Goal: Task Accomplishment & Management: Use online tool/utility

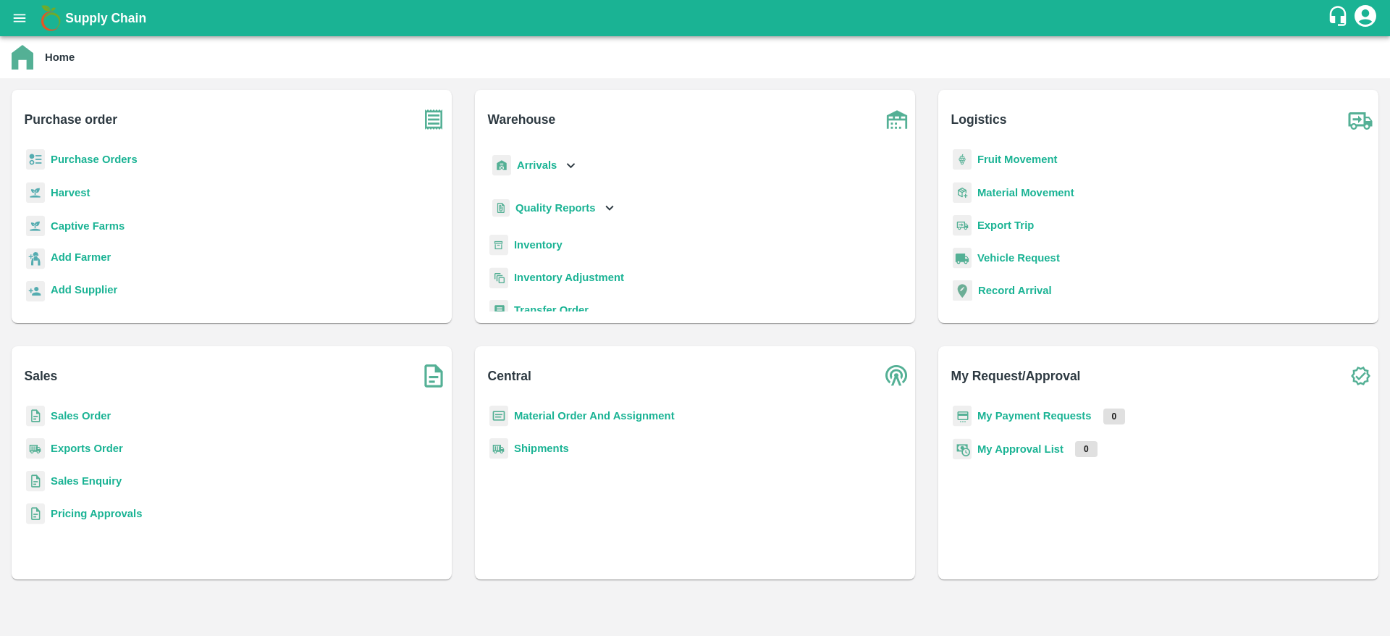
click at [77, 412] on b "Sales Order" at bounding box center [81, 416] width 60 height 12
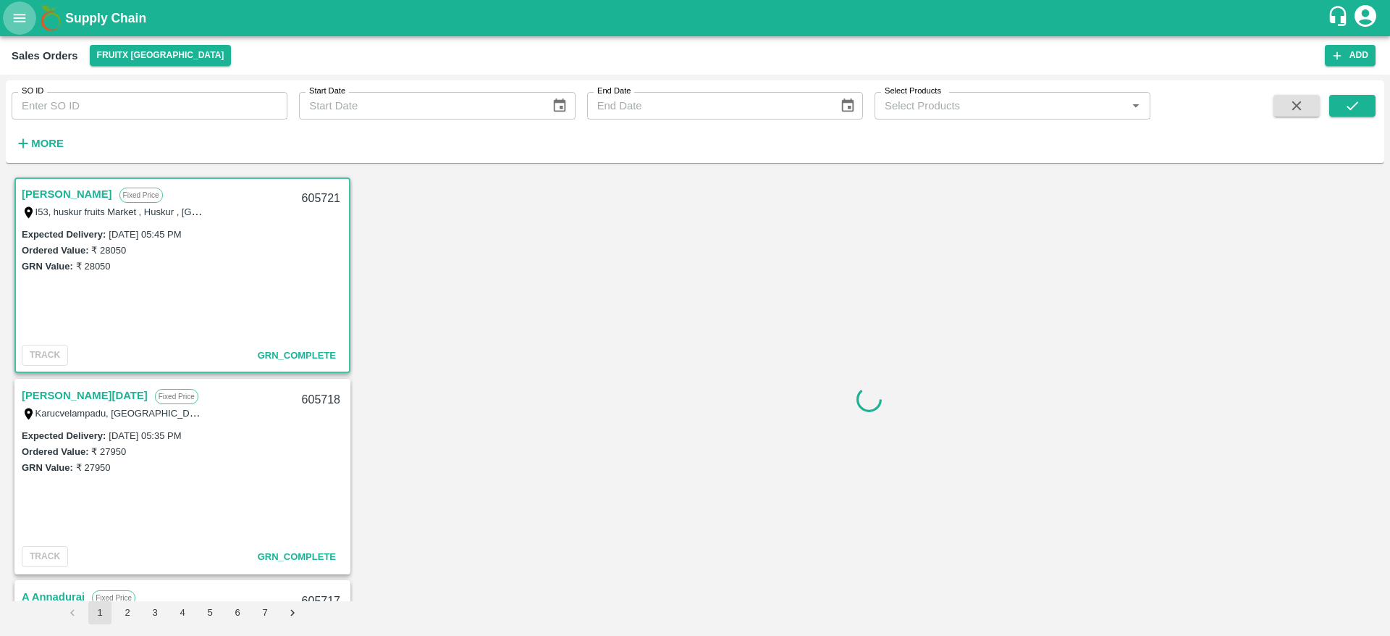
click at [19, 12] on icon "open drawer" at bounding box center [20, 18] width 16 height 16
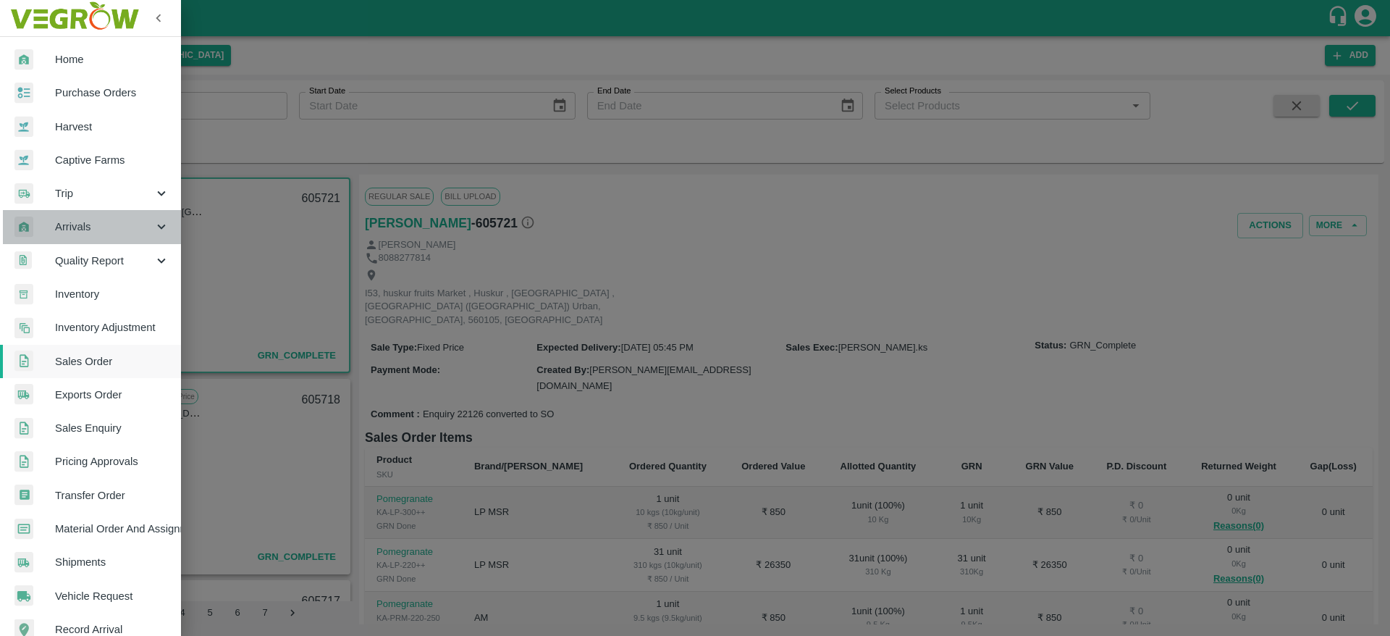
click at [100, 230] on span "Arrivals" at bounding box center [104, 227] width 98 height 16
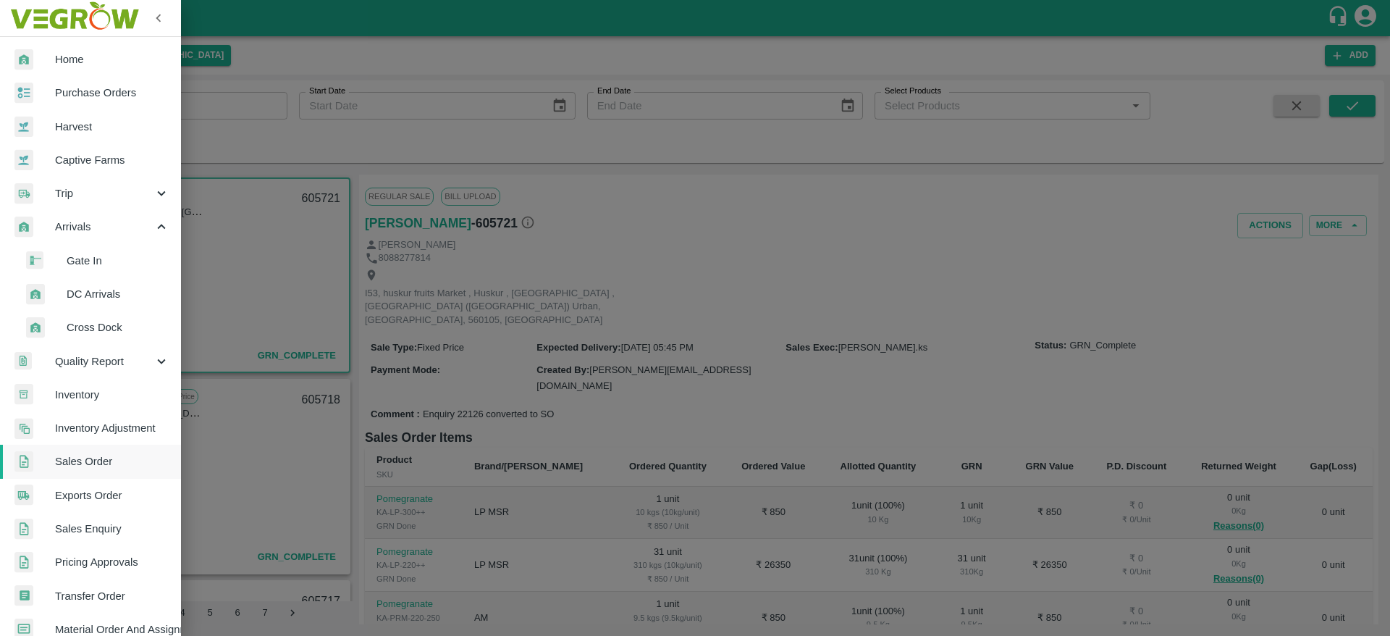
click at [106, 306] on li "DC Arrivals" at bounding box center [96, 293] width 169 height 33
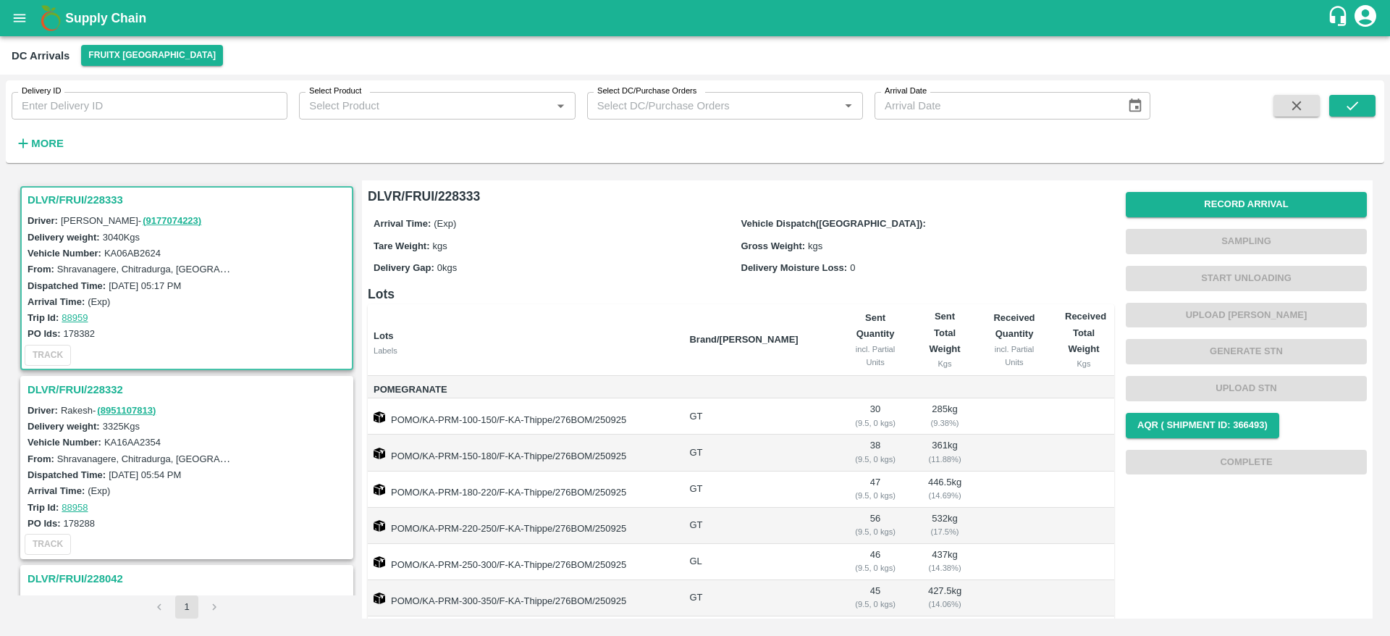
click at [30, 190] on h3 "DLVR/FRUI/228333" at bounding box center [189, 199] width 323 height 19
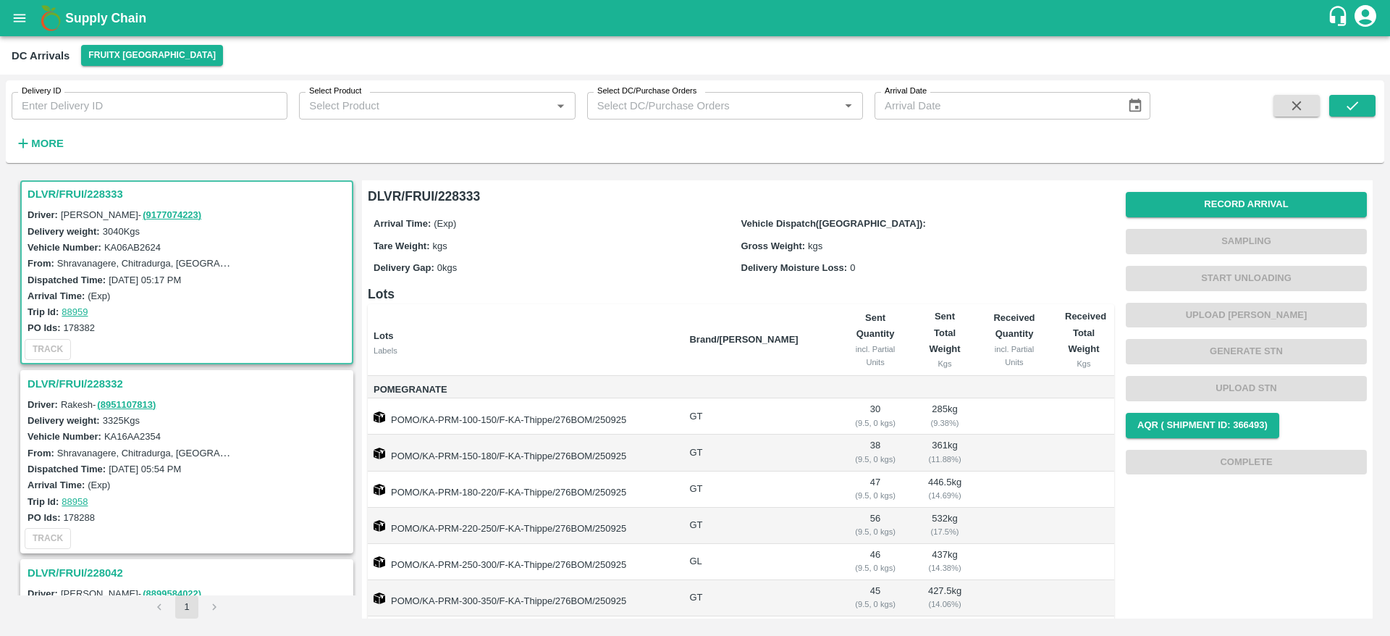
click at [56, 377] on h3 "DLVR/FRUI/228332" at bounding box center [189, 383] width 323 height 19
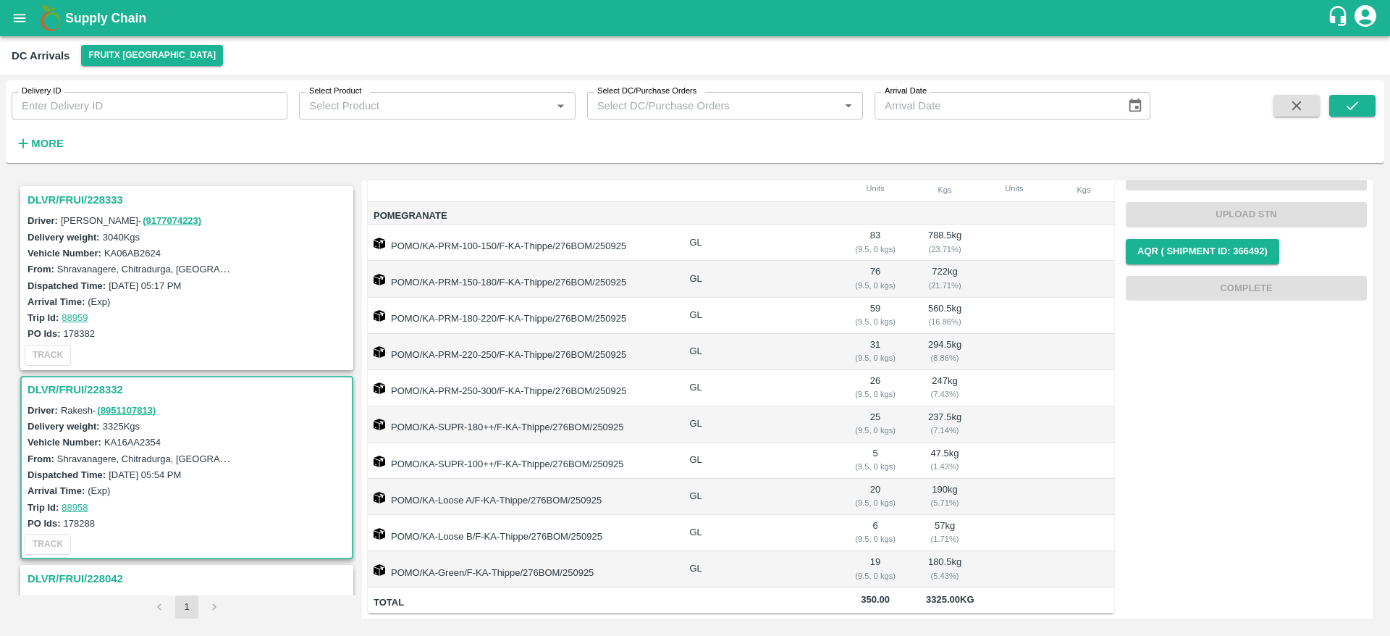
click at [84, 200] on h3 "DLVR/FRUI/228333" at bounding box center [189, 199] width 323 height 19
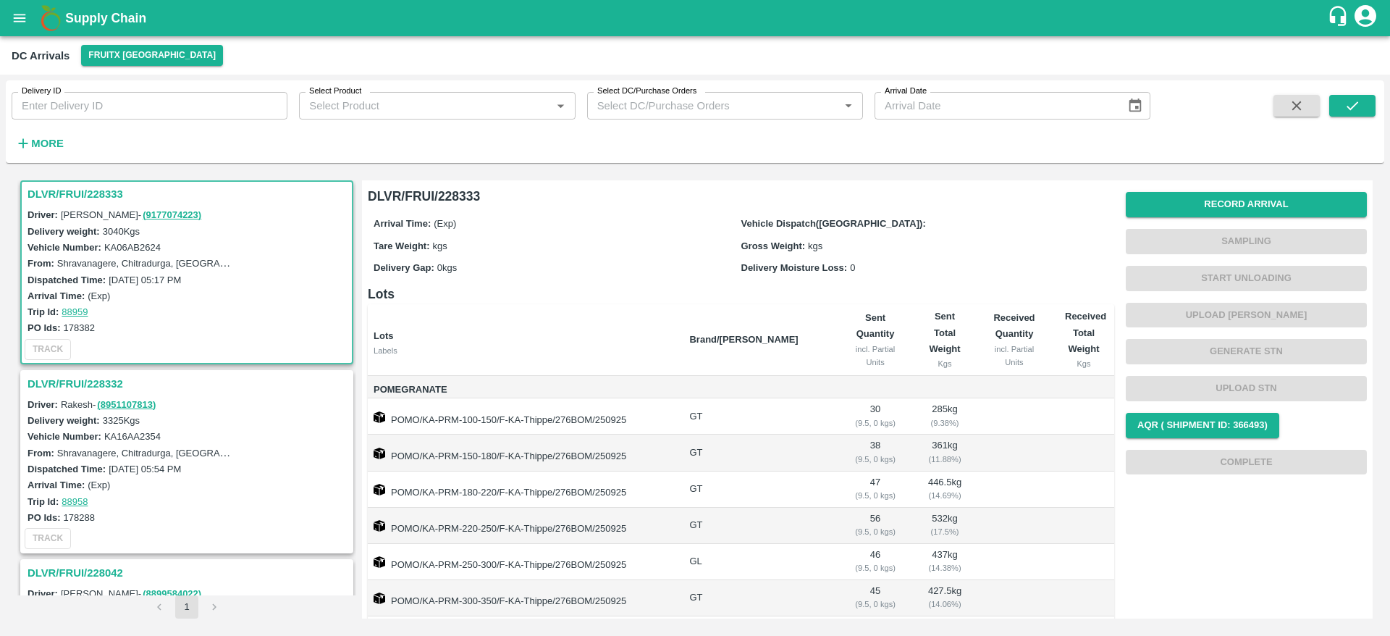
scroll to position [190, 0]
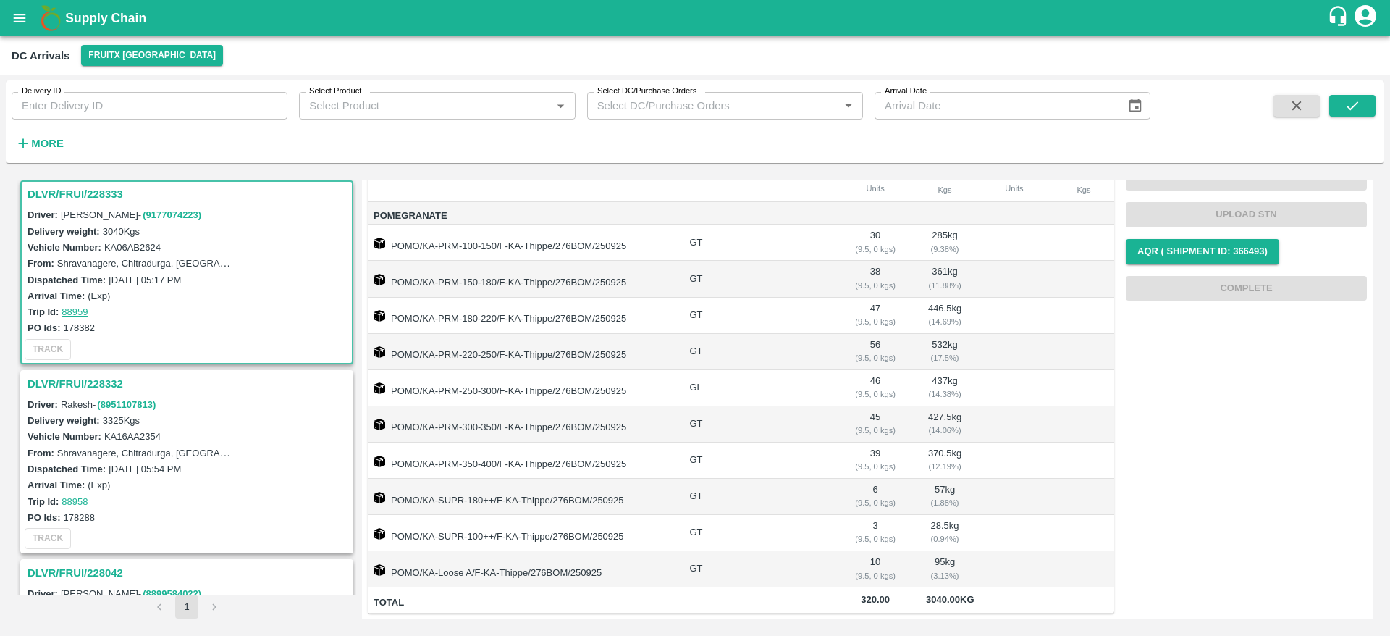
click at [67, 387] on h3 "DLVR/FRUI/228332" at bounding box center [189, 383] width 323 height 19
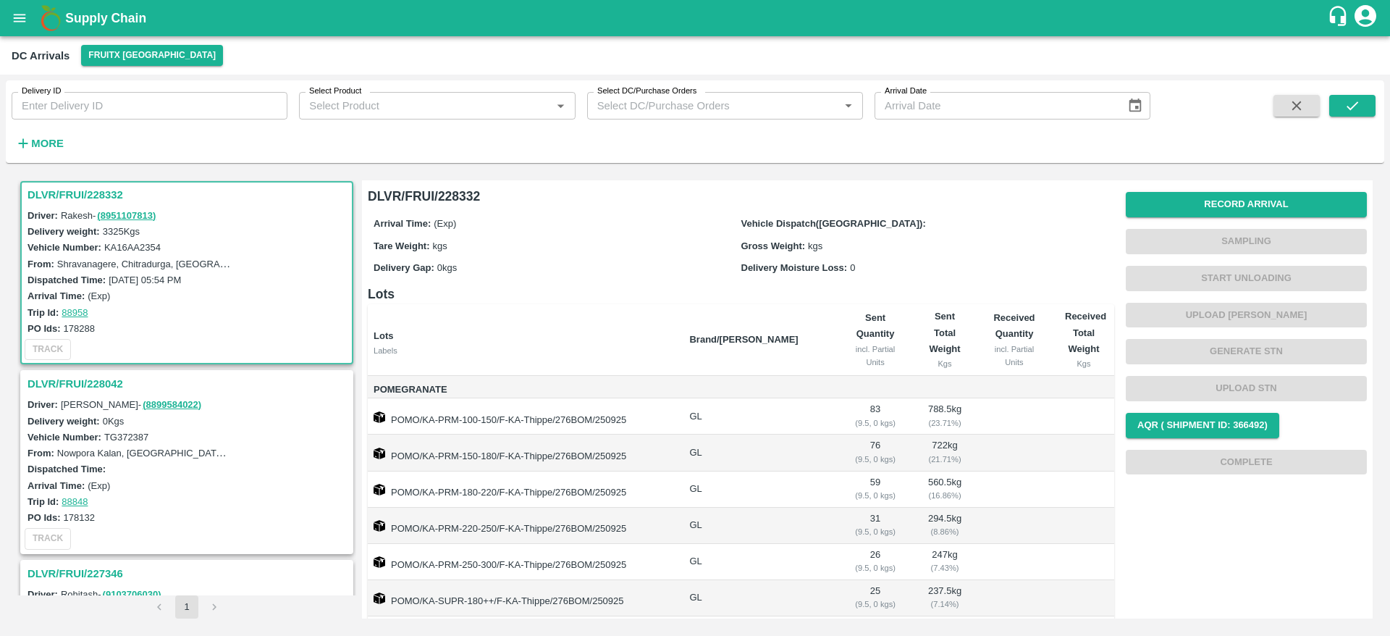
scroll to position [190, 0]
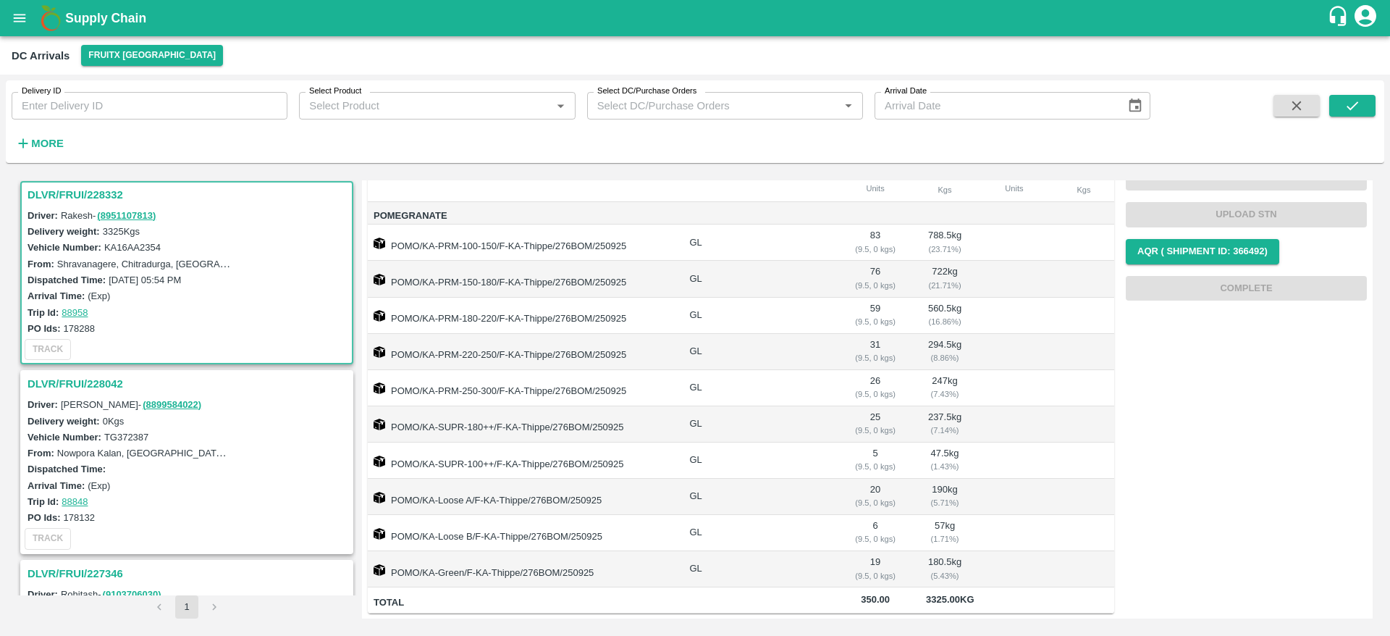
click at [47, 187] on h3 "DLVR/FRUI/228332" at bounding box center [189, 194] width 323 height 19
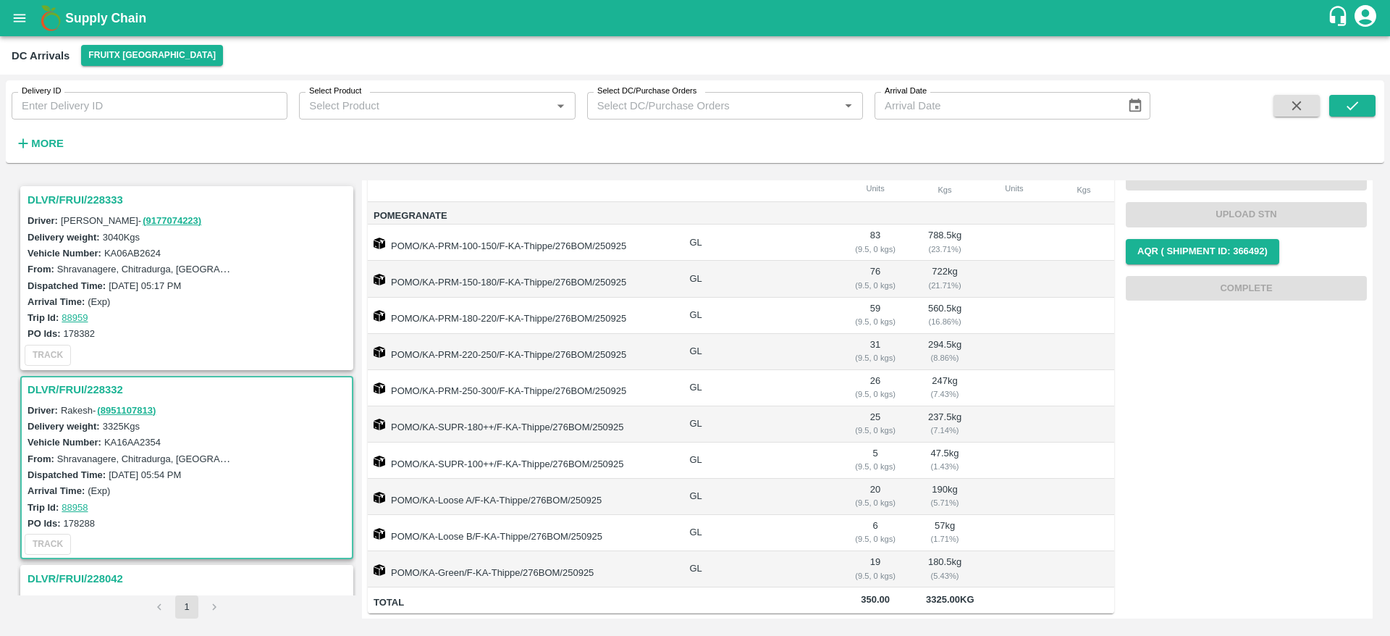
click at [83, 196] on h3 "DLVR/FRUI/228333" at bounding box center [189, 199] width 323 height 19
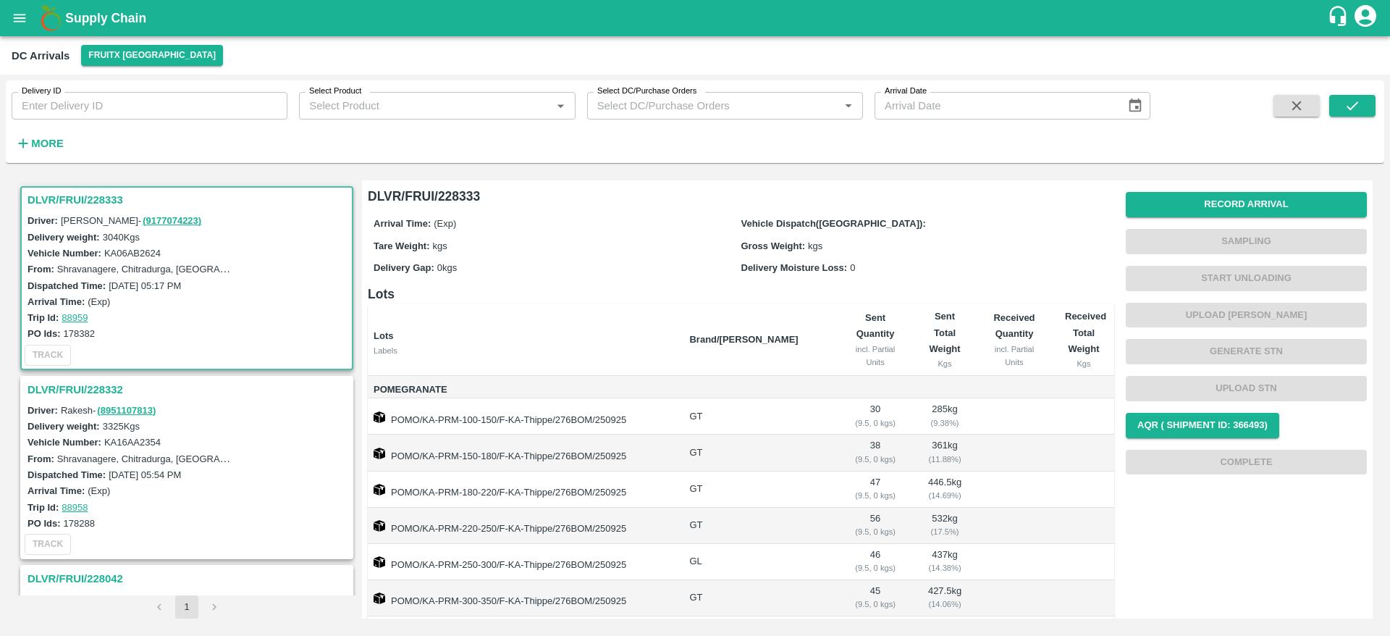
click at [70, 192] on h3 "DLVR/FRUI/228333" at bounding box center [189, 199] width 323 height 19
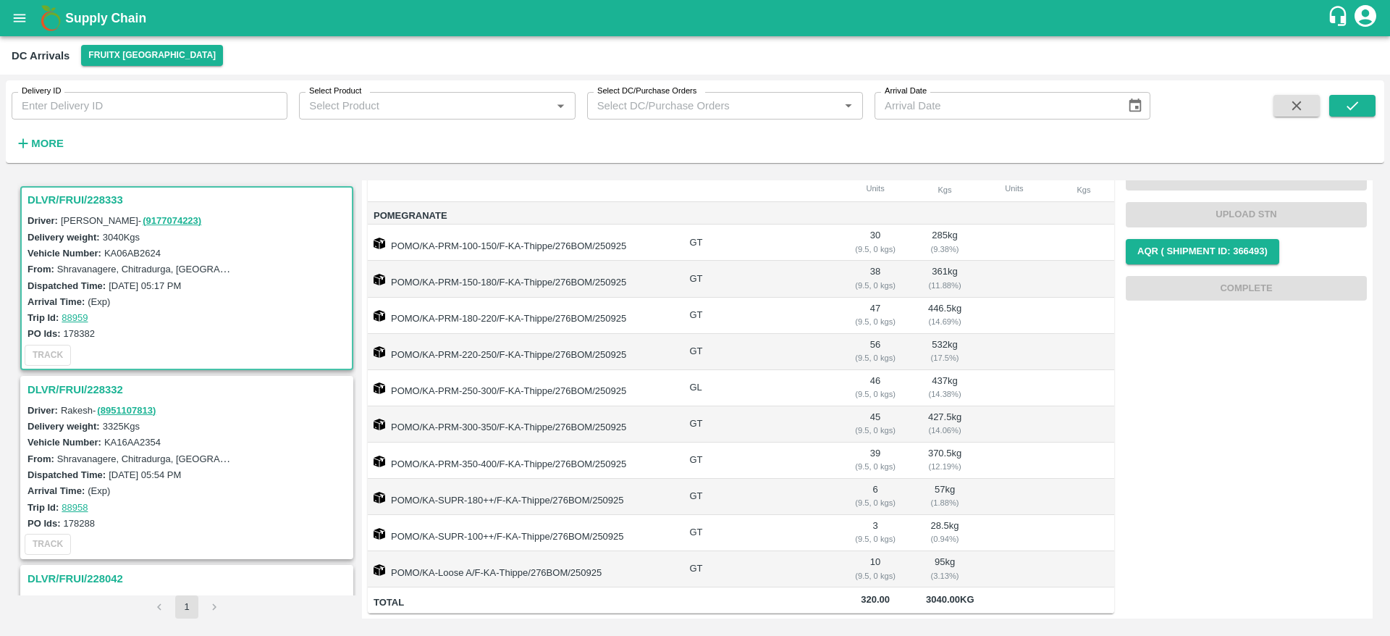
click at [81, 388] on h3 "DLVR/FRUI/228332" at bounding box center [189, 389] width 323 height 19
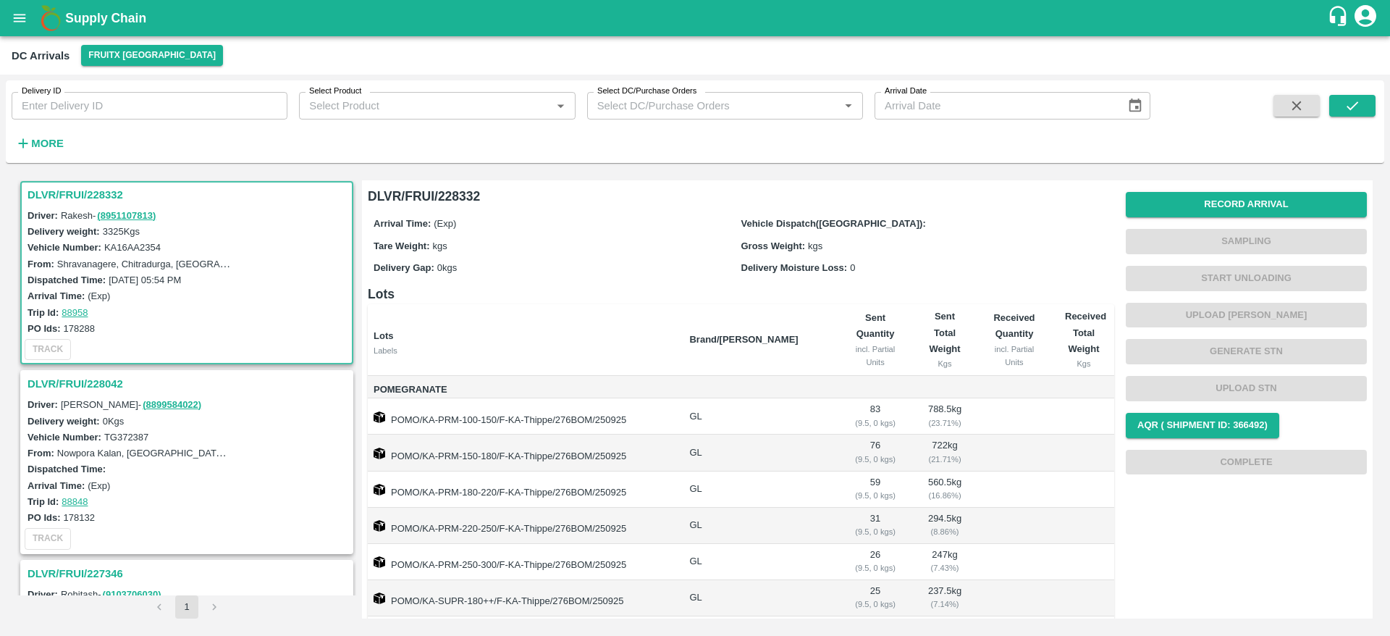
scroll to position [190, 0]
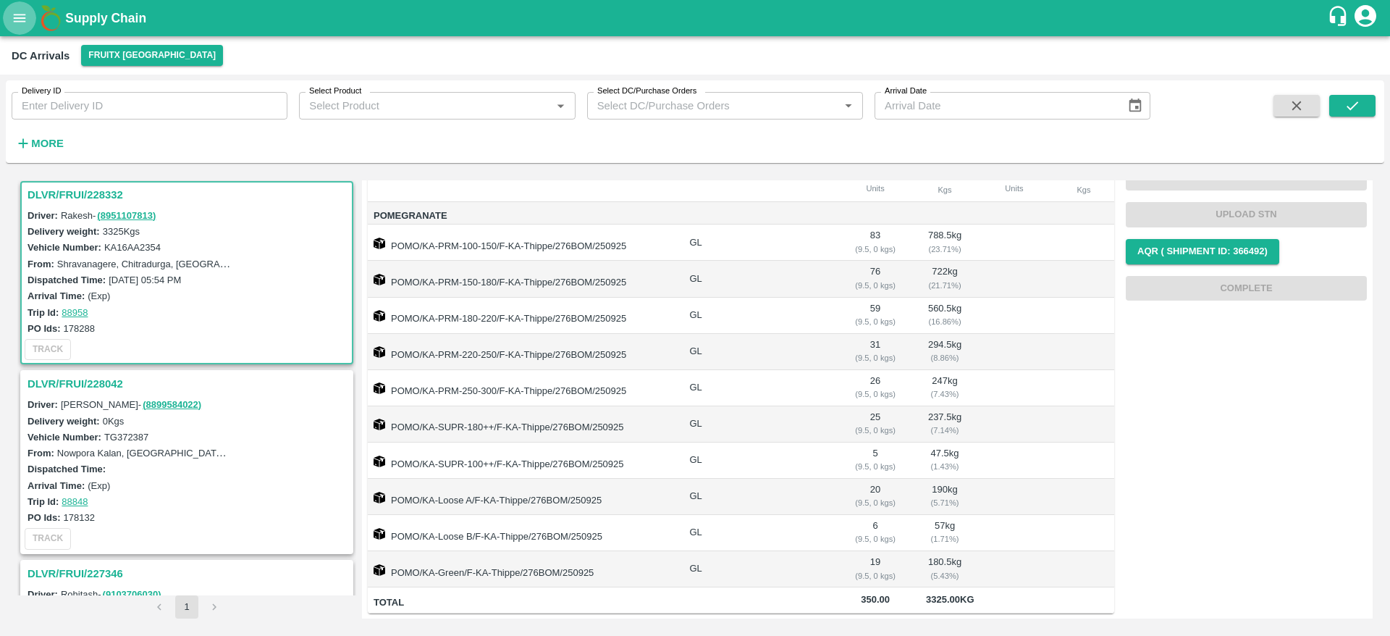
click at [30, 12] on button "open drawer" at bounding box center [19, 17] width 33 height 33
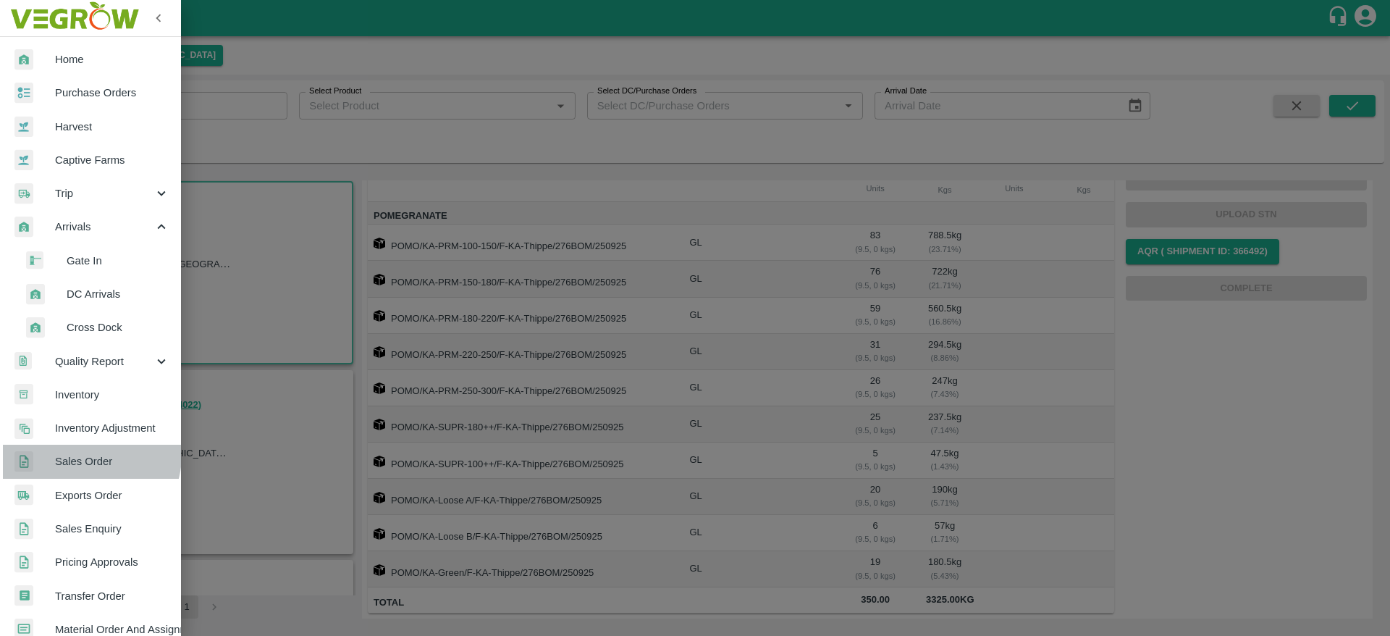
click at [84, 455] on span "Sales Order" at bounding box center [112, 461] width 114 height 16
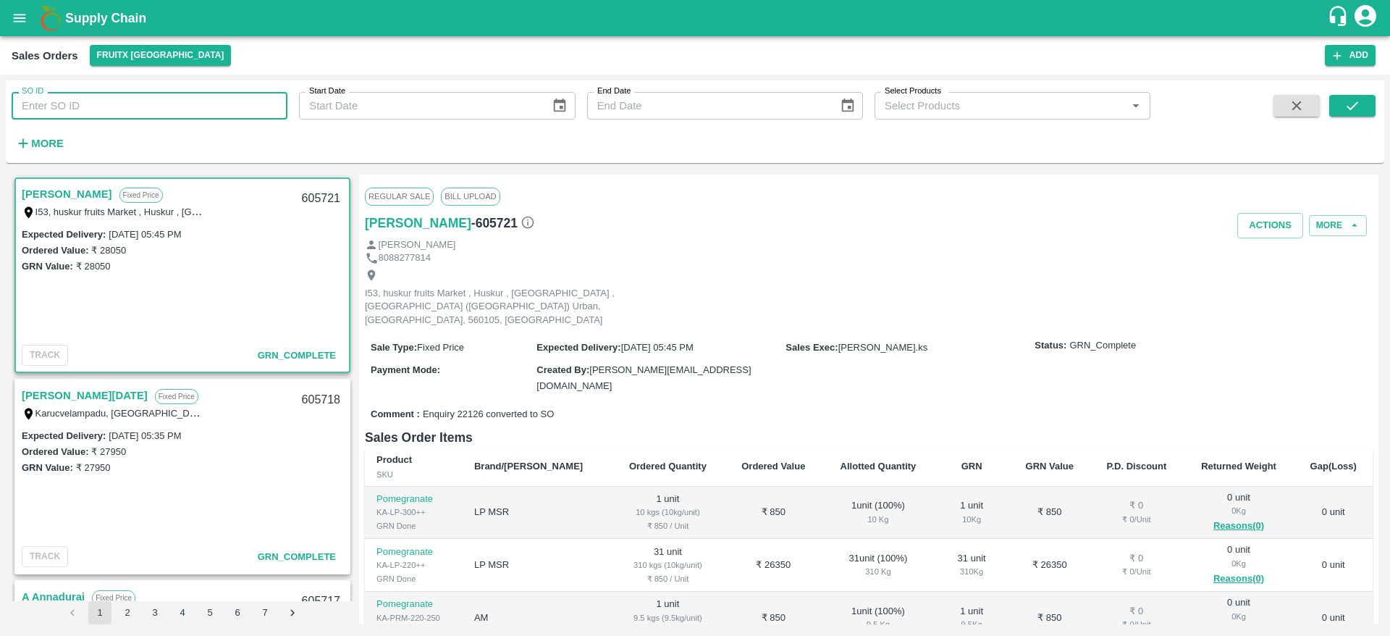
click at [141, 109] on input "SO ID" at bounding box center [150, 106] width 276 height 28
type input "605717"
click at [1358, 110] on icon "submit" at bounding box center [1353, 106] width 16 height 16
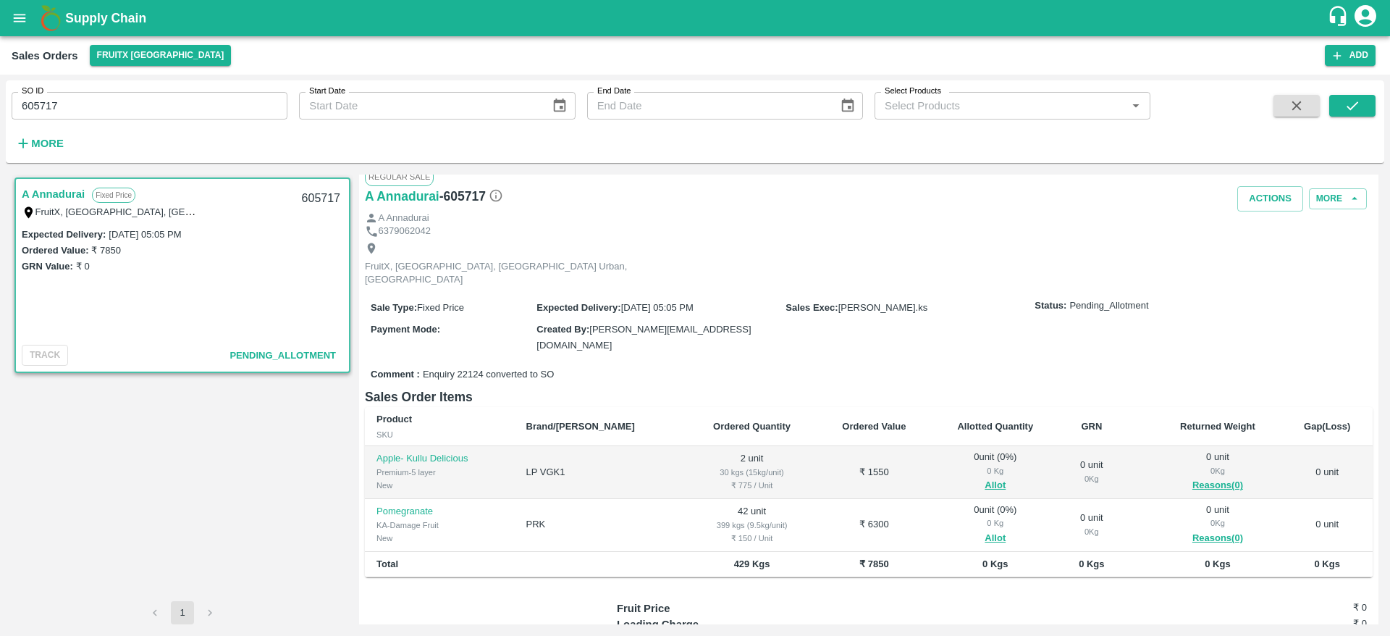
scroll to position [2, 0]
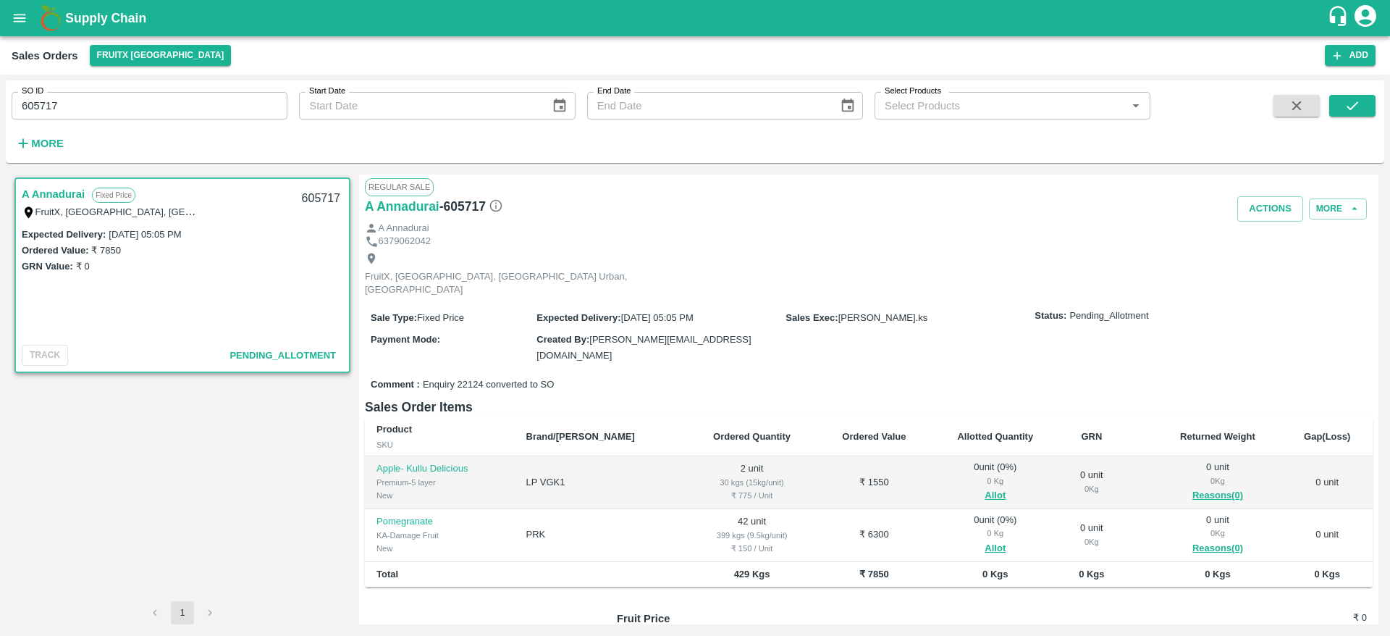
click at [85, 16] on b "Supply Chain" at bounding box center [105, 18] width 81 height 14
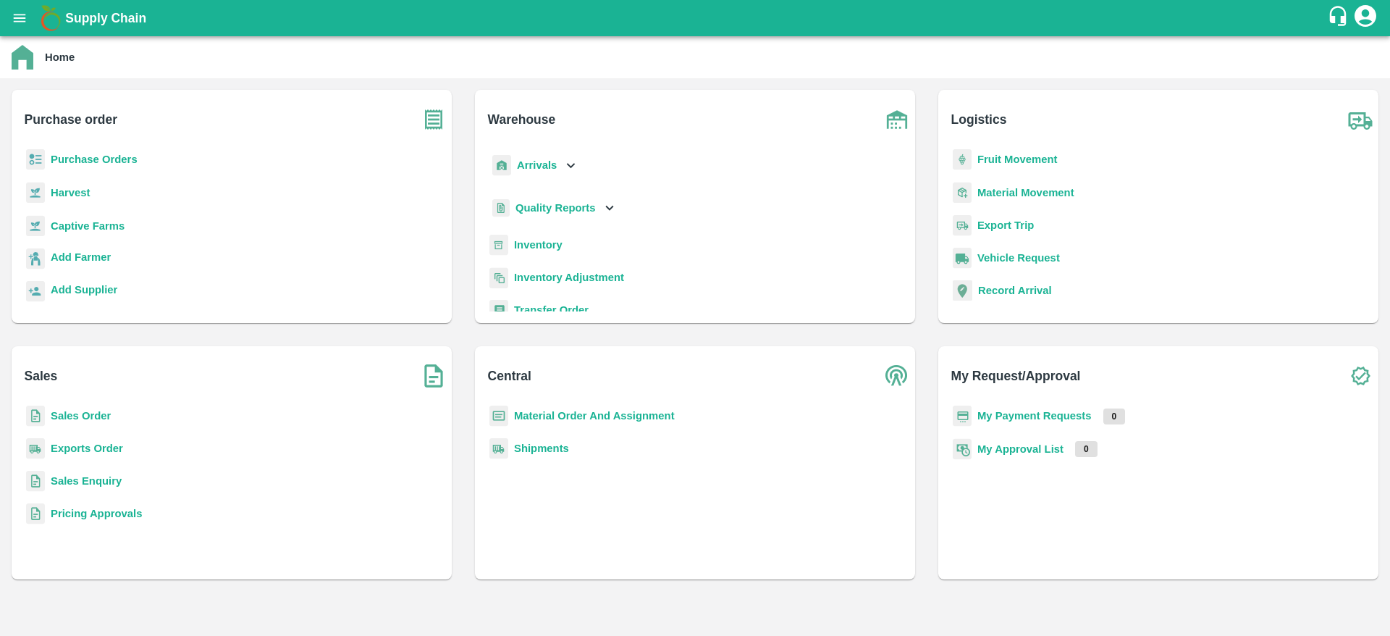
click at [96, 12] on b "Supply Chain" at bounding box center [105, 18] width 81 height 14
click at [15, 17] on icon "open drawer" at bounding box center [20, 18] width 12 height 8
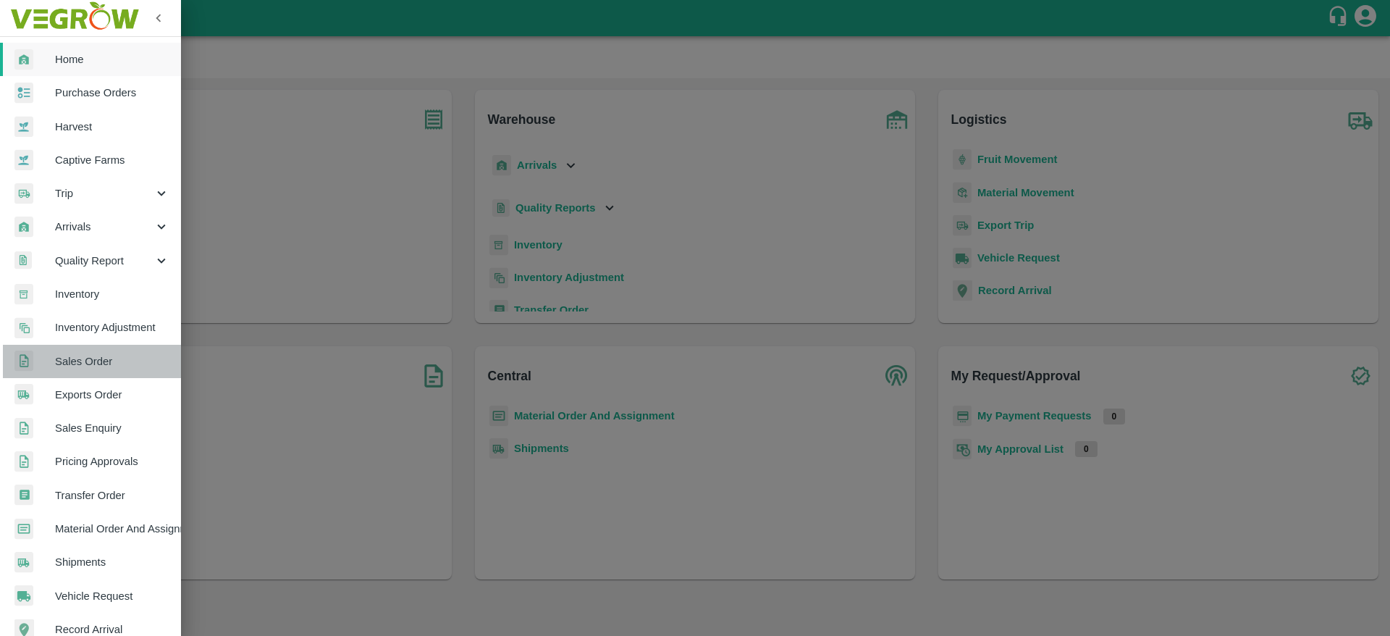
click at [95, 365] on span "Sales Order" at bounding box center [112, 361] width 114 height 16
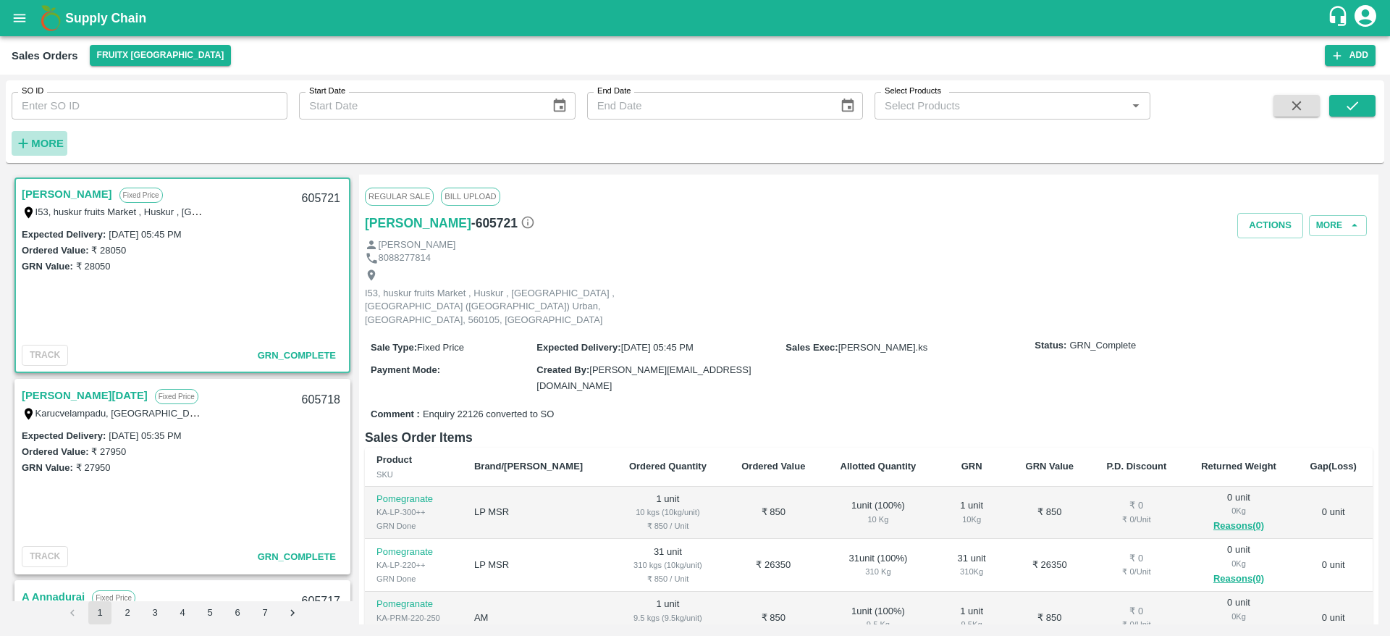
click at [43, 152] on h6 "More" at bounding box center [47, 143] width 33 height 19
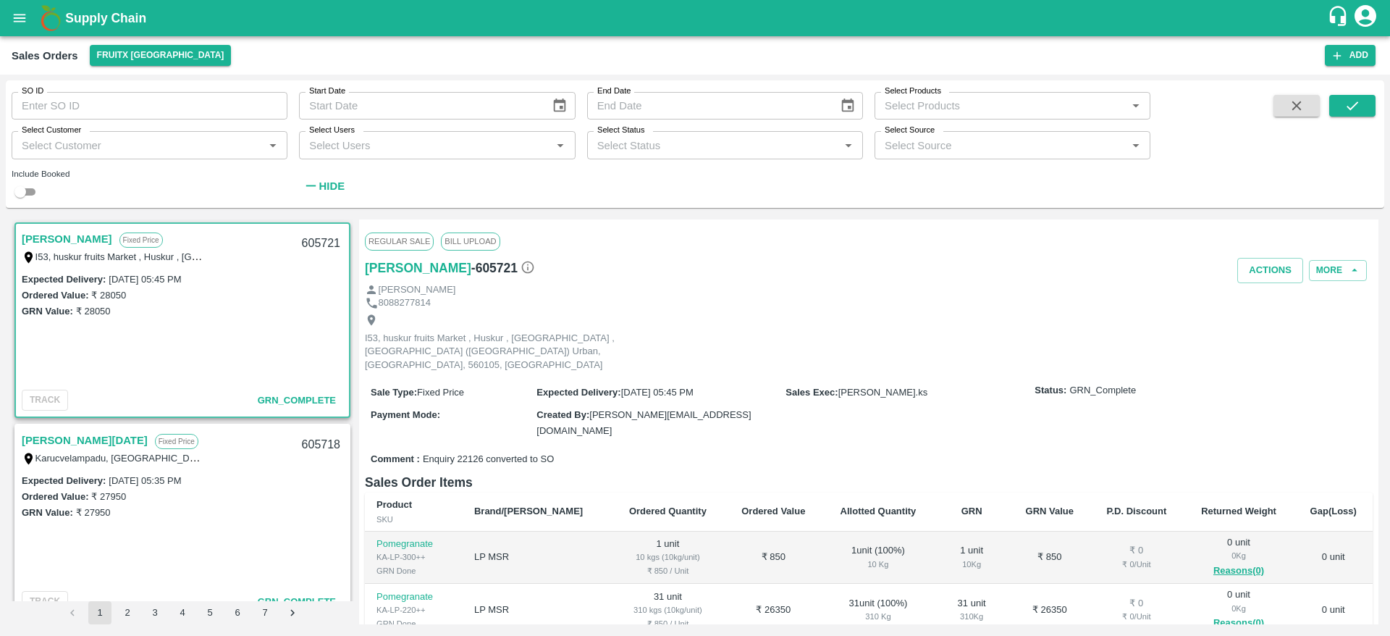
click at [621, 155] on div "Select Status   *" at bounding box center [725, 145] width 276 height 28
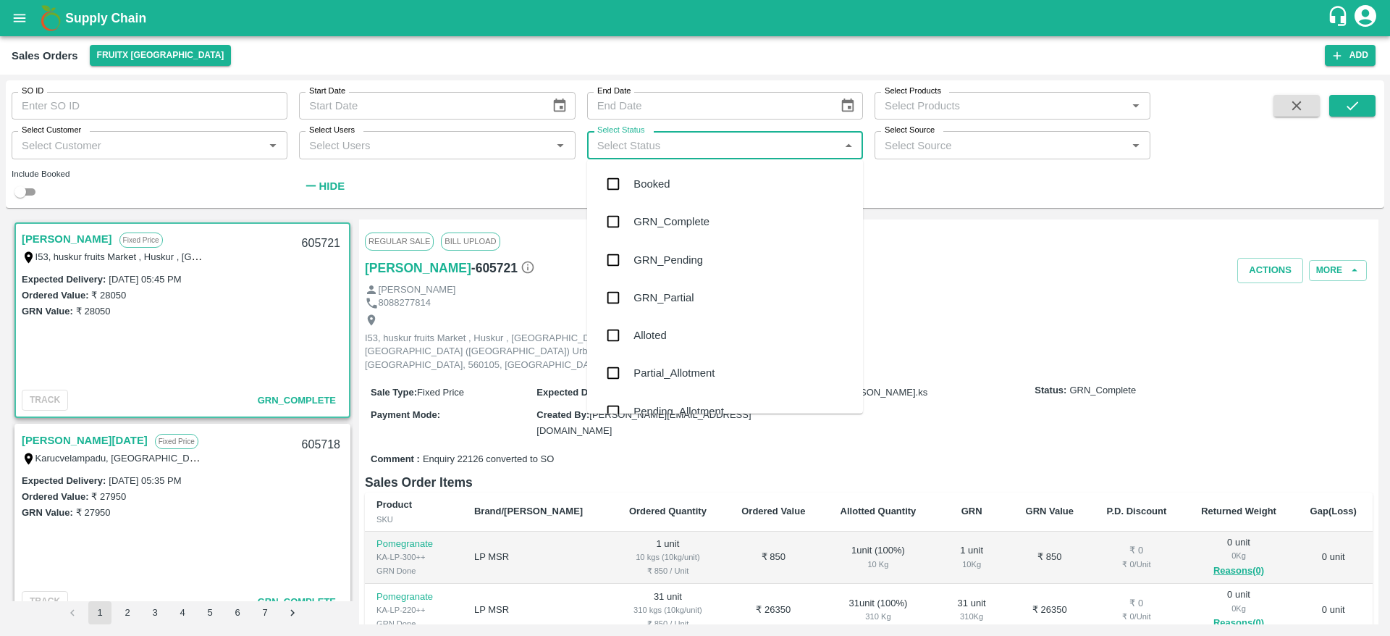
click at [694, 405] on div "Pending_Allotment" at bounding box center [679, 411] width 91 height 16
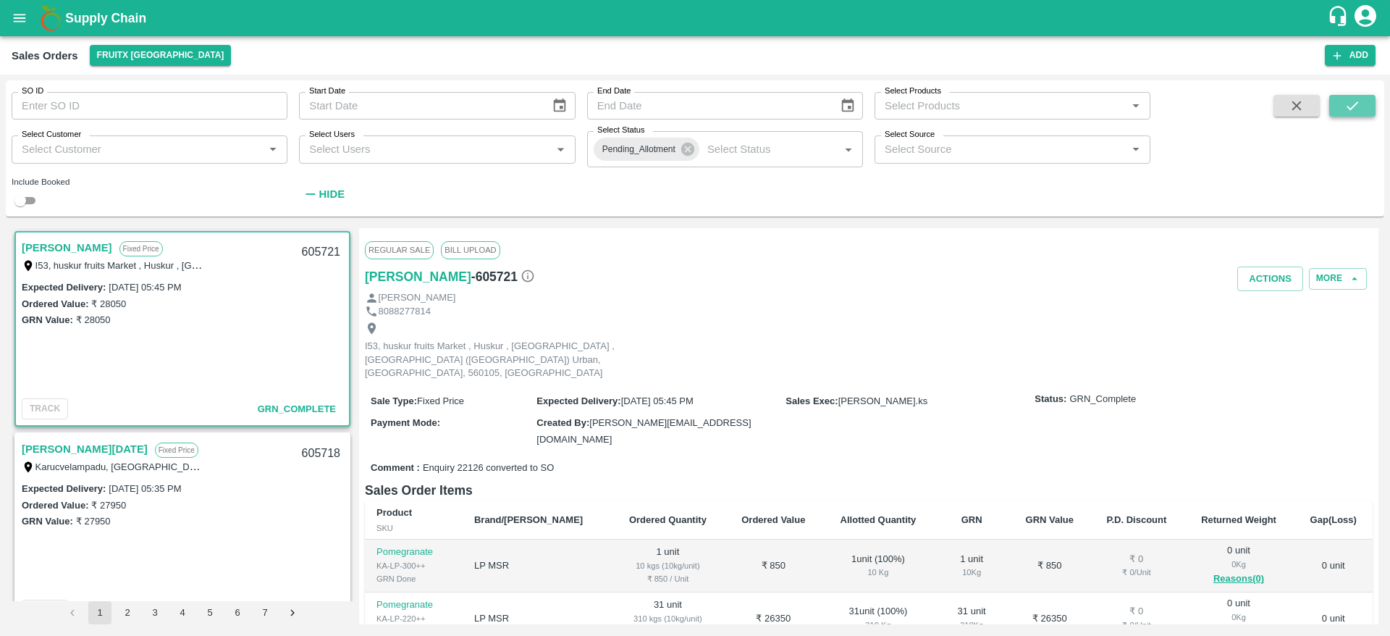
click at [1357, 108] on icon "submit" at bounding box center [1353, 106] width 16 height 16
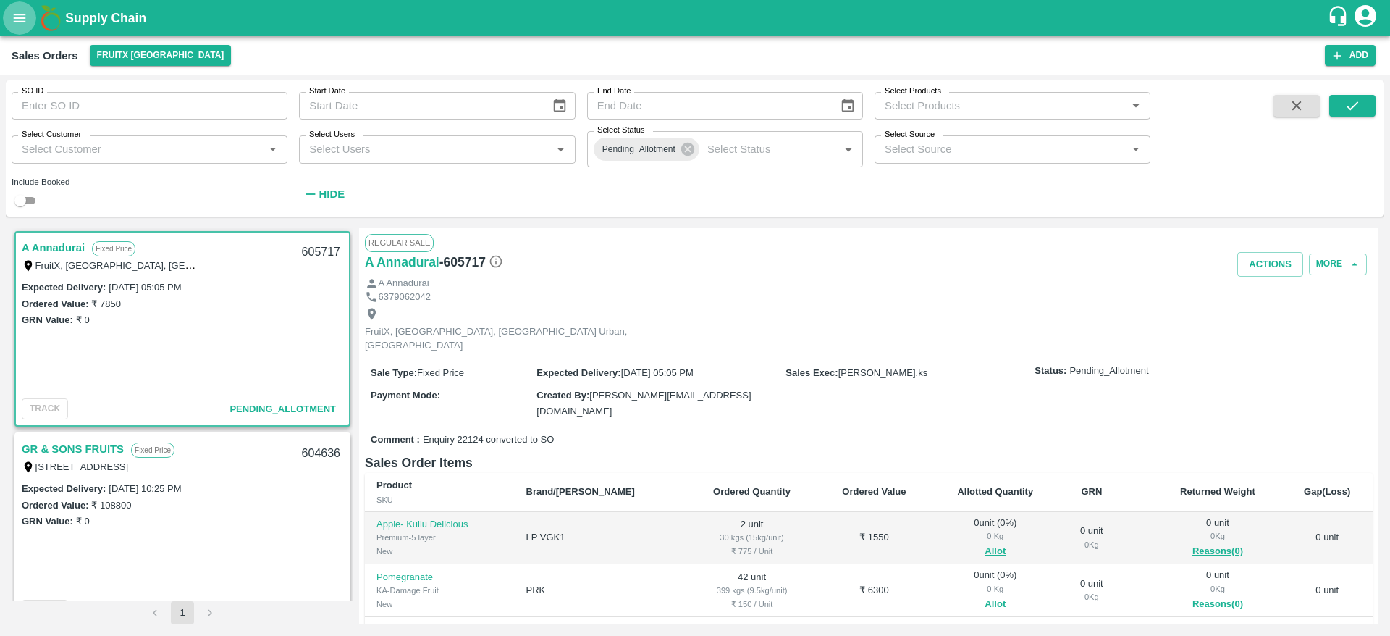
click at [22, 20] on icon "open drawer" at bounding box center [20, 18] width 16 height 16
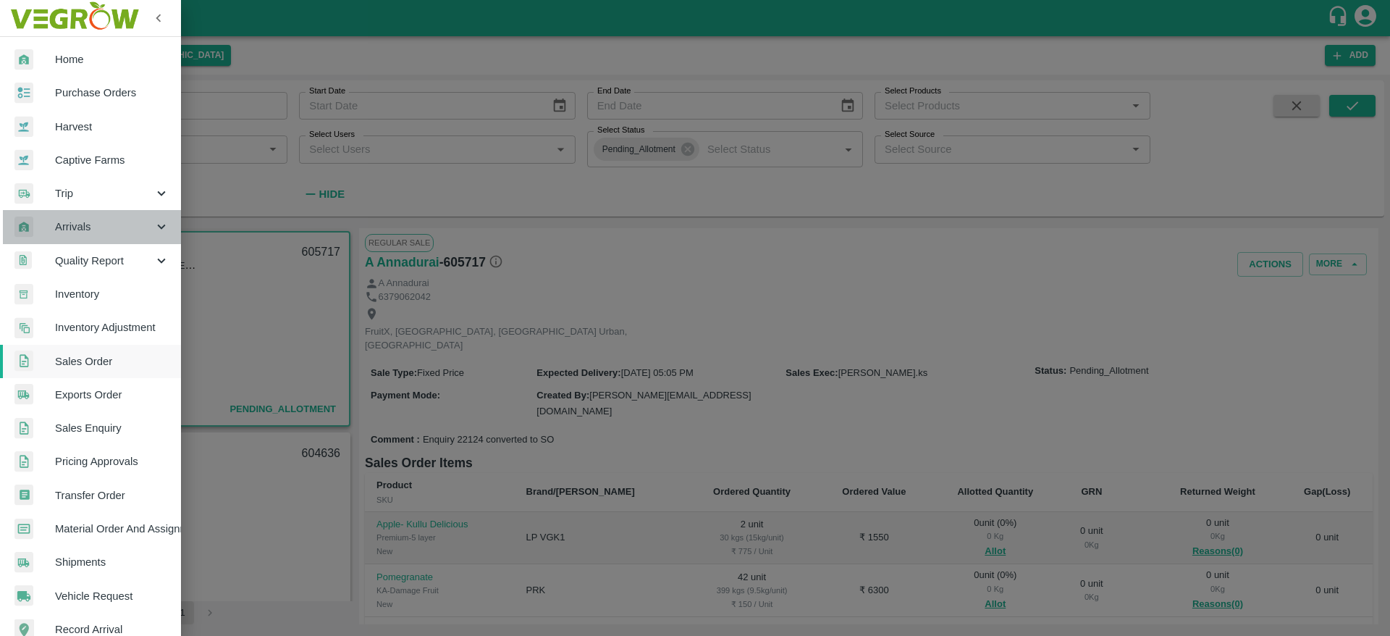
click at [96, 230] on span "Arrivals" at bounding box center [104, 227] width 98 height 16
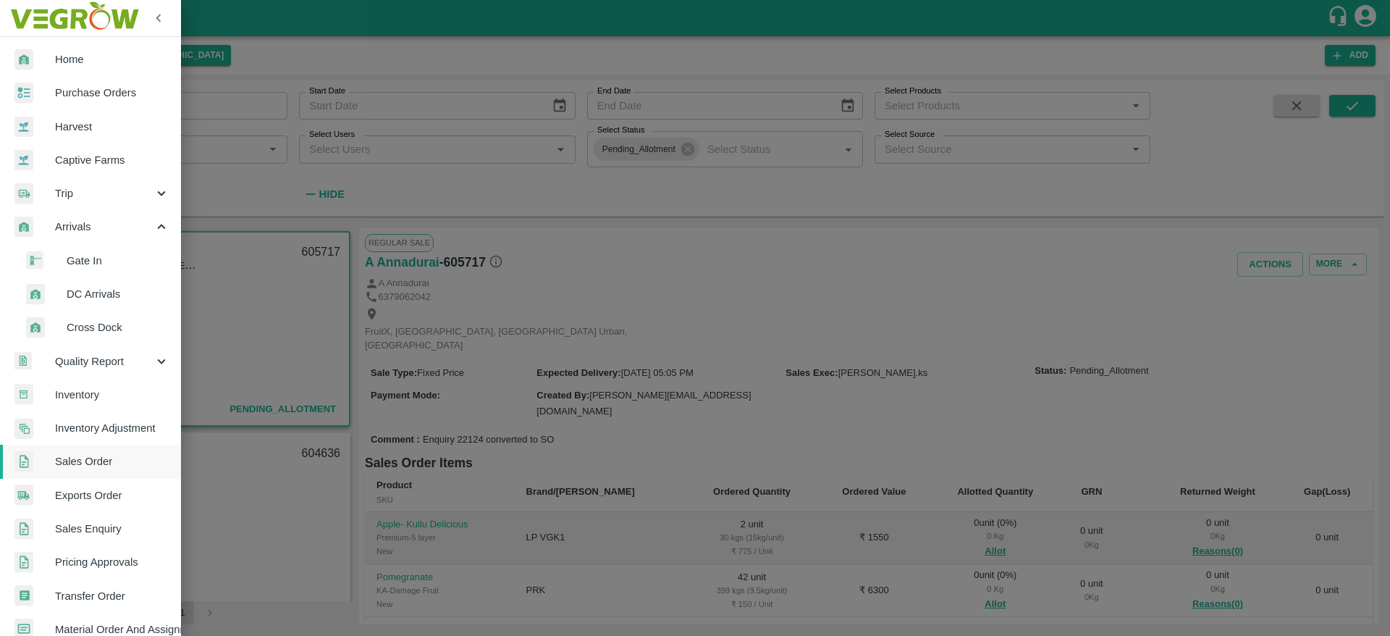
click at [113, 287] on span "DC Arrivals" at bounding box center [118, 294] width 103 height 16
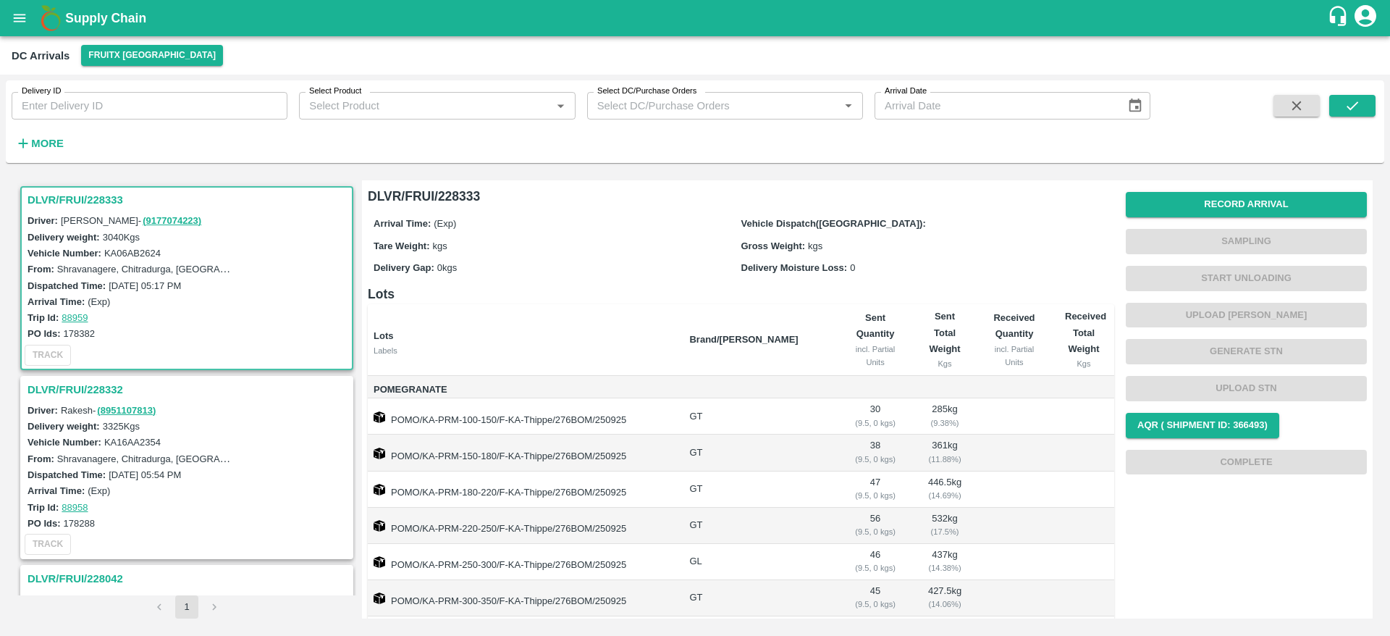
click at [69, 196] on h3 "DLVR/FRUI/228333" at bounding box center [189, 199] width 323 height 19
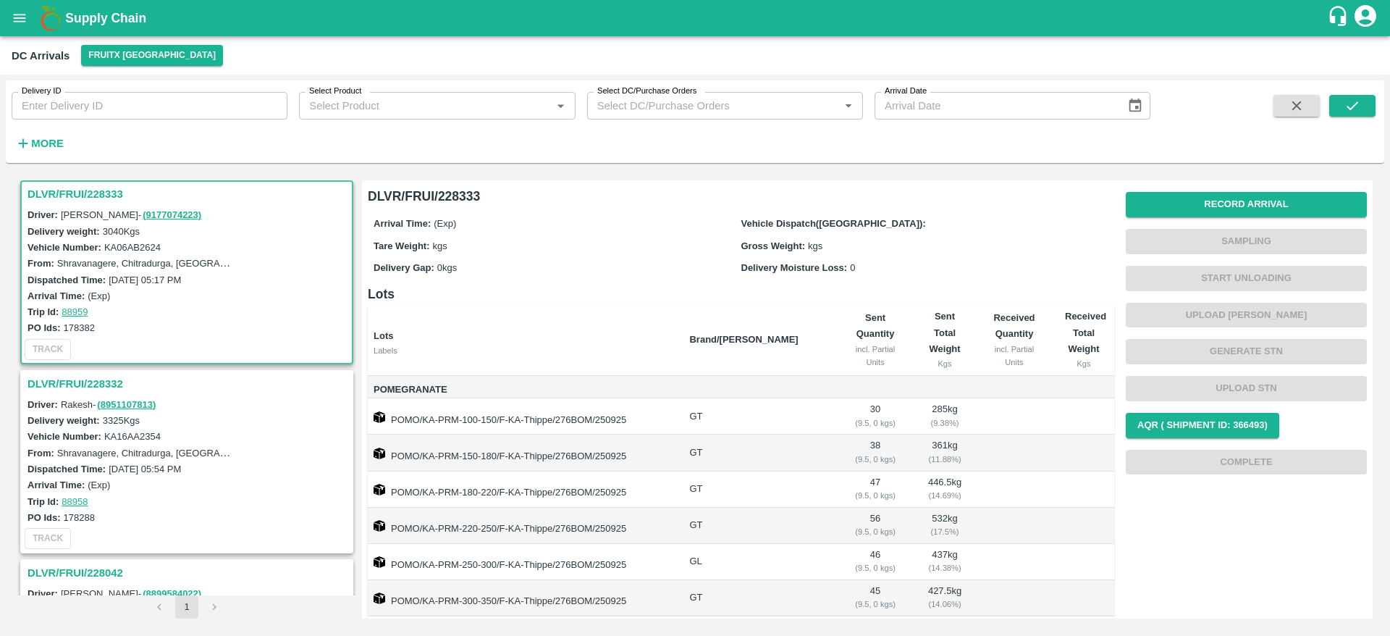
scroll to position [190, 0]
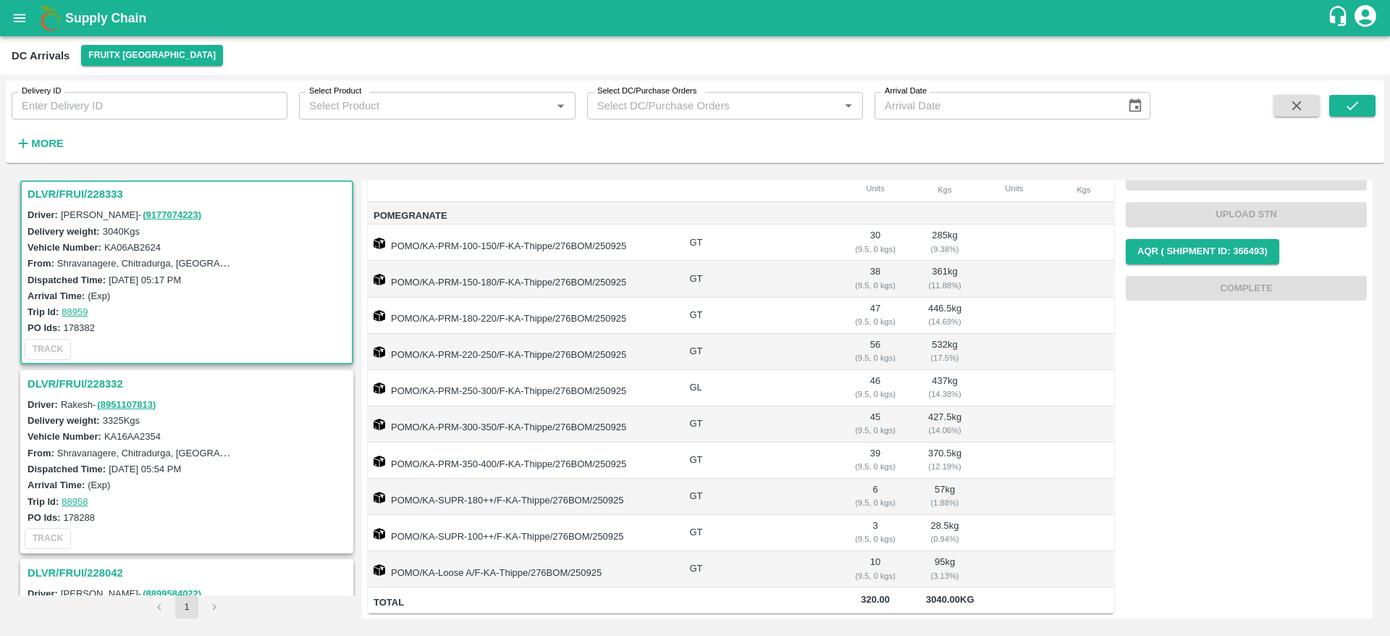
click at [64, 190] on h3 "DLVR/FRUI/228333" at bounding box center [189, 194] width 323 height 19
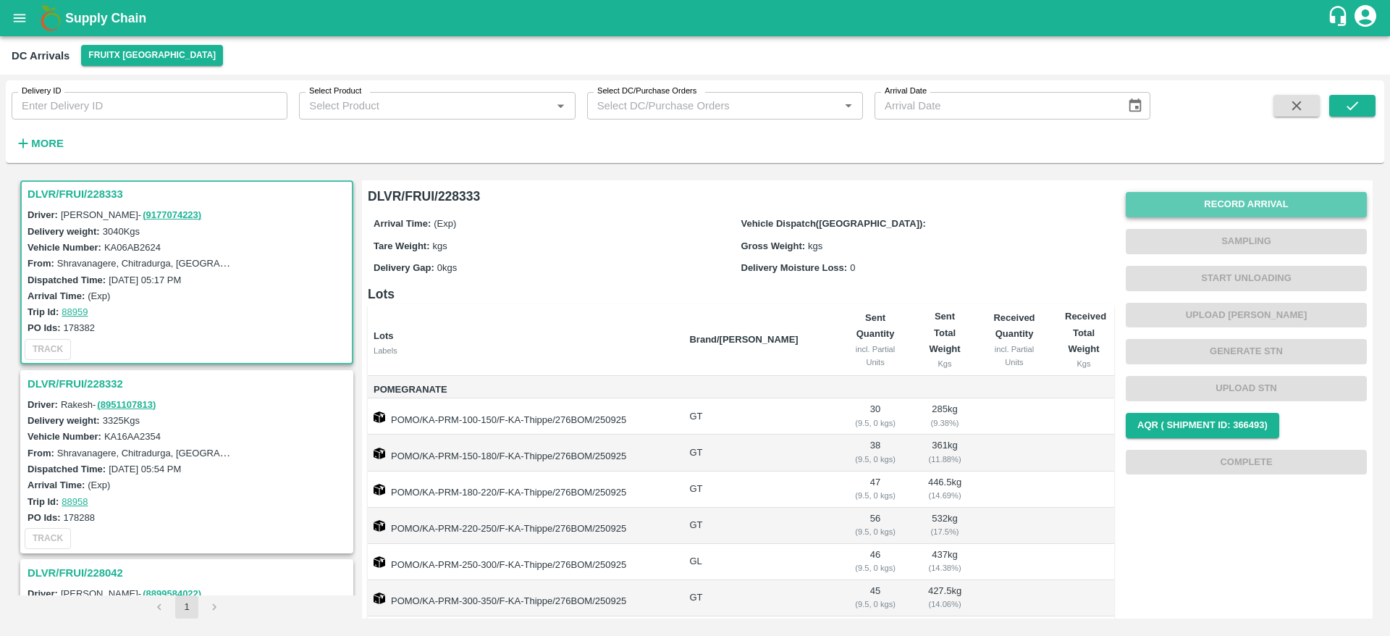
click at [1243, 203] on button "Record Arrival" at bounding box center [1246, 204] width 241 height 25
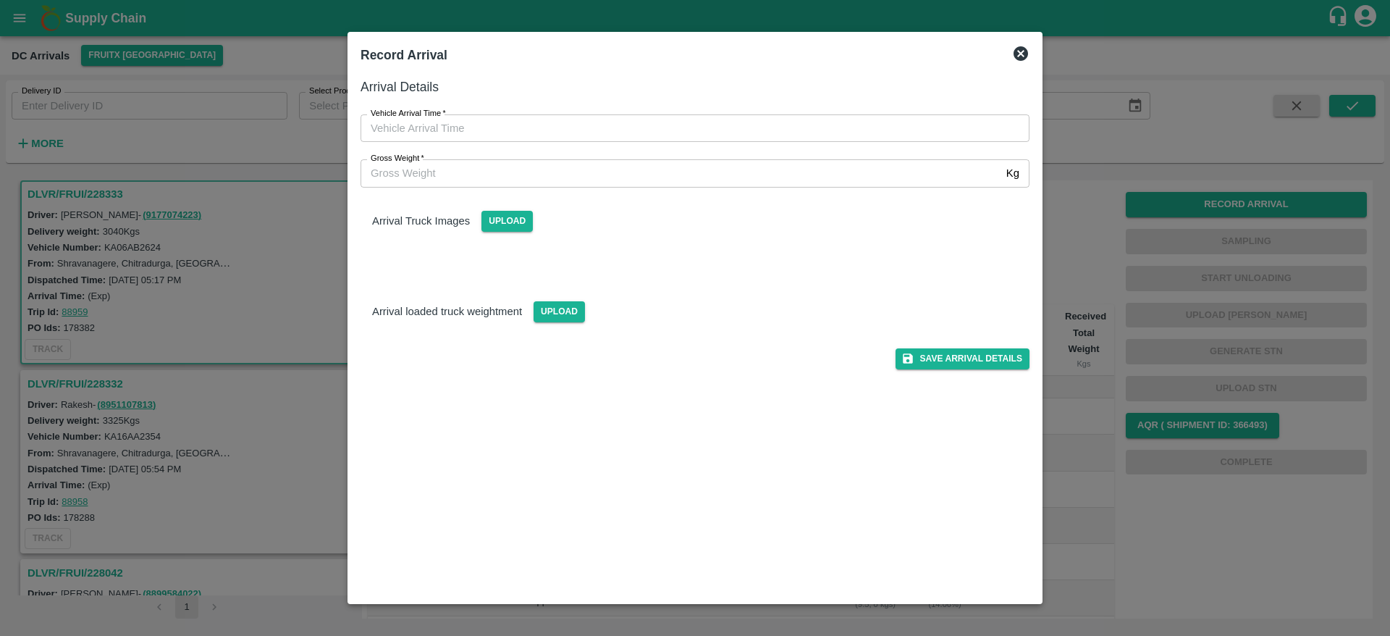
type input "DD/MM/YYYY hh:mm aa"
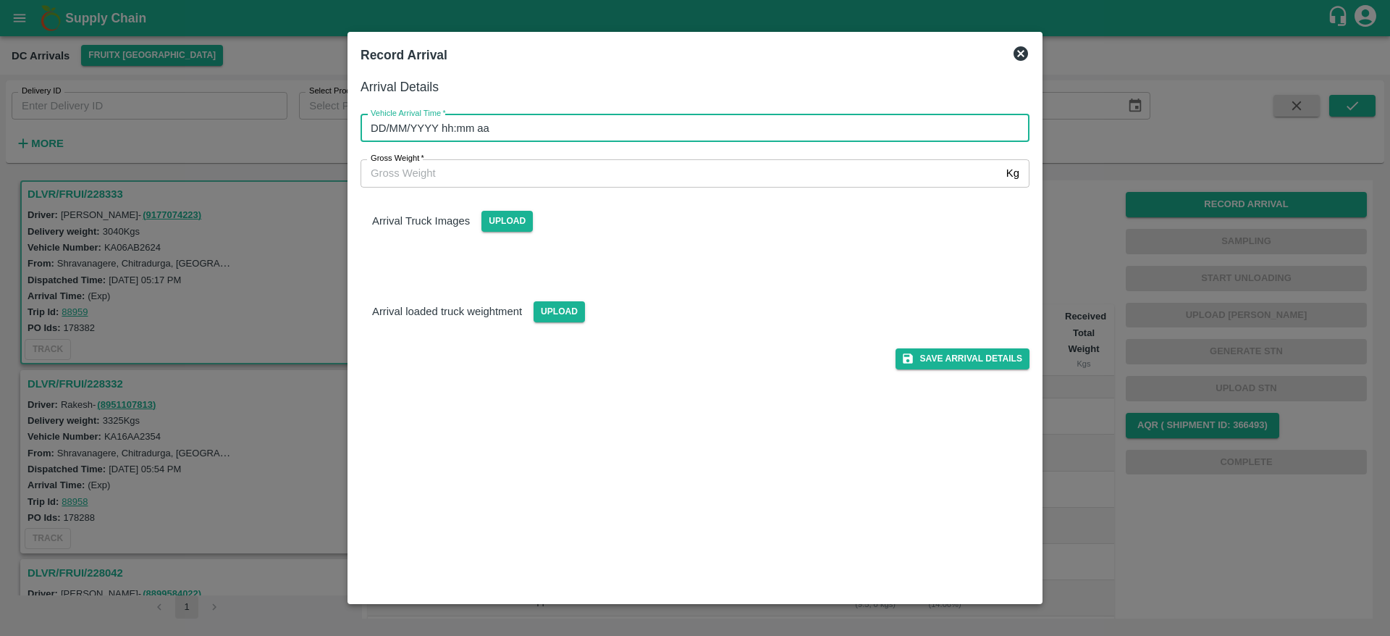
click at [542, 122] on input "DD/MM/YYYY hh:mm aa" at bounding box center [690, 128] width 659 height 28
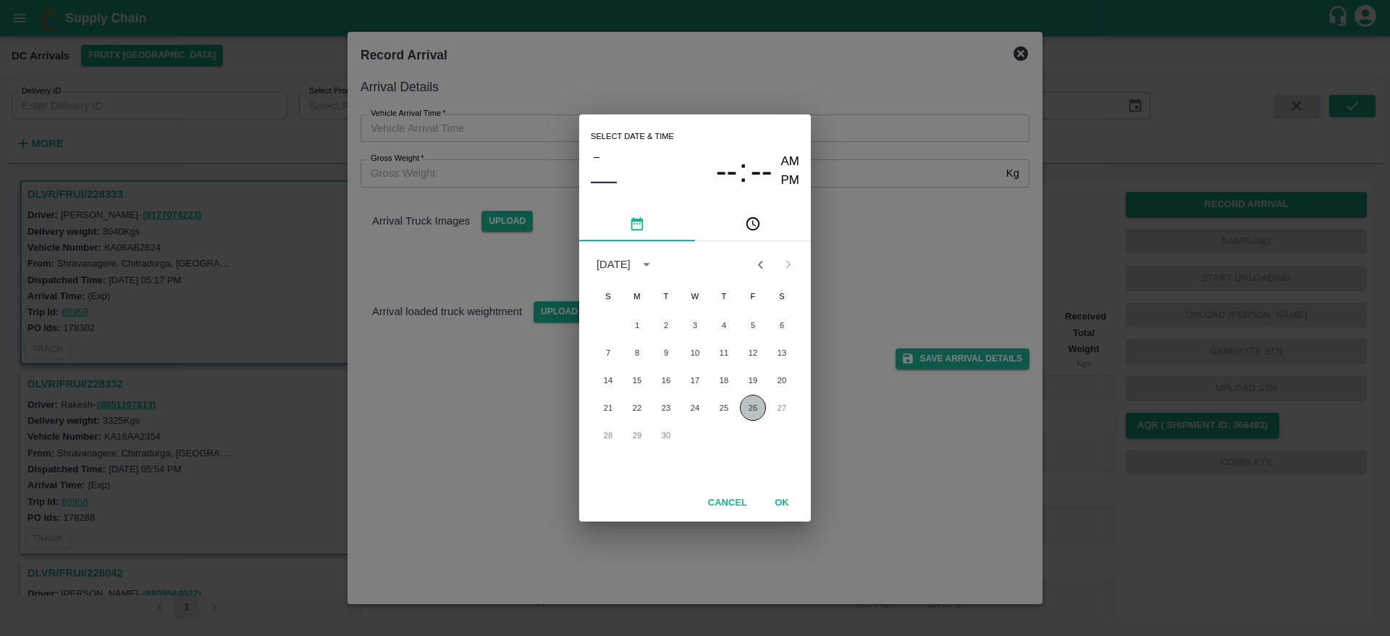
click at [751, 403] on button "26" at bounding box center [753, 408] width 26 height 26
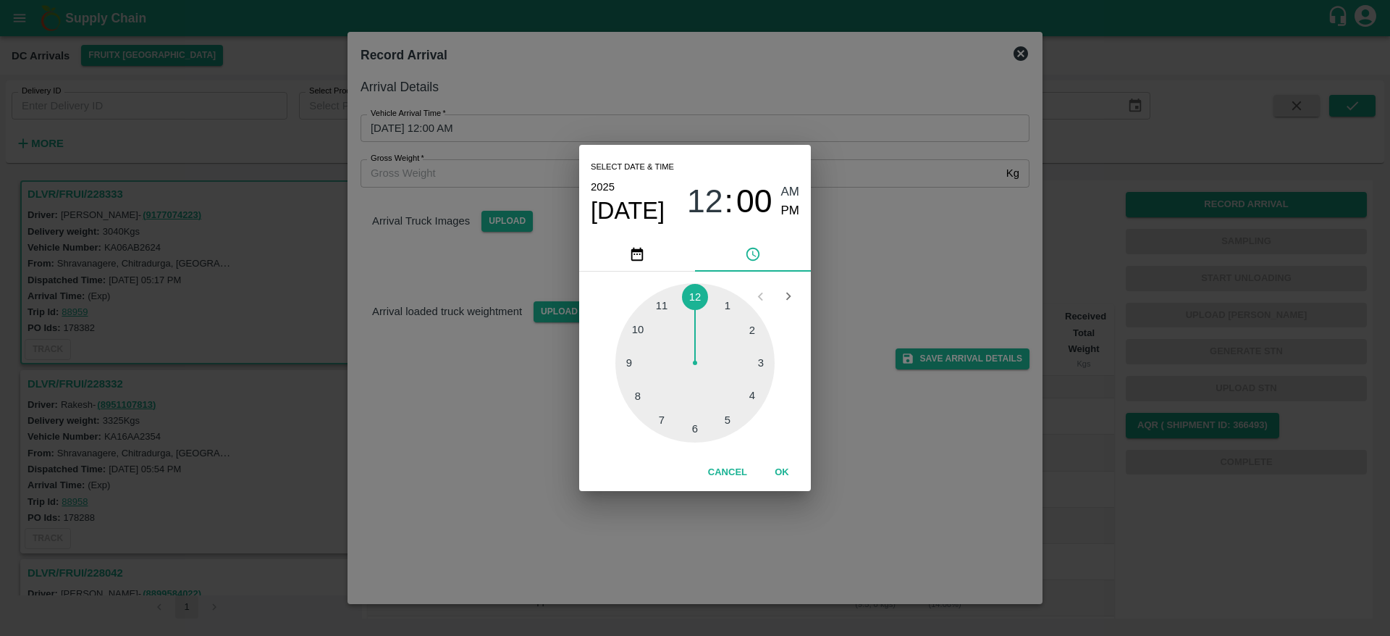
click at [760, 364] on div at bounding box center [695, 362] width 159 height 159
click at [702, 429] on div at bounding box center [695, 362] width 159 height 159
type input "26/09/2025 03:29 AM"
click at [789, 471] on button "OK" at bounding box center [782, 472] width 46 height 25
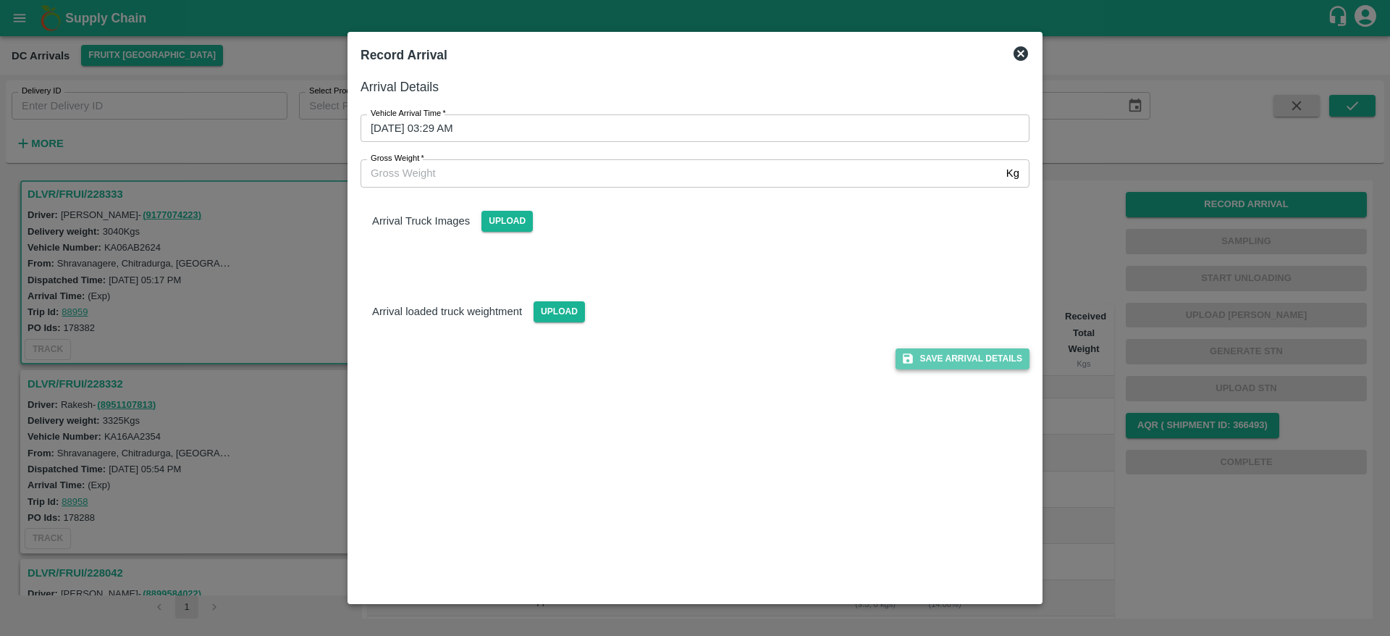
click at [967, 365] on button "Save Arrival Details" at bounding box center [963, 358] width 134 height 21
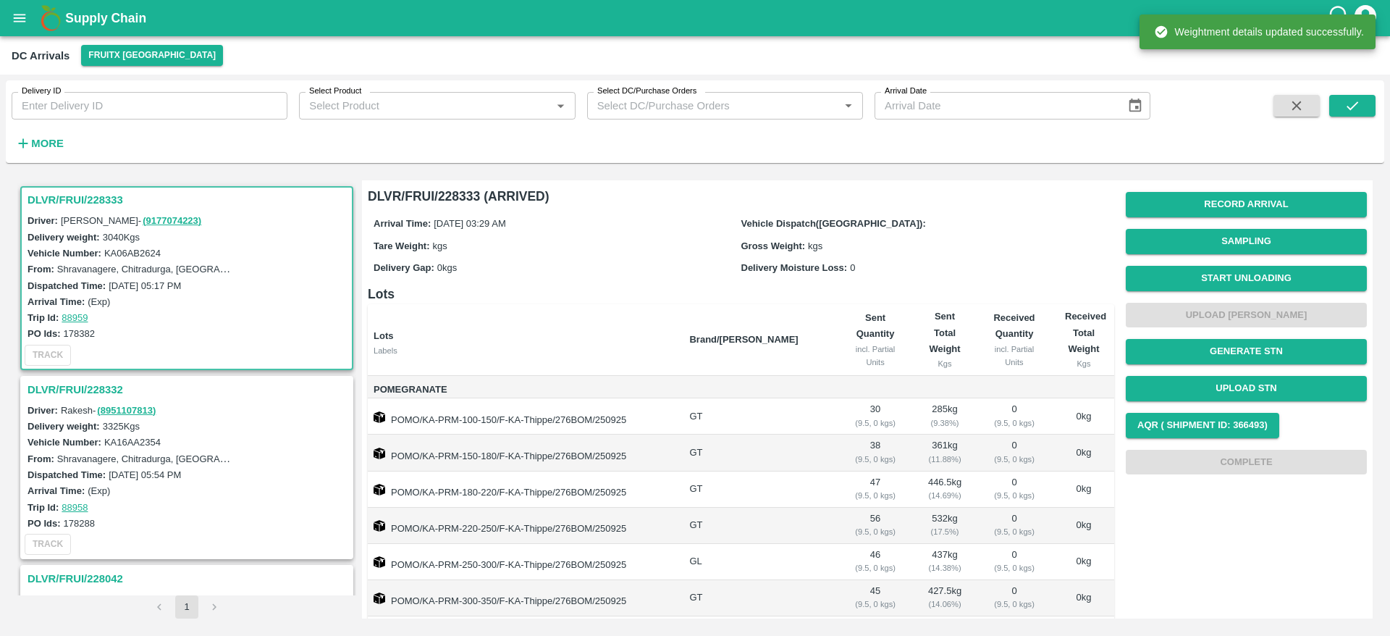
click at [83, 196] on h3 "DLVR/FRUI/228333" at bounding box center [189, 199] width 323 height 19
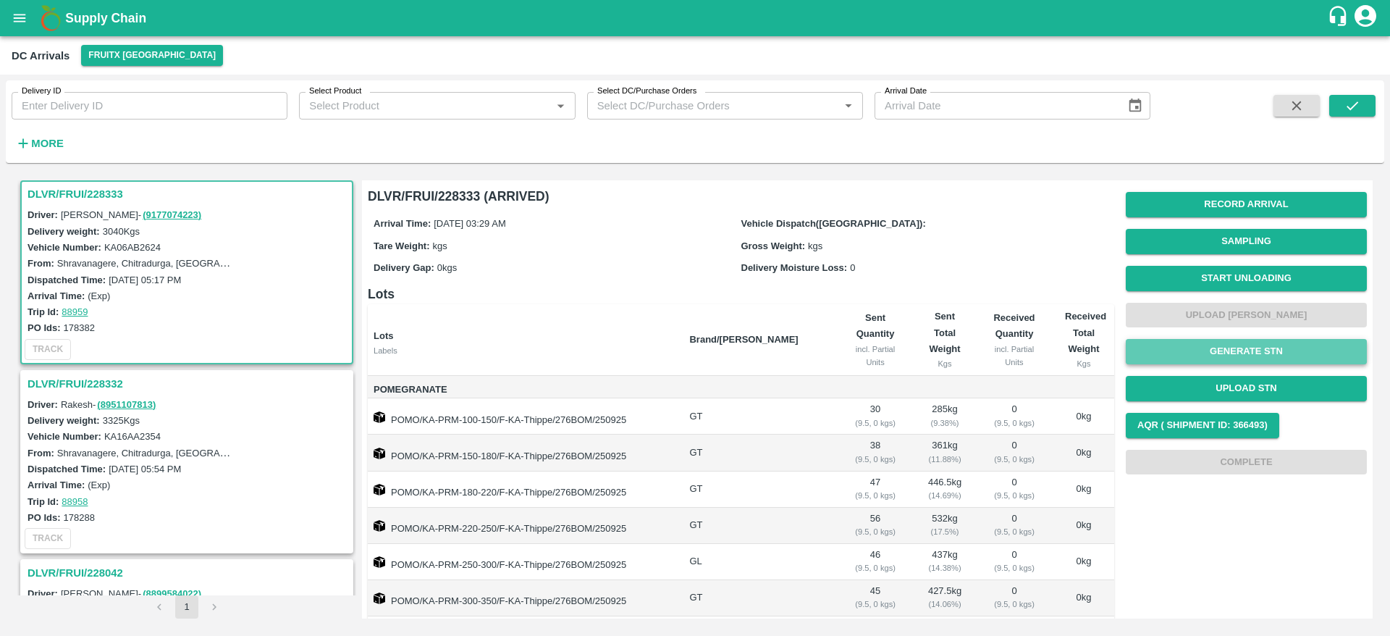
click at [1231, 354] on button "Generate STN" at bounding box center [1246, 351] width 241 height 25
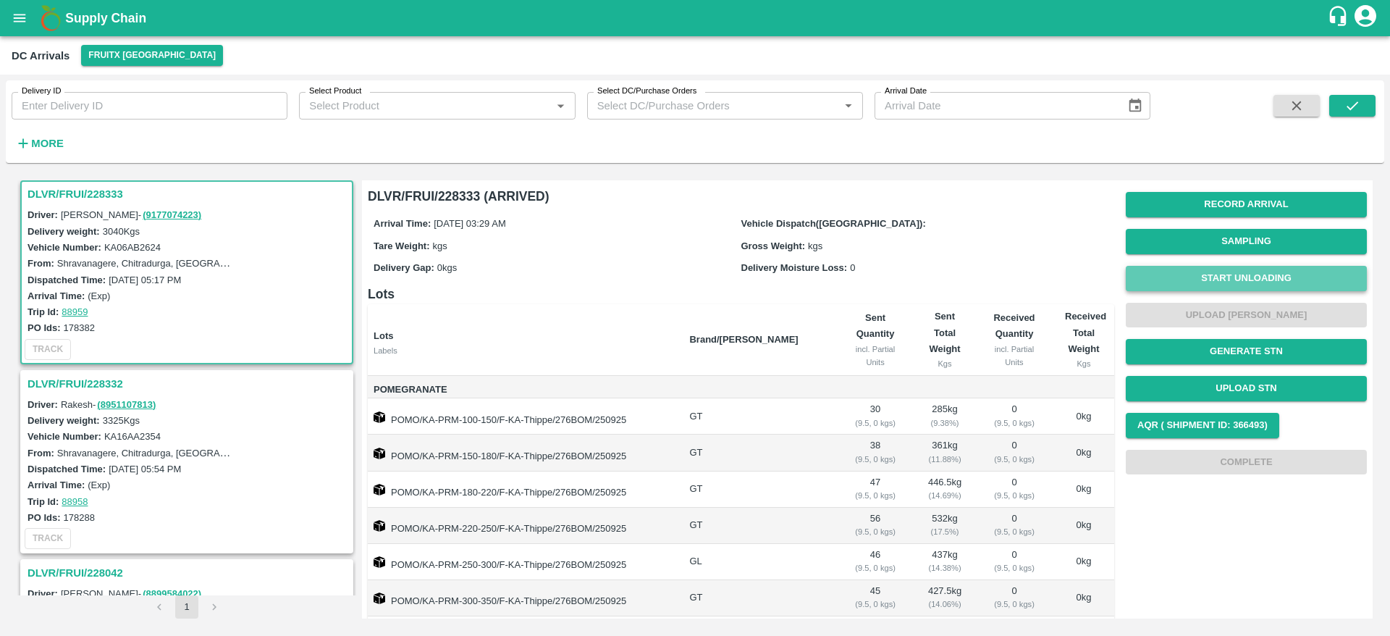
click at [1225, 274] on button "Start Unloading" at bounding box center [1246, 278] width 241 height 25
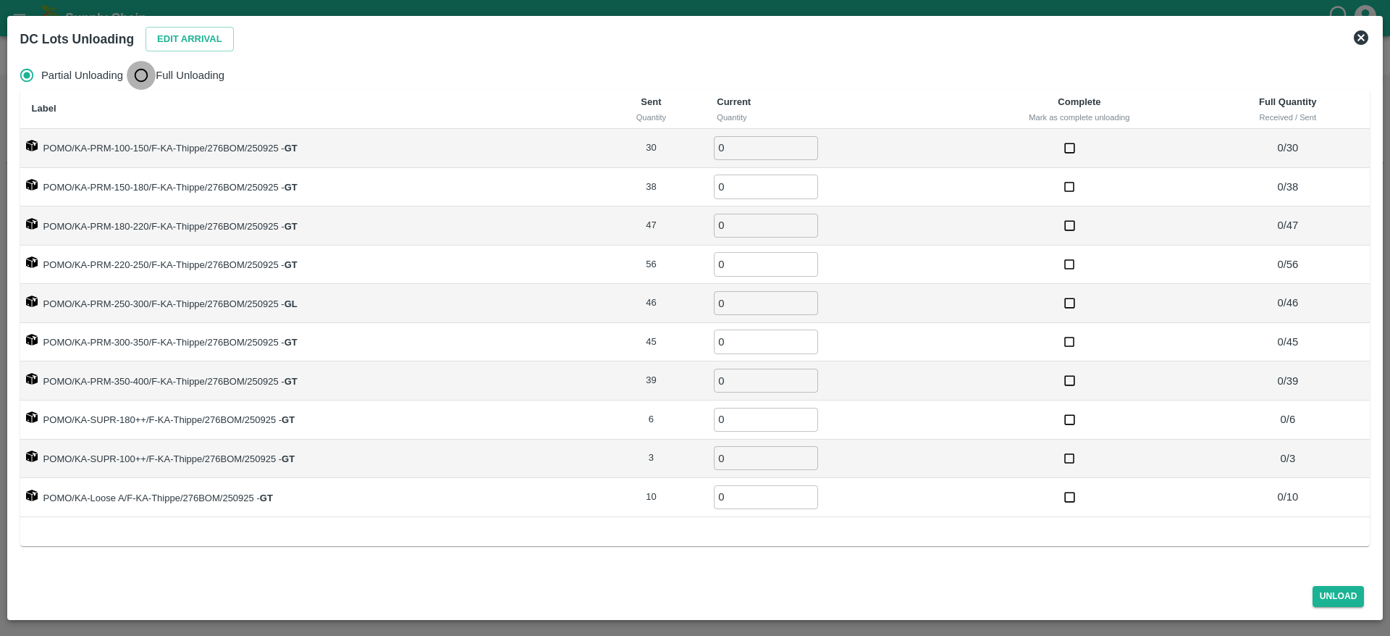
click at [154, 74] on input "Full Unloading" at bounding box center [141, 75] width 29 height 29
radio input "true"
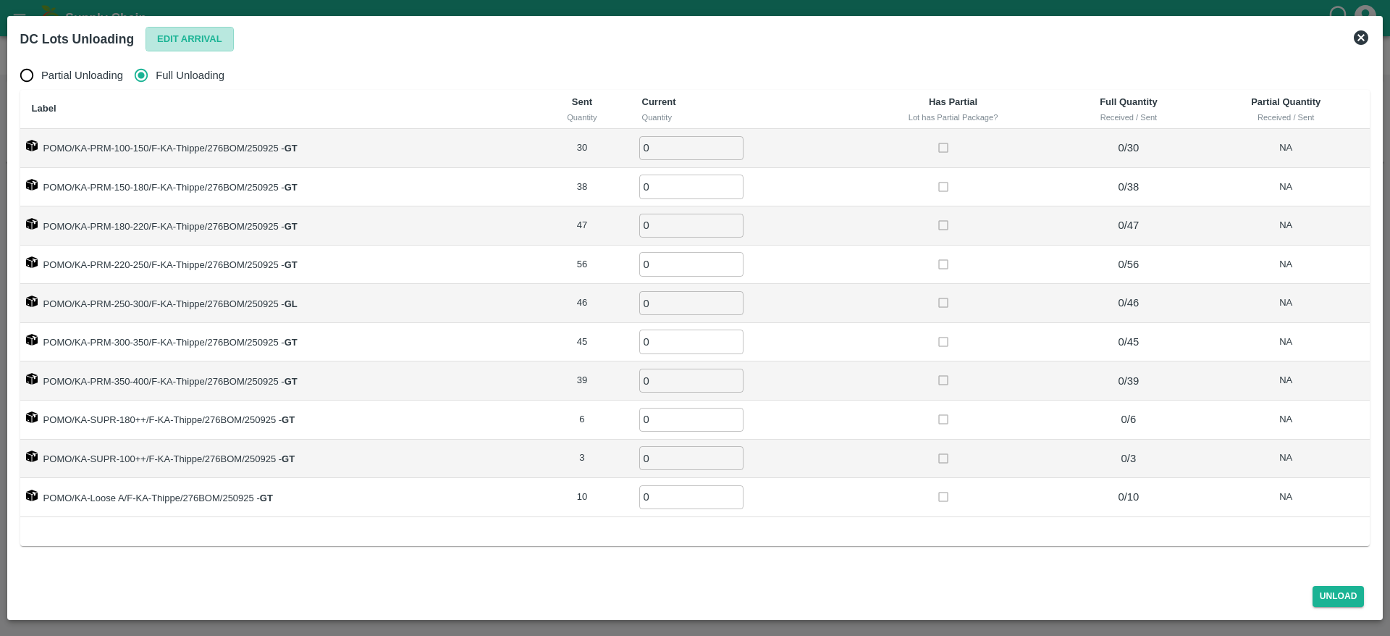
click at [180, 51] on button "Edit Arrival" at bounding box center [190, 39] width 88 height 25
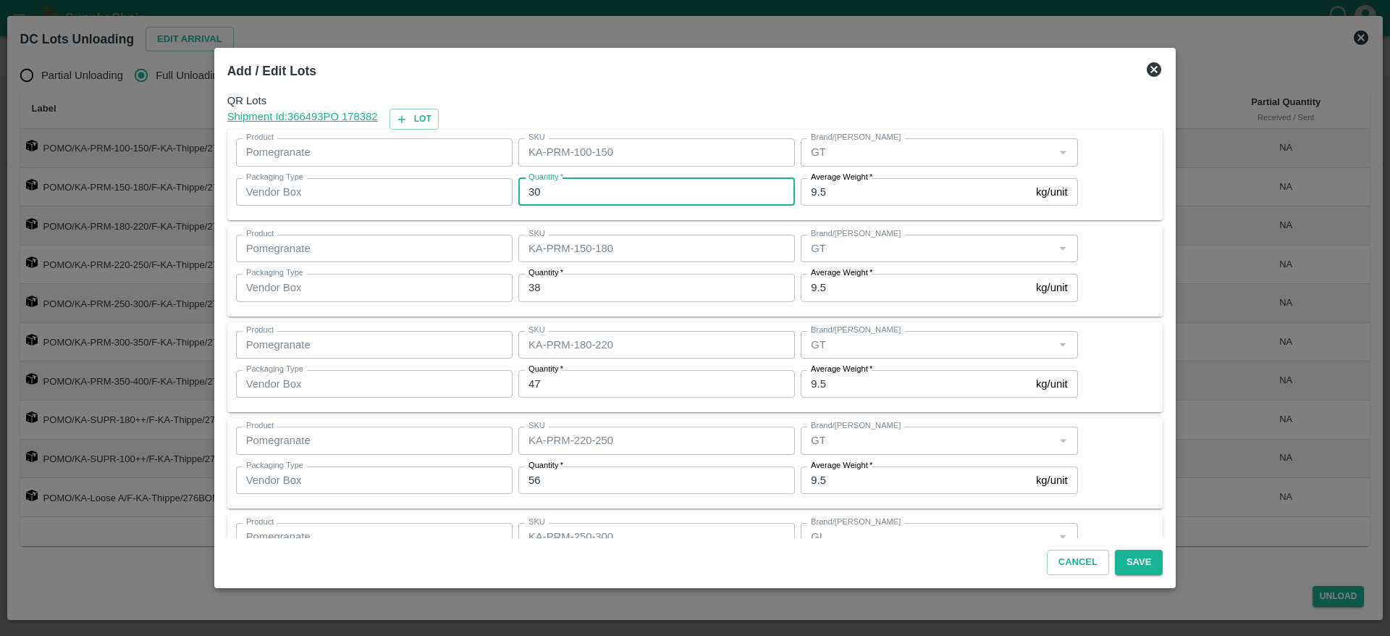
click at [592, 185] on input "30" at bounding box center [656, 192] width 277 height 28
type input "31"
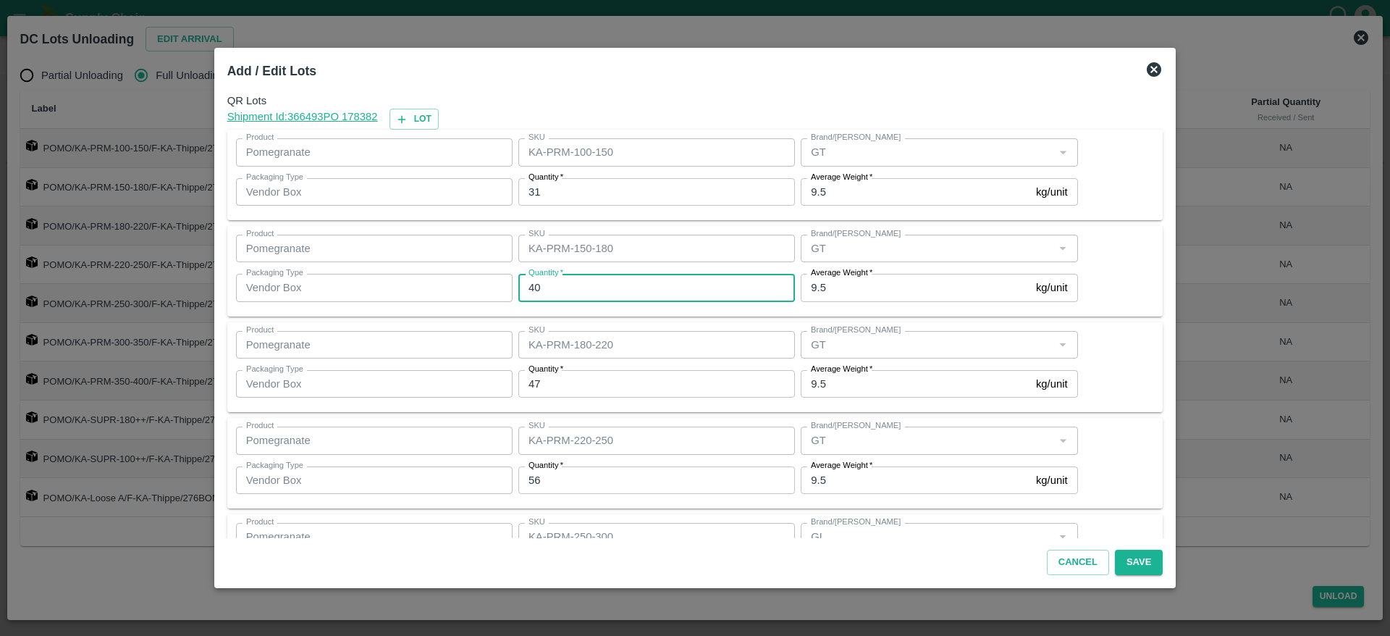
type input "40"
type input "48"
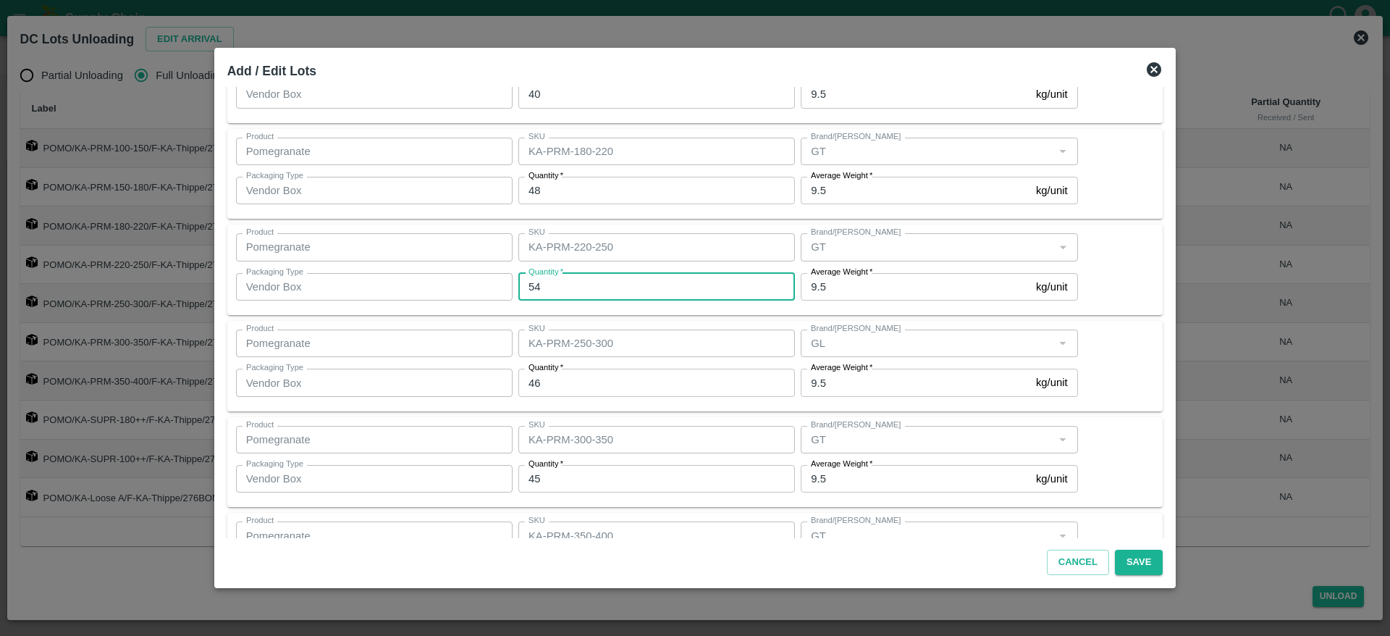
type input "54"
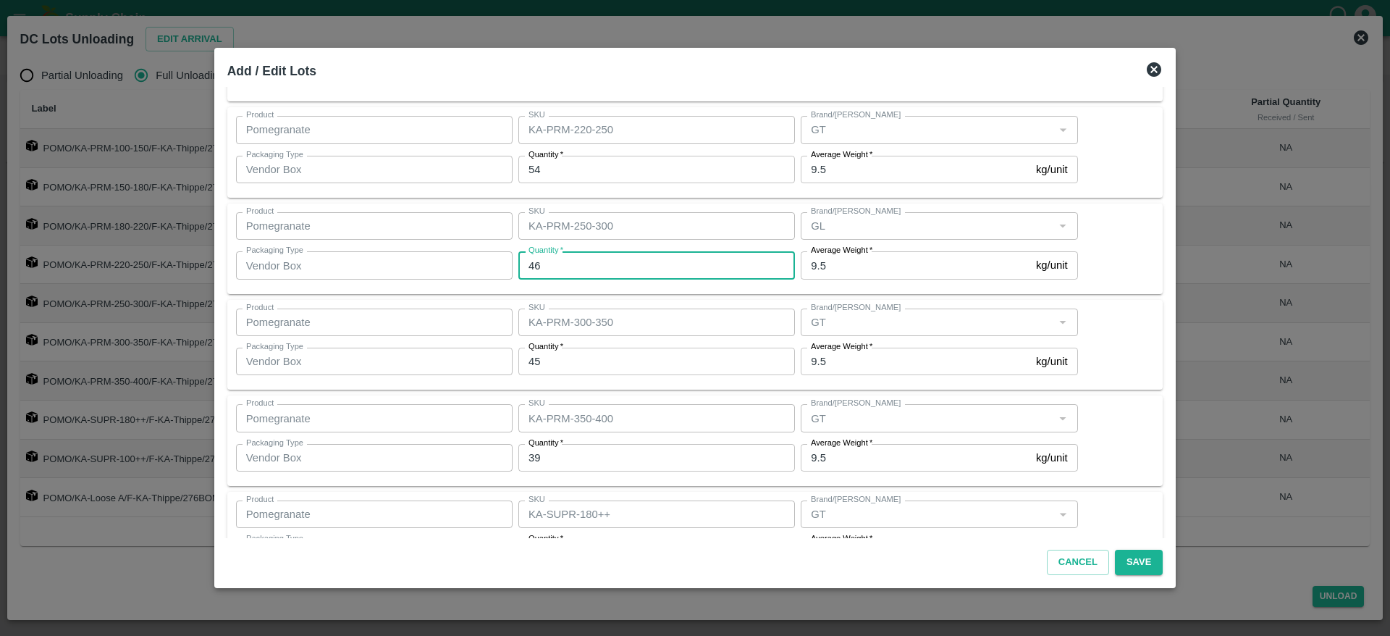
scroll to position [315, 0]
type input "45"
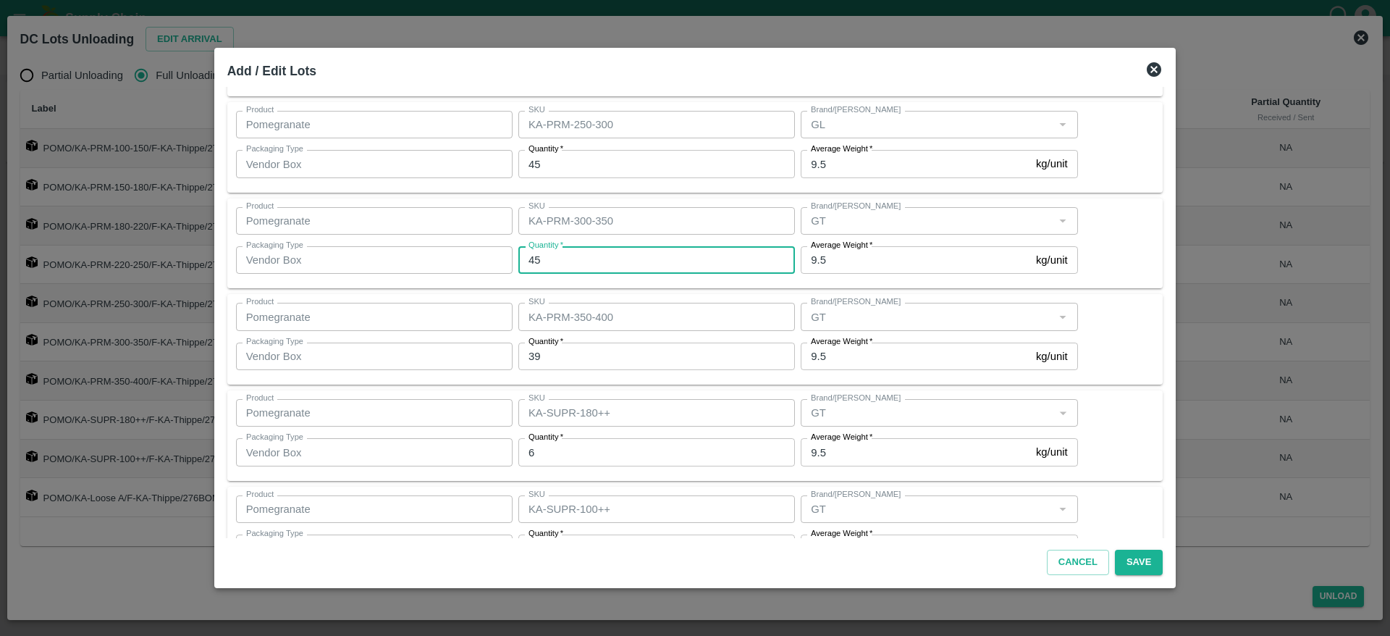
scroll to position [413, 0]
type input "43"
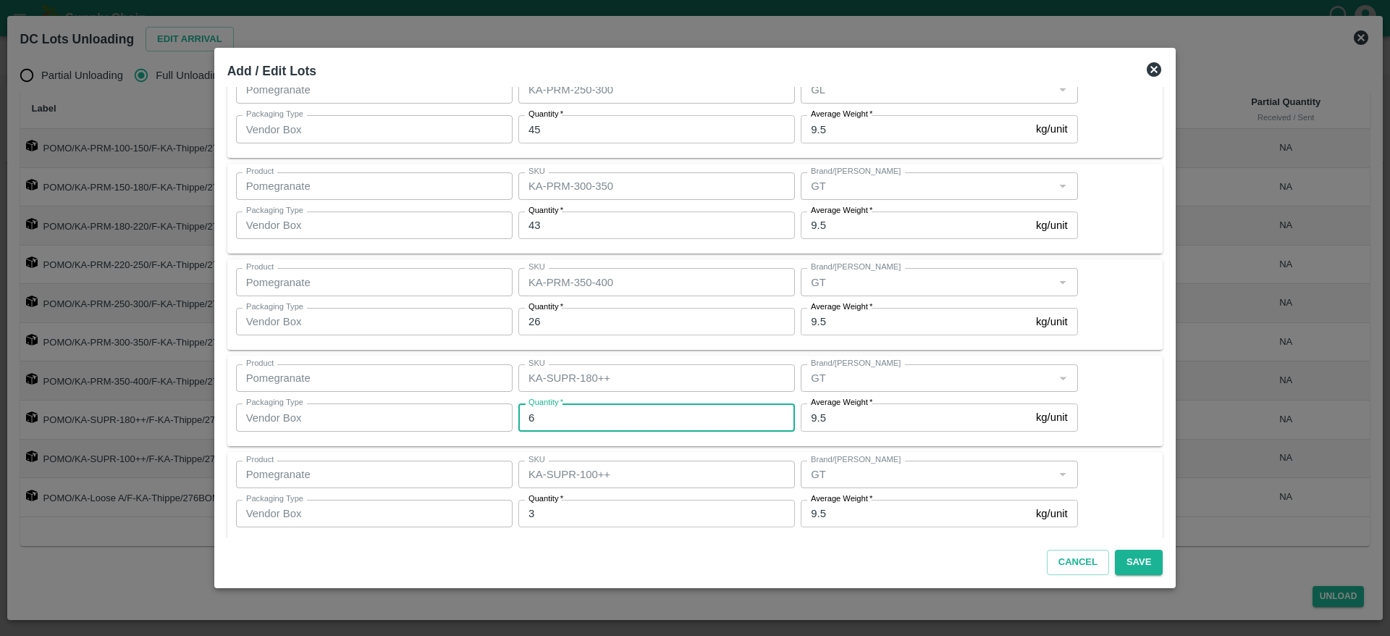
scroll to position [446, 0]
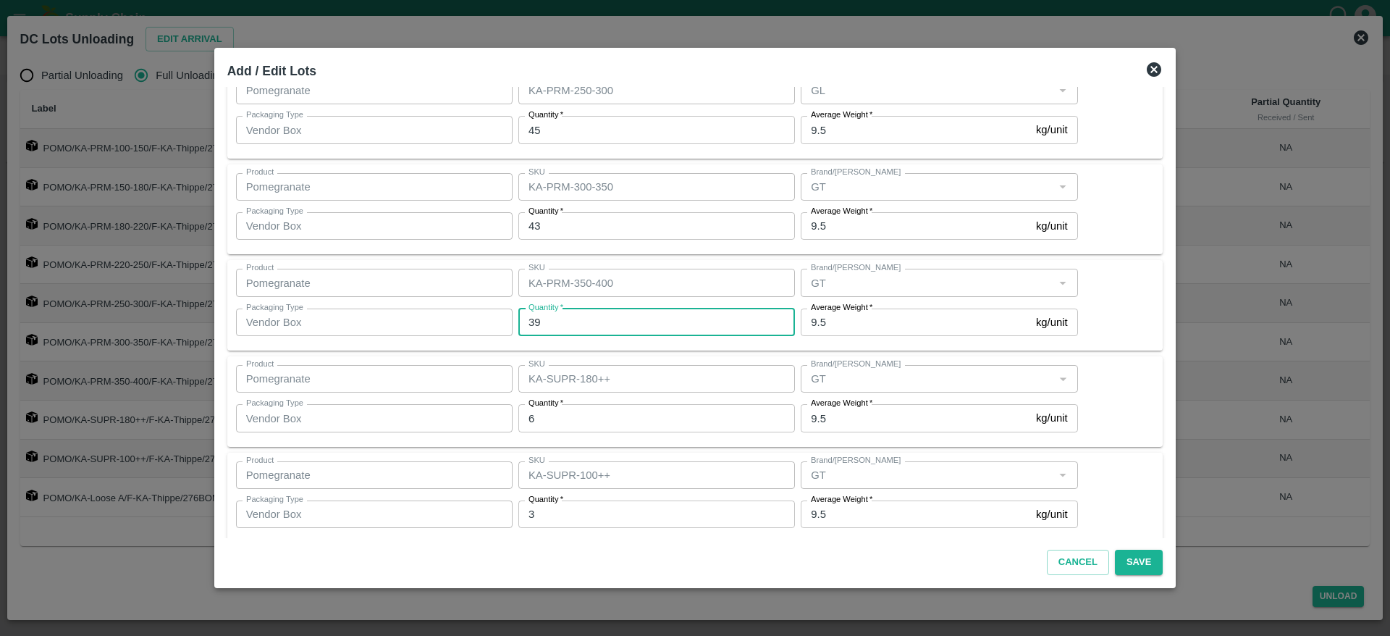
type input "39"
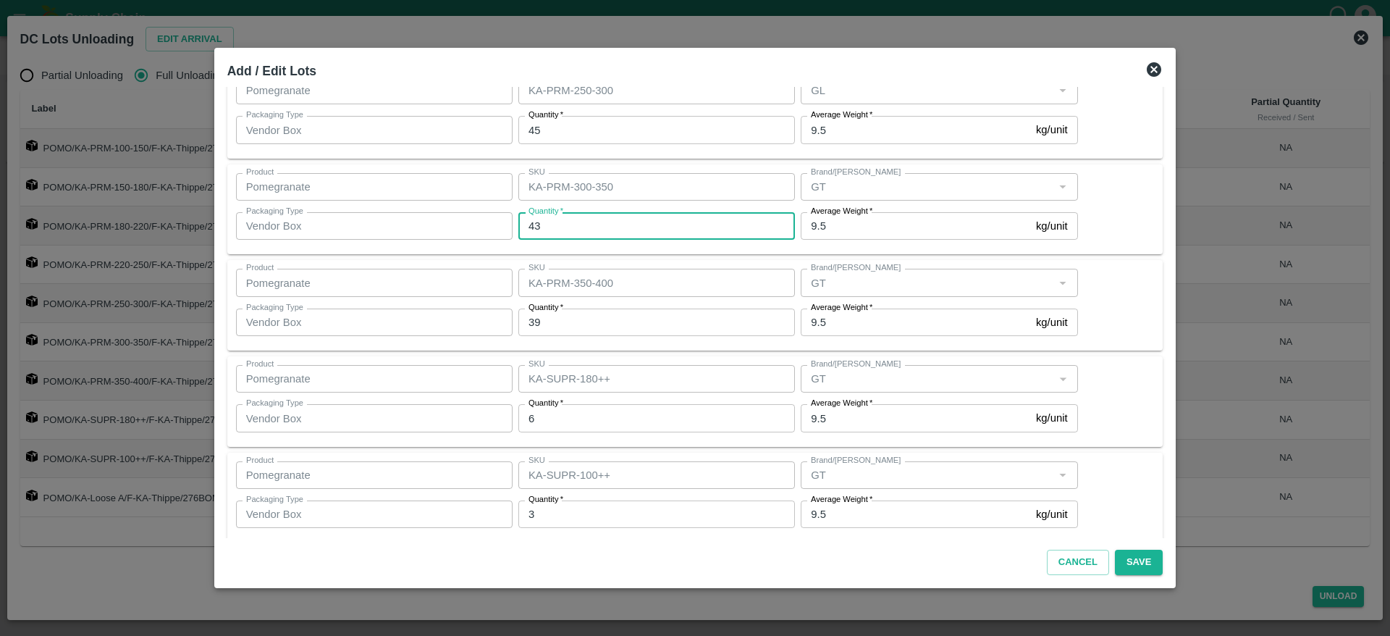
type input "43"
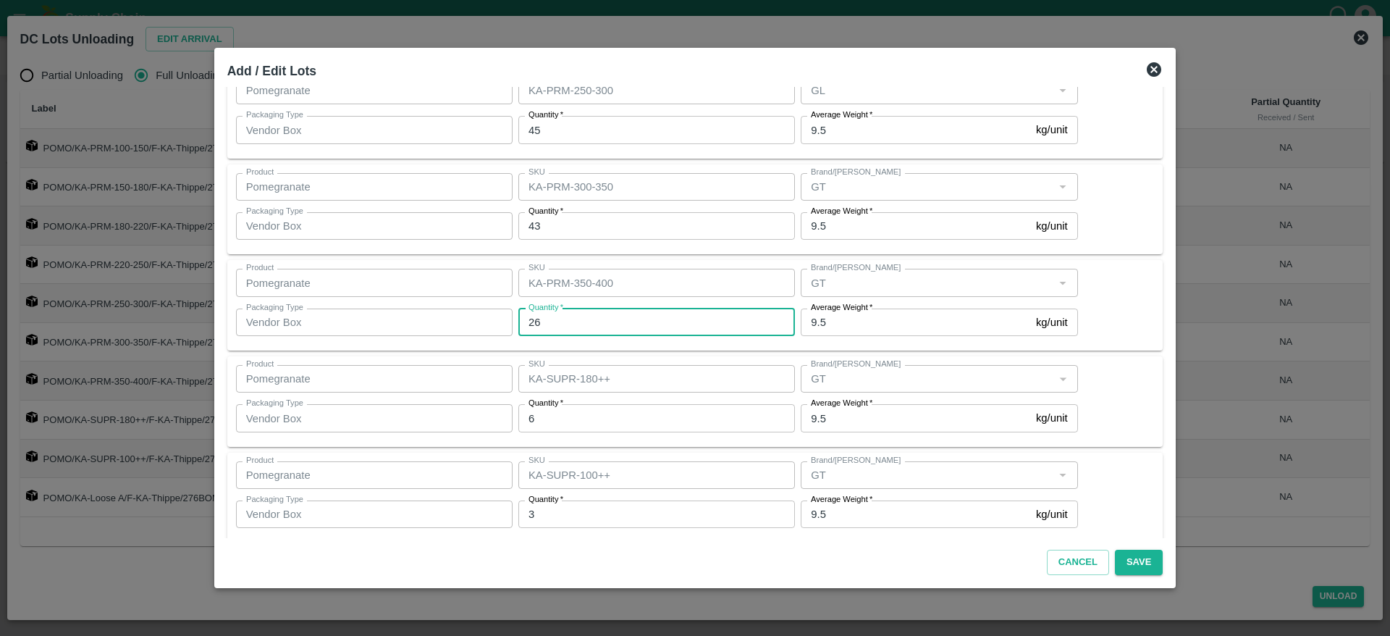
type input "26"
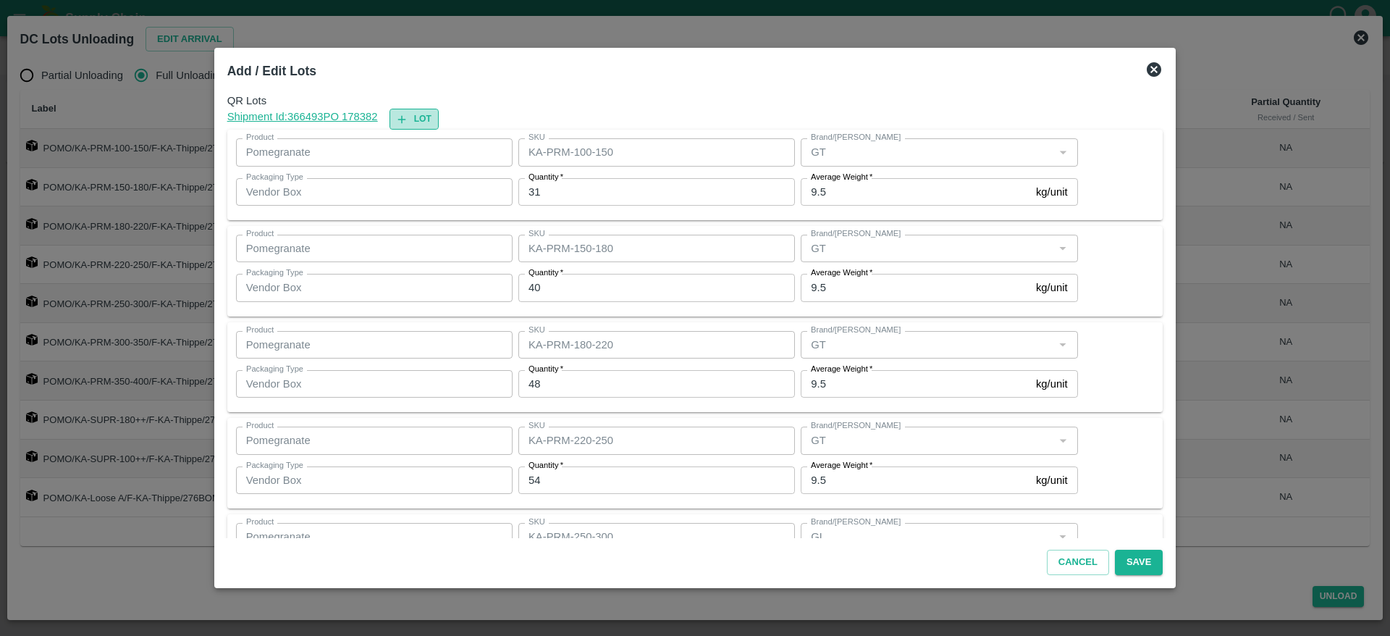
click at [432, 118] on button "Lot" at bounding box center [414, 119] width 49 height 21
type input "KA-PRM-100-150"
type input "31"
type input "KA-PRM-150-180"
type input "40"
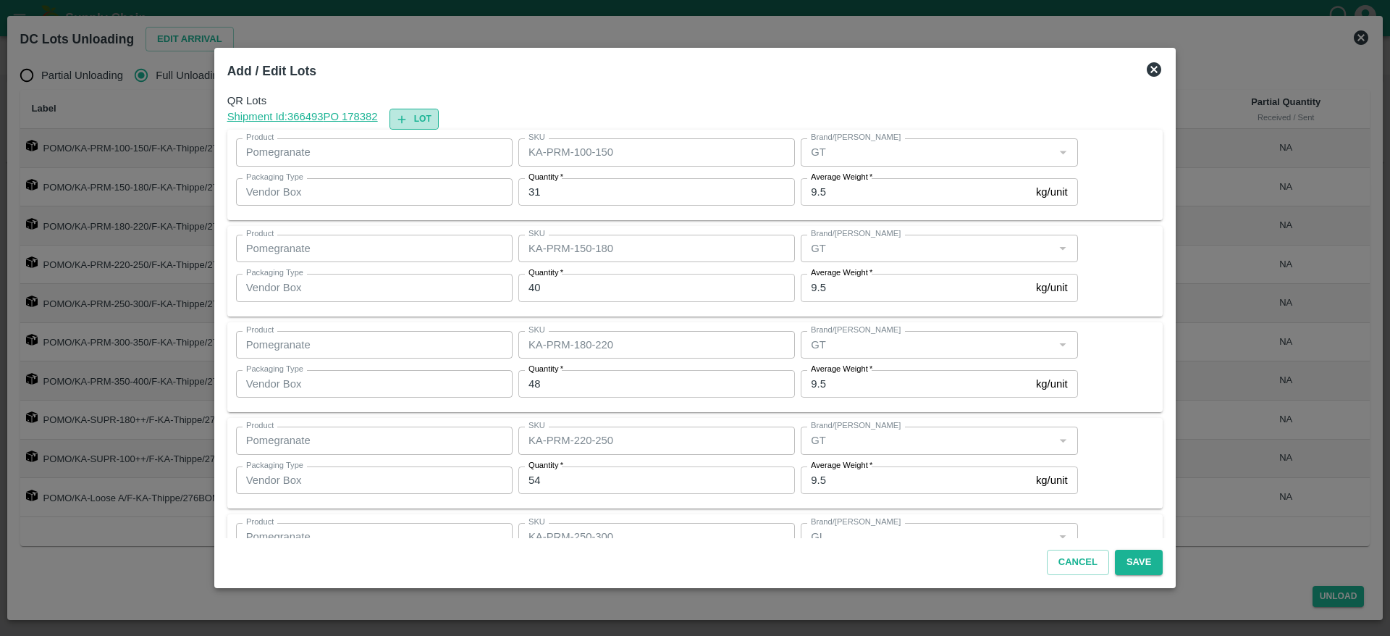
type input "KA-PRM-180-220"
type input "48"
type input "KA-PRM-220-250"
type input "GT"
type input "54"
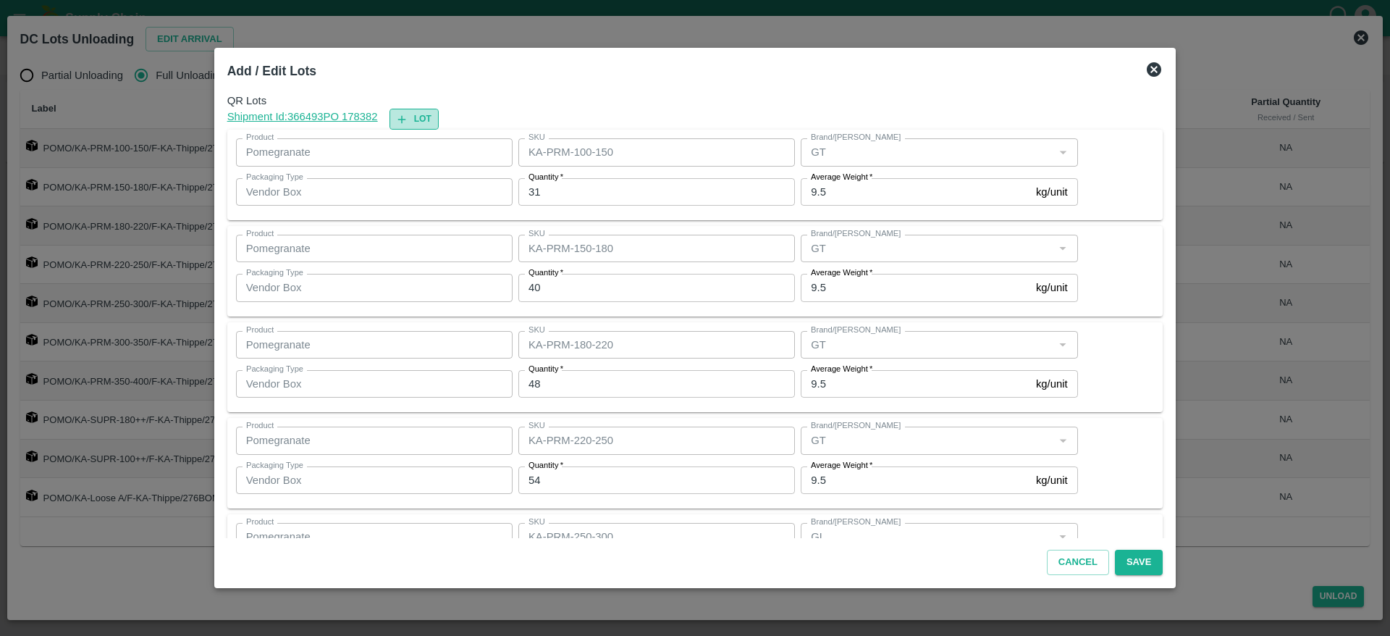
type input "KA-PRM-250-300"
type input "GL"
type input "45"
type input "KA-PRM-300-350"
type input "43"
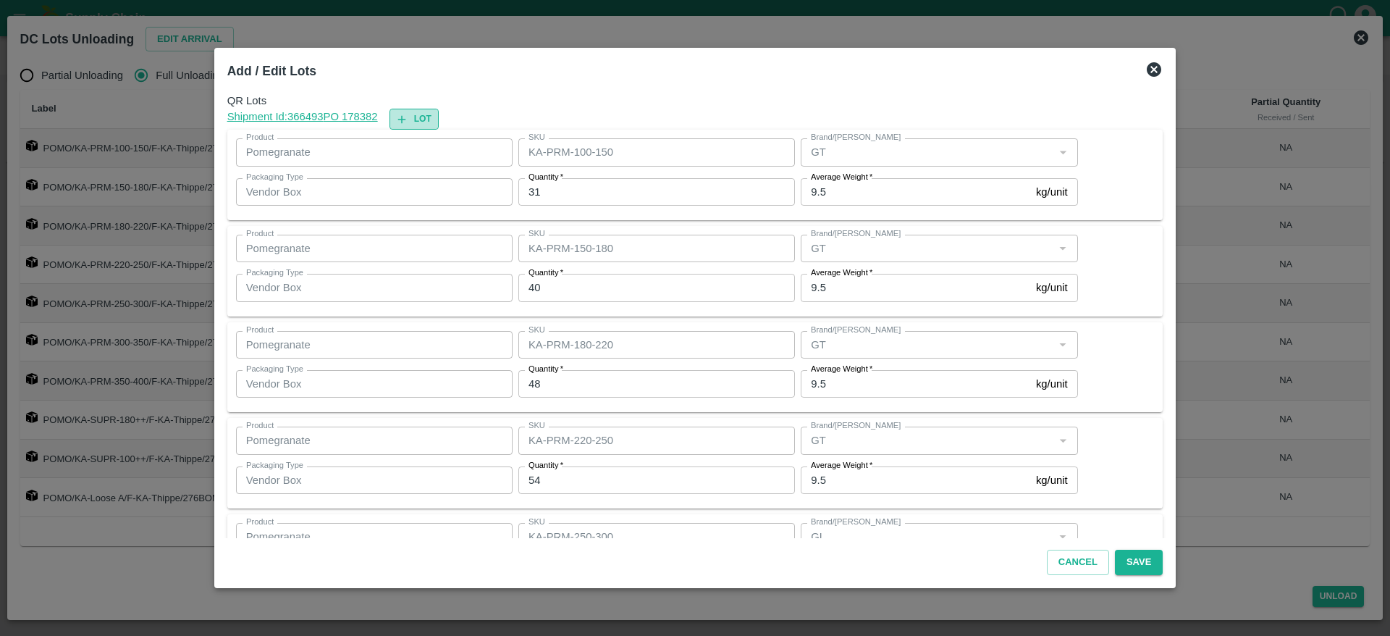
type input "KA-PRM-350-400"
type input "26"
type input "KA-SUPR-180++"
type input "6"
type input "KA-SUPR-100++"
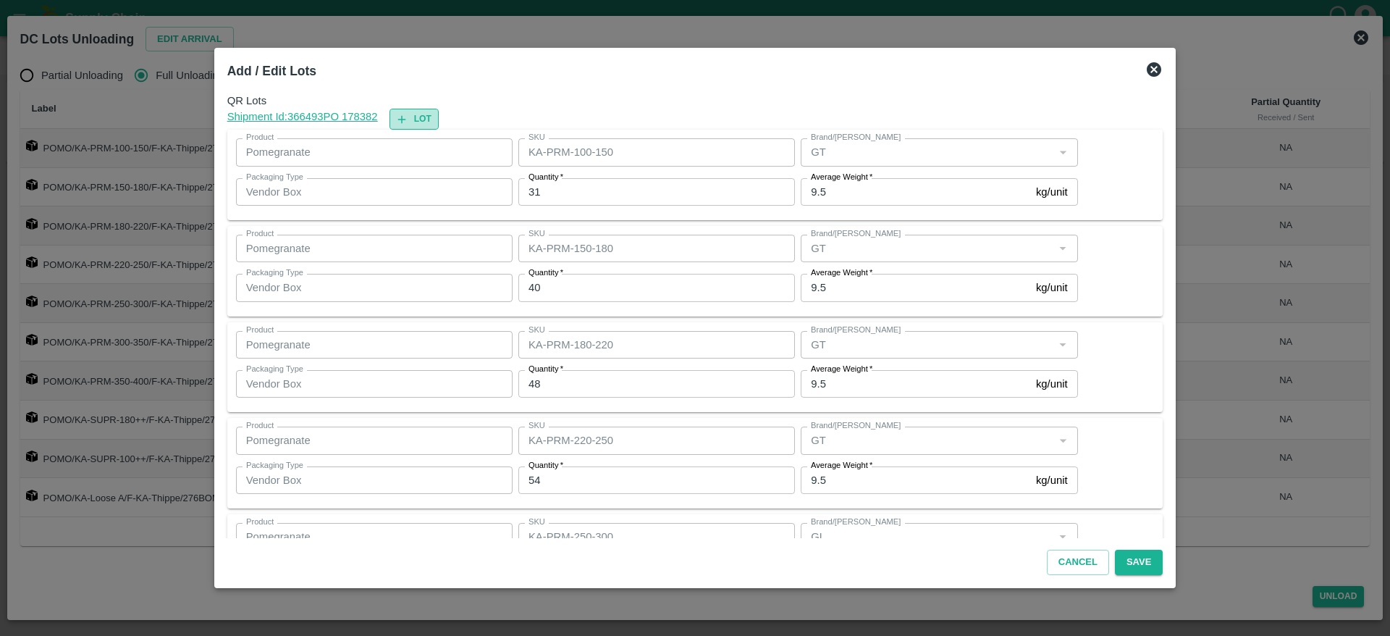
type input "3"
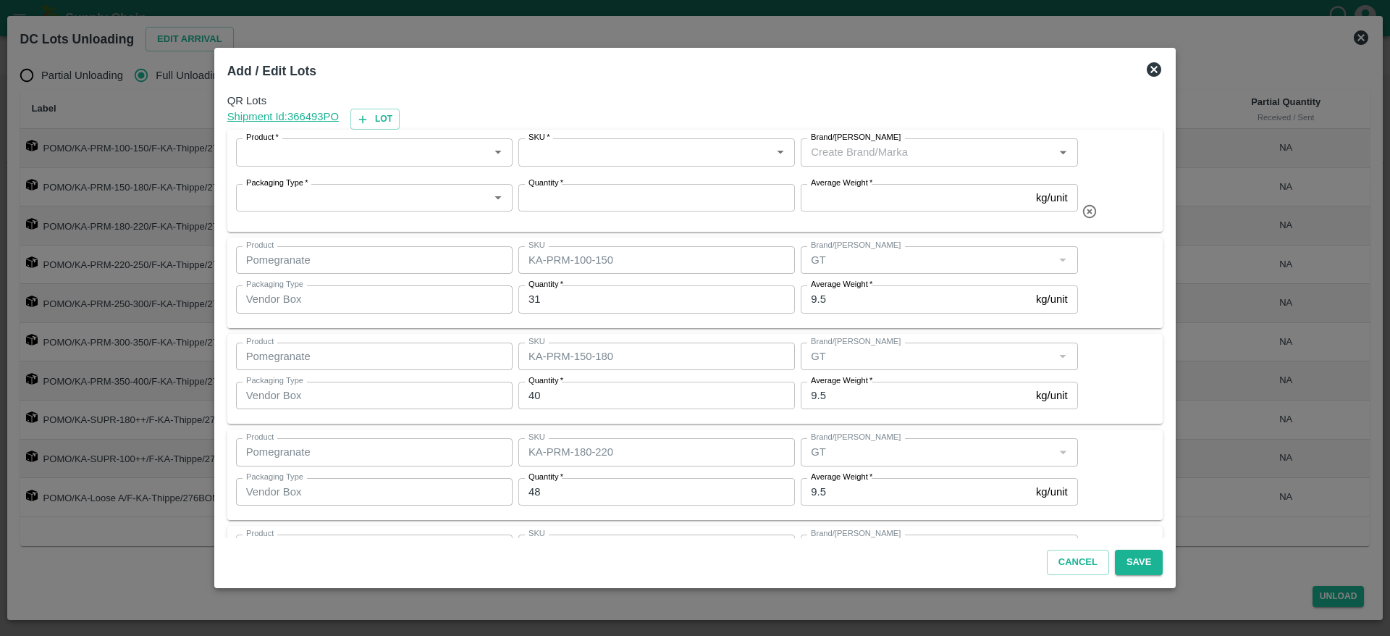
click at [336, 164] on div "Product   *" at bounding box center [374, 152] width 277 height 28
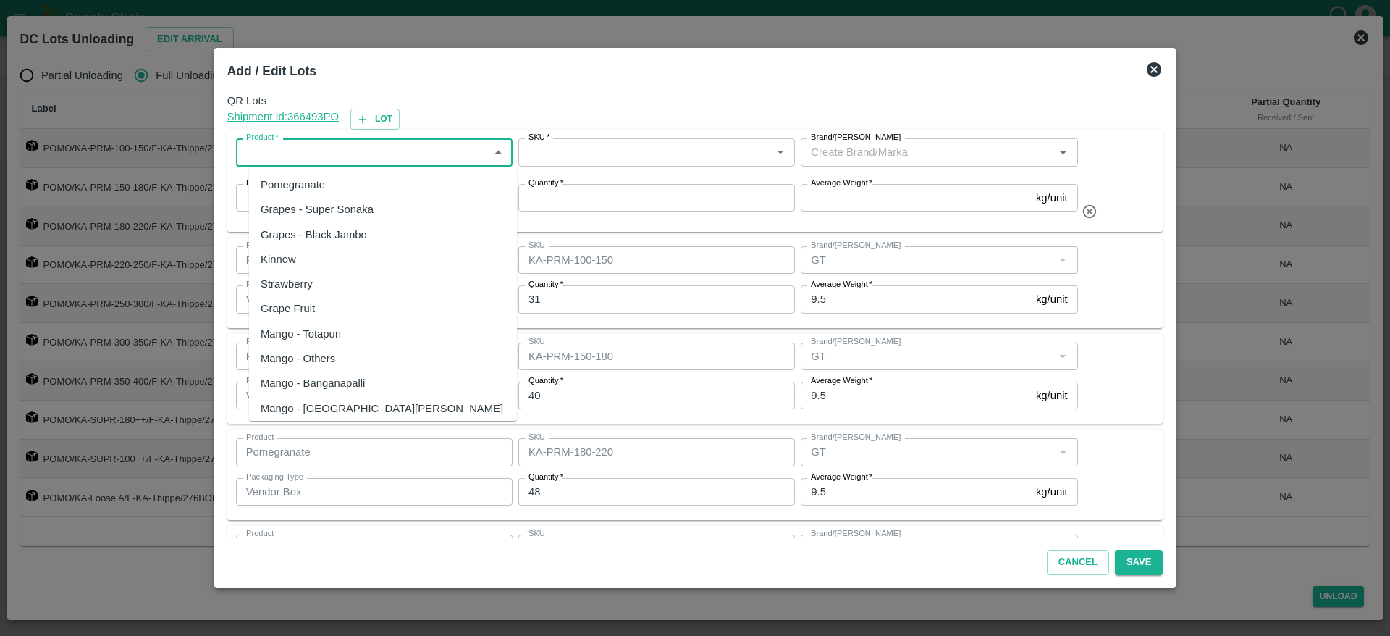
click at [328, 190] on div "Pomegranate" at bounding box center [383, 184] width 268 height 25
type input "Pomegranate"
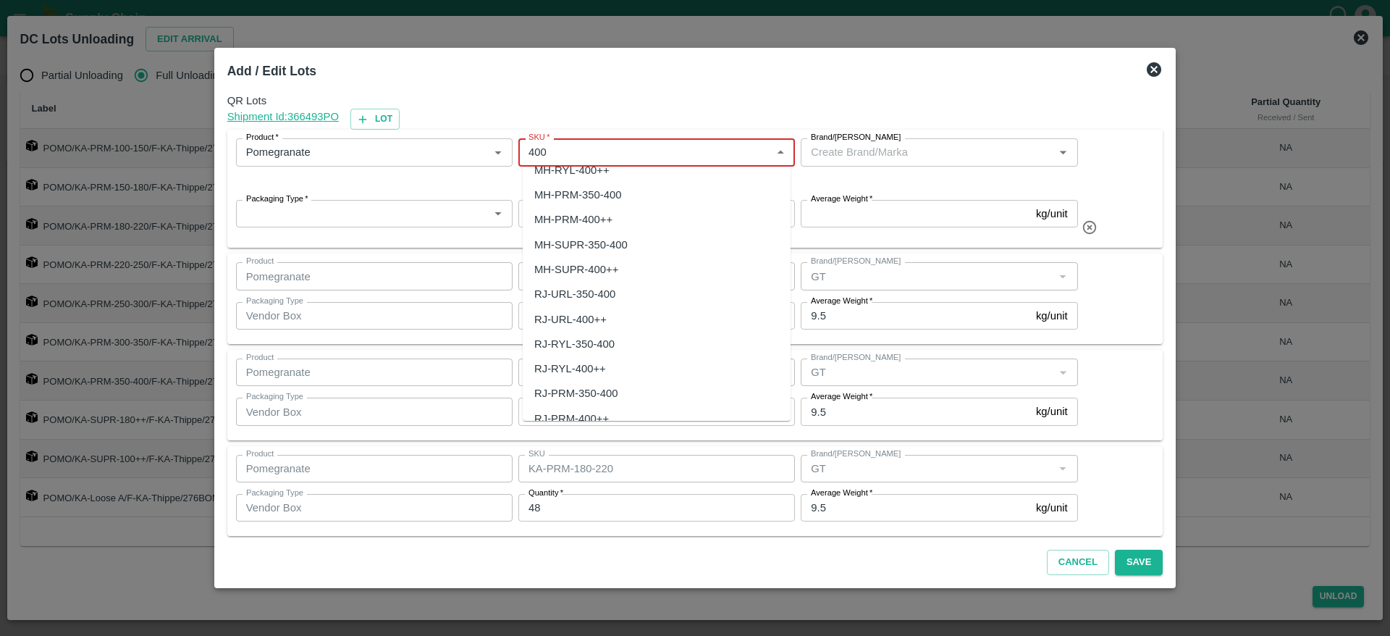
scroll to position [91, 0]
type input "400"
click at [602, 369] on div "KA-PRM-400++" at bounding box center [572, 369] width 76 height 16
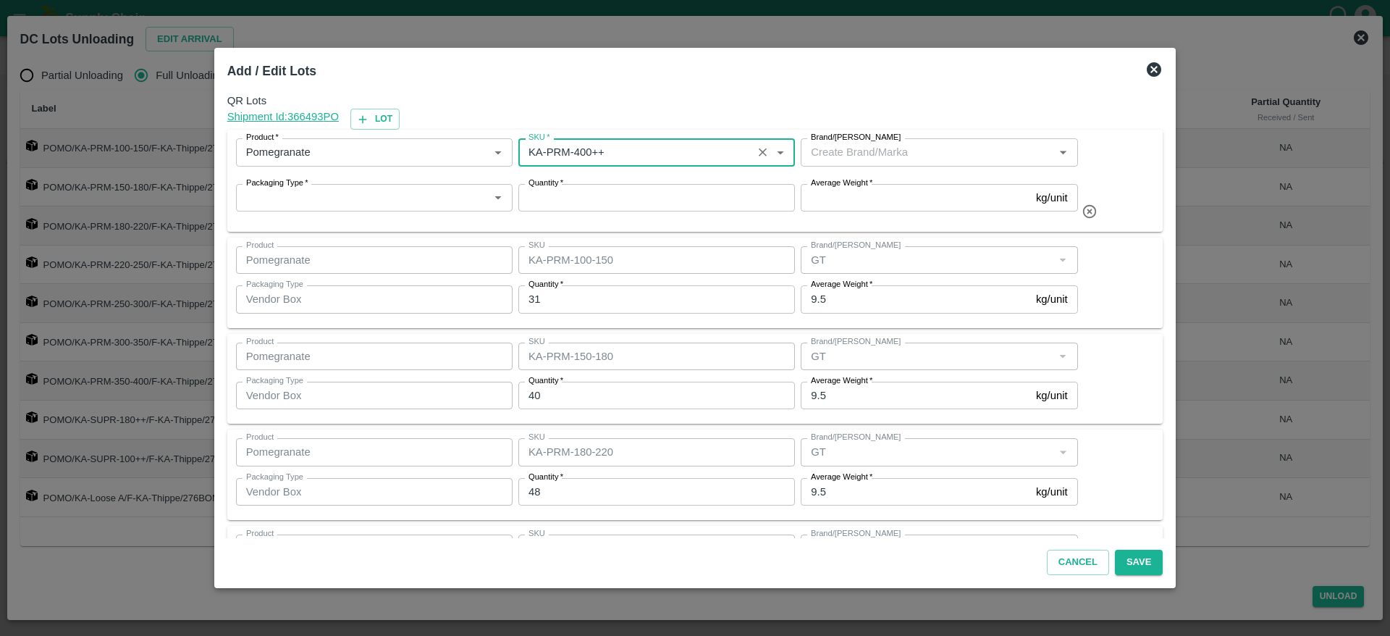
type input "KA-PRM-400++"
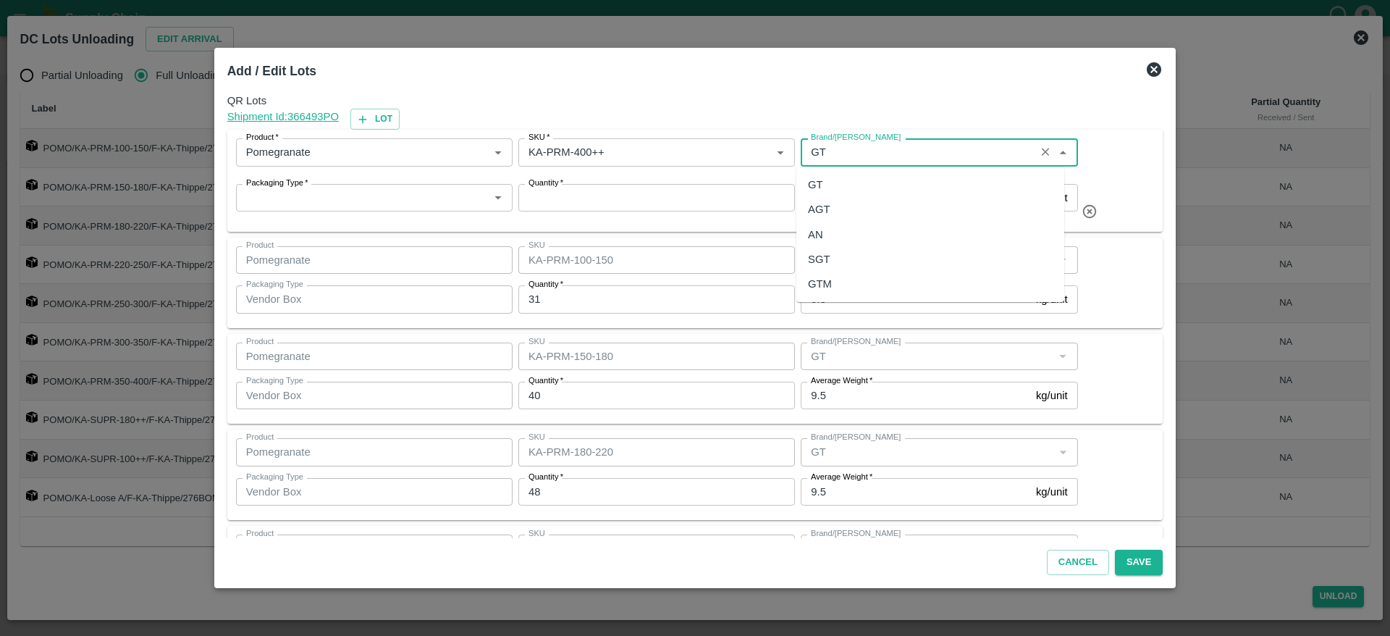
click at [834, 177] on div "GT" at bounding box center [931, 184] width 268 height 25
type input "GT"
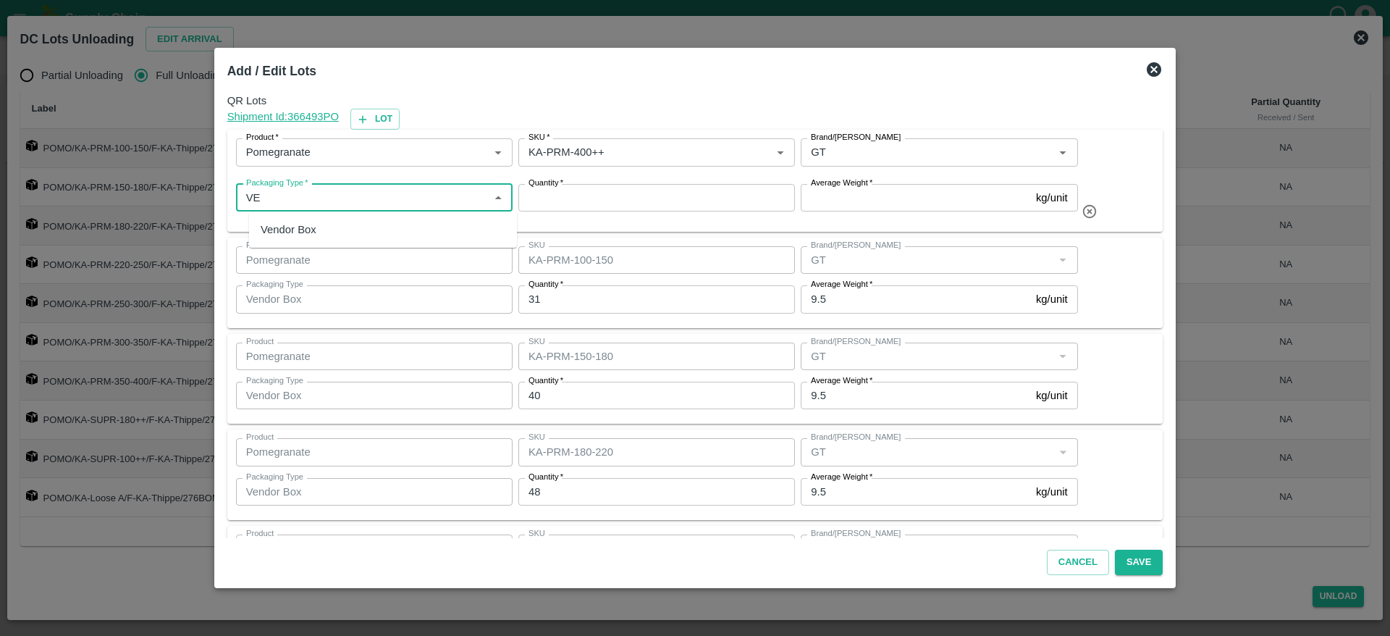
click at [342, 235] on div "Vendor Box" at bounding box center [383, 229] width 268 height 25
type input "Vendor Box"
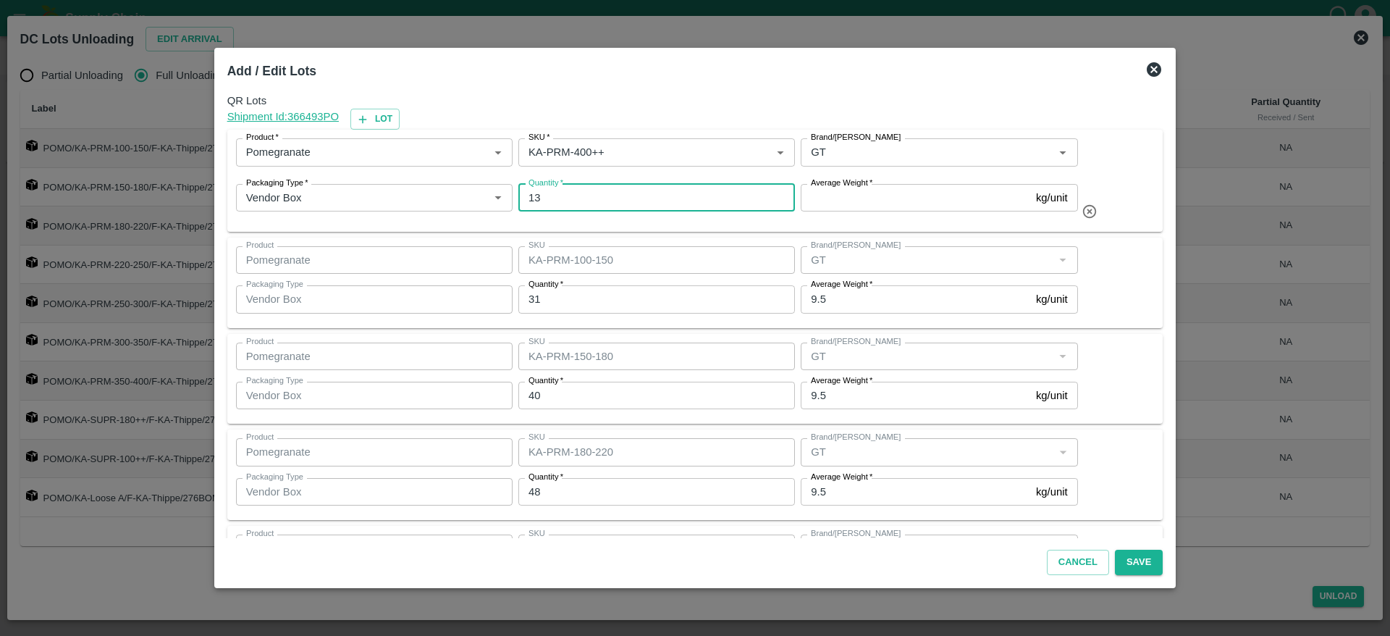
type input "13"
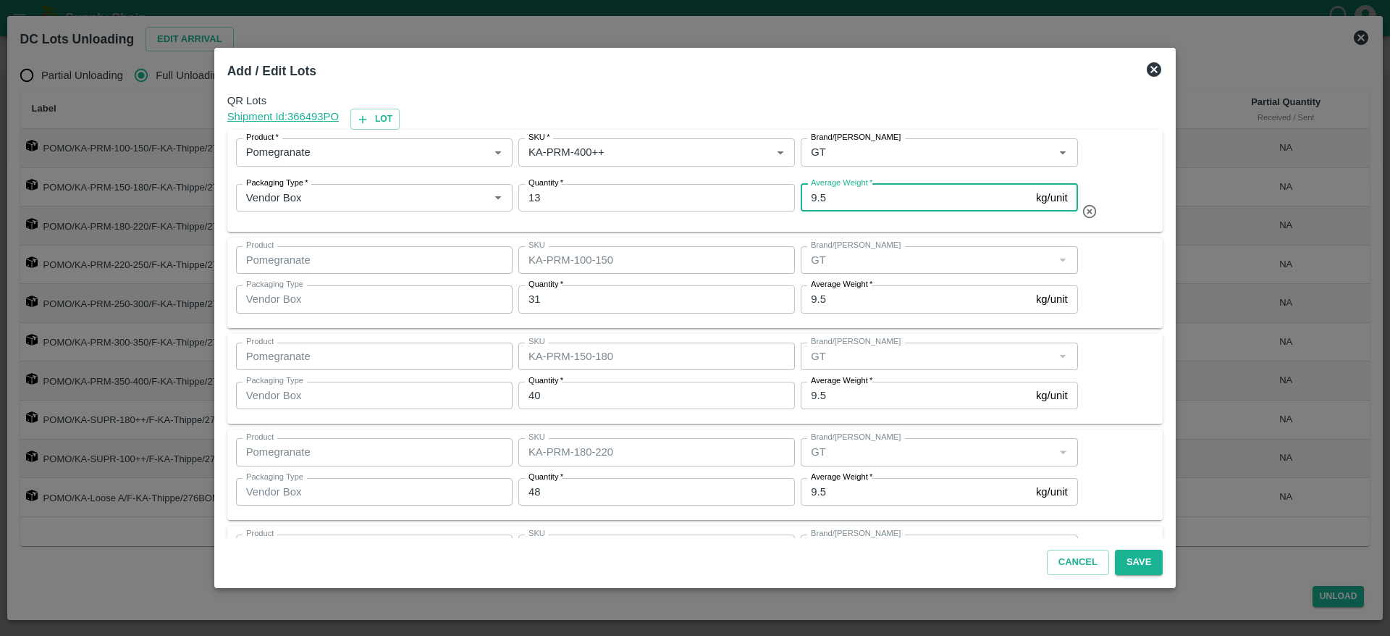
type input "9.5"
click at [1083, 289] on div "Product Pomegranate Product SKU KA-PRM-100-150 SKU Brand/Marka Brand/Marka Pack…" at bounding box center [695, 282] width 919 height 73
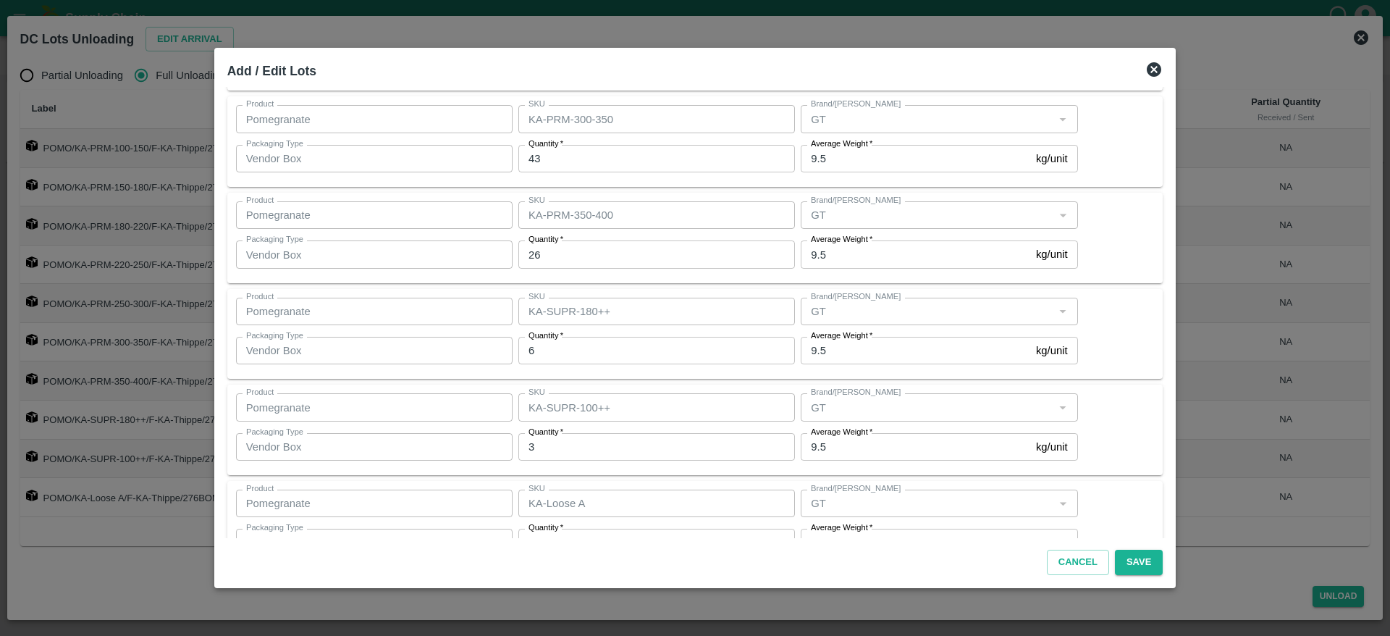
scroll to position [665, 0]
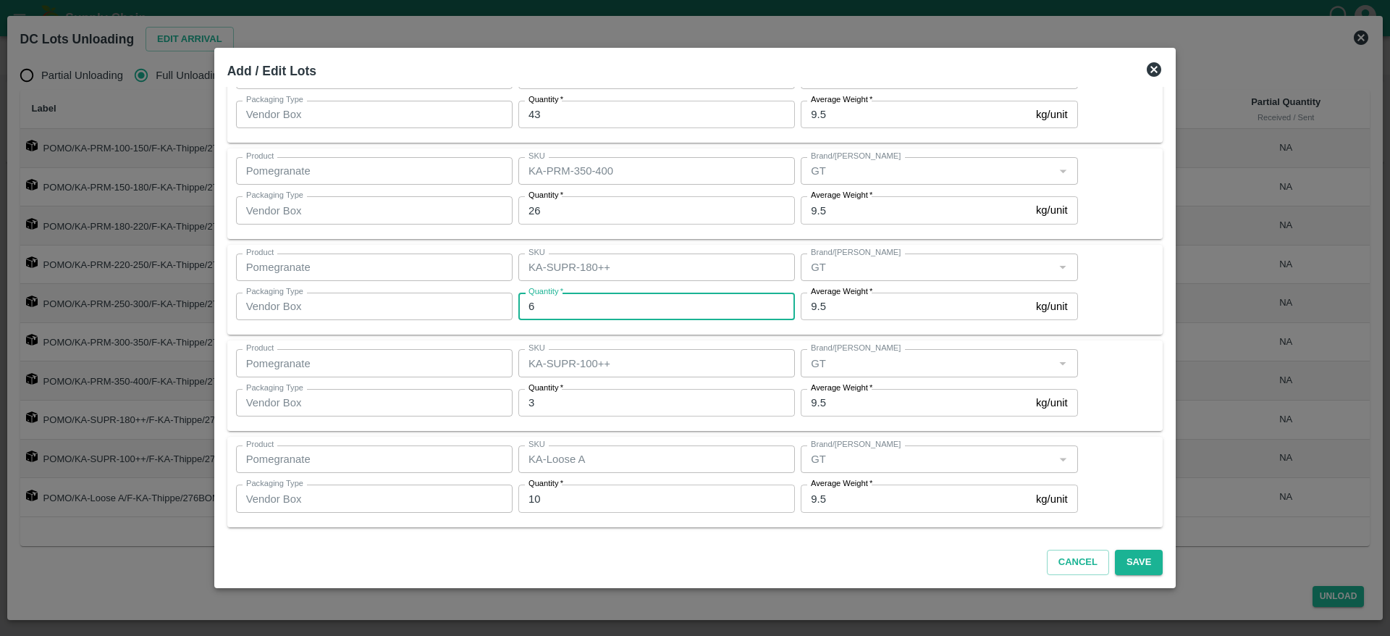
click at [591, 309] on input "6" at bounding box center [656, 307] width 277 height 28
type input "7"
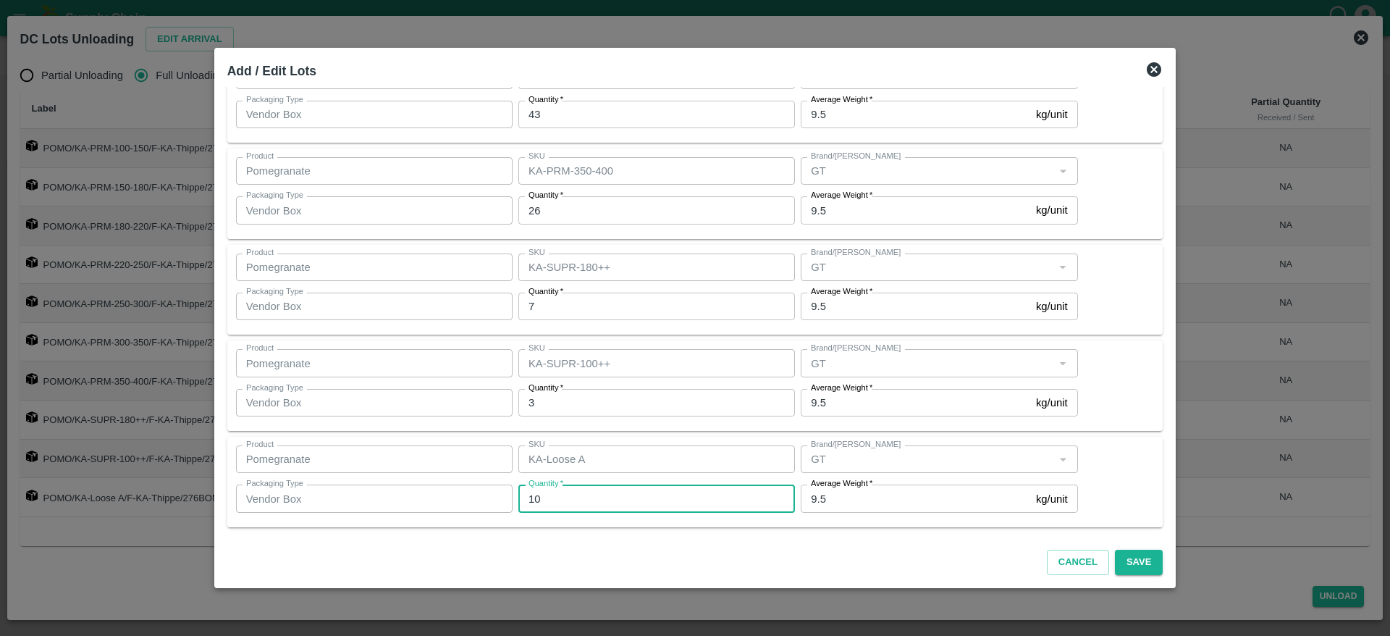
click at [575, 505] on input "10" at bounding box center [656, 498] width 277 height 28
type input "1"
type input "9"
click at [720, 538] on div "Cancel Save" at bounding box center [696, 559] width 948 height 43
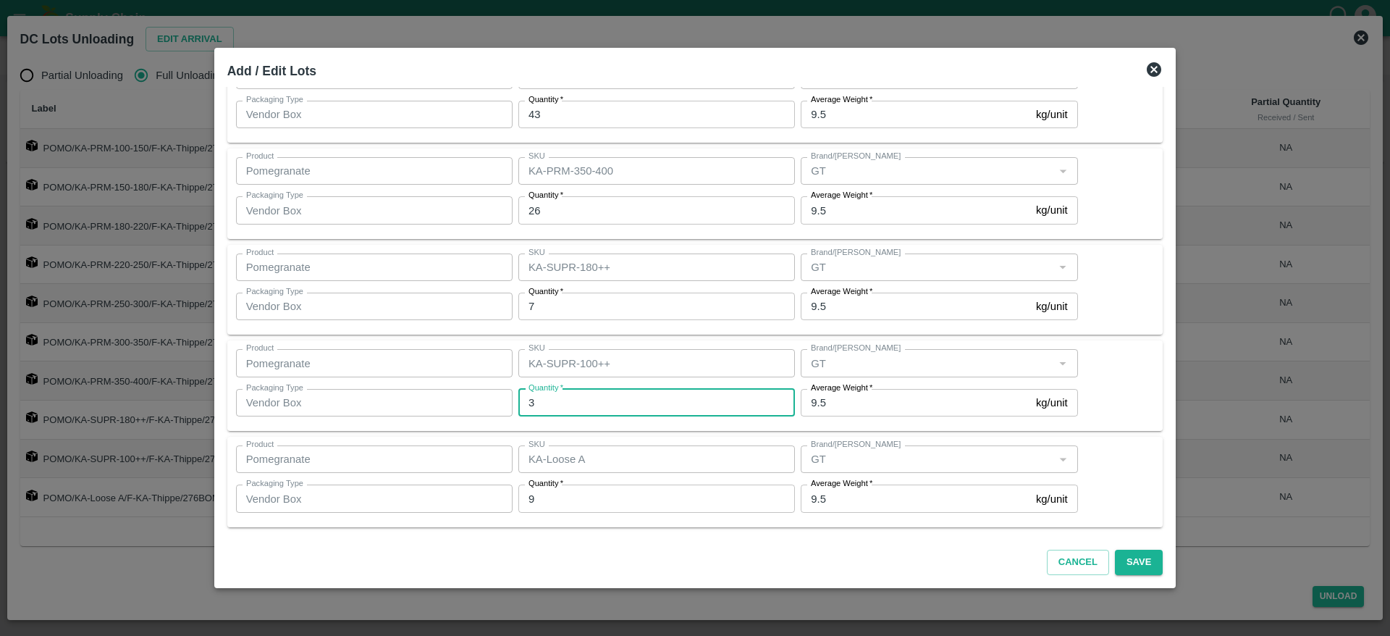
click at [600, 400] on input "3" at bounding box center [656, 403] width 277 height 28
type input "1"
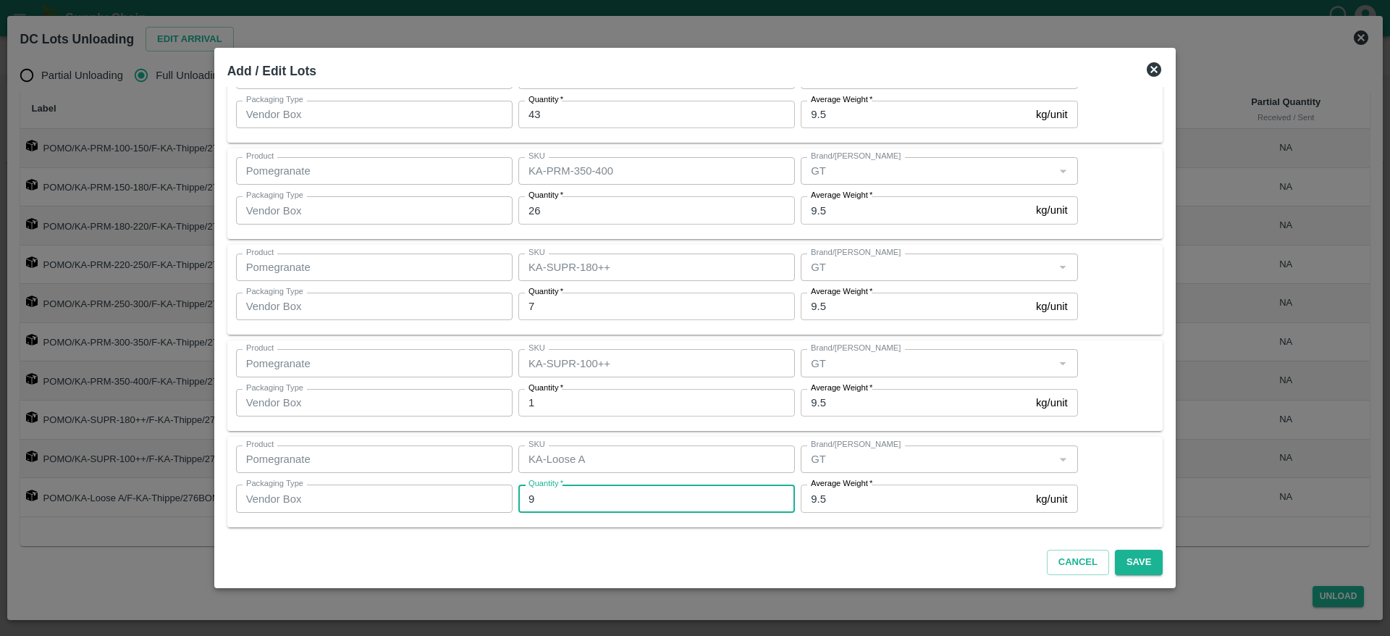
click at [621, 505] on input "9" at bounding box center [656, 498] width 277 height 28
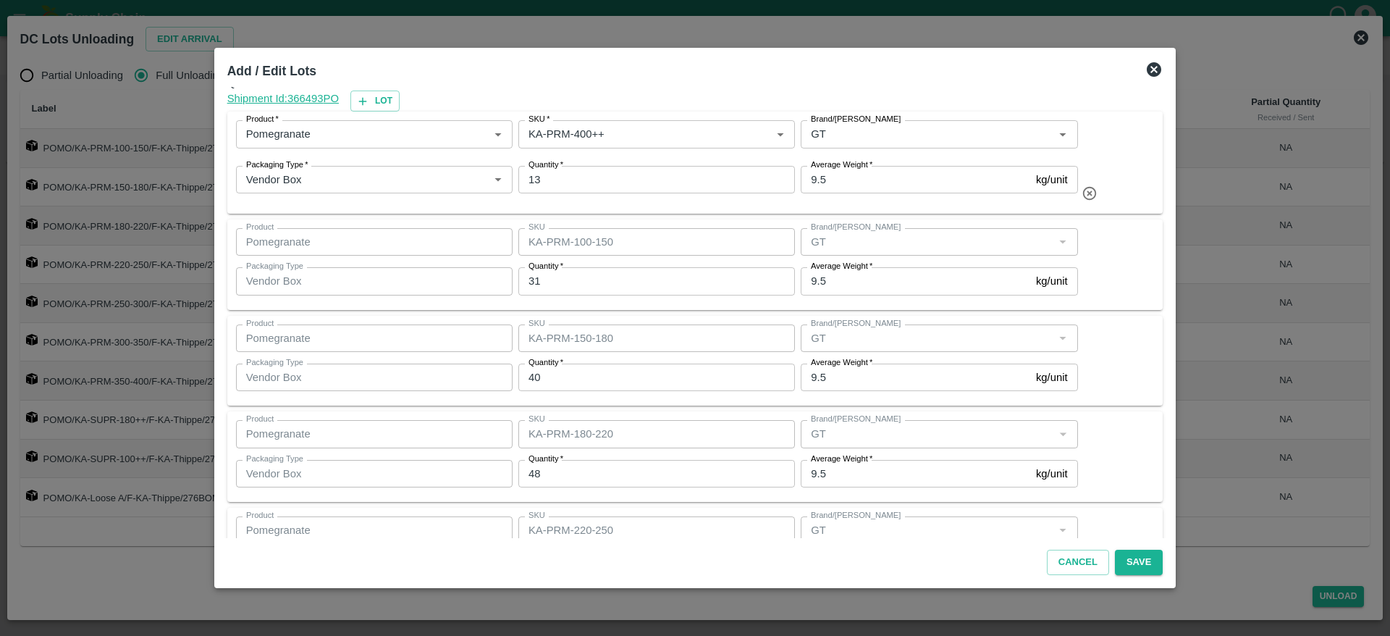
scroll to position [0, 0]
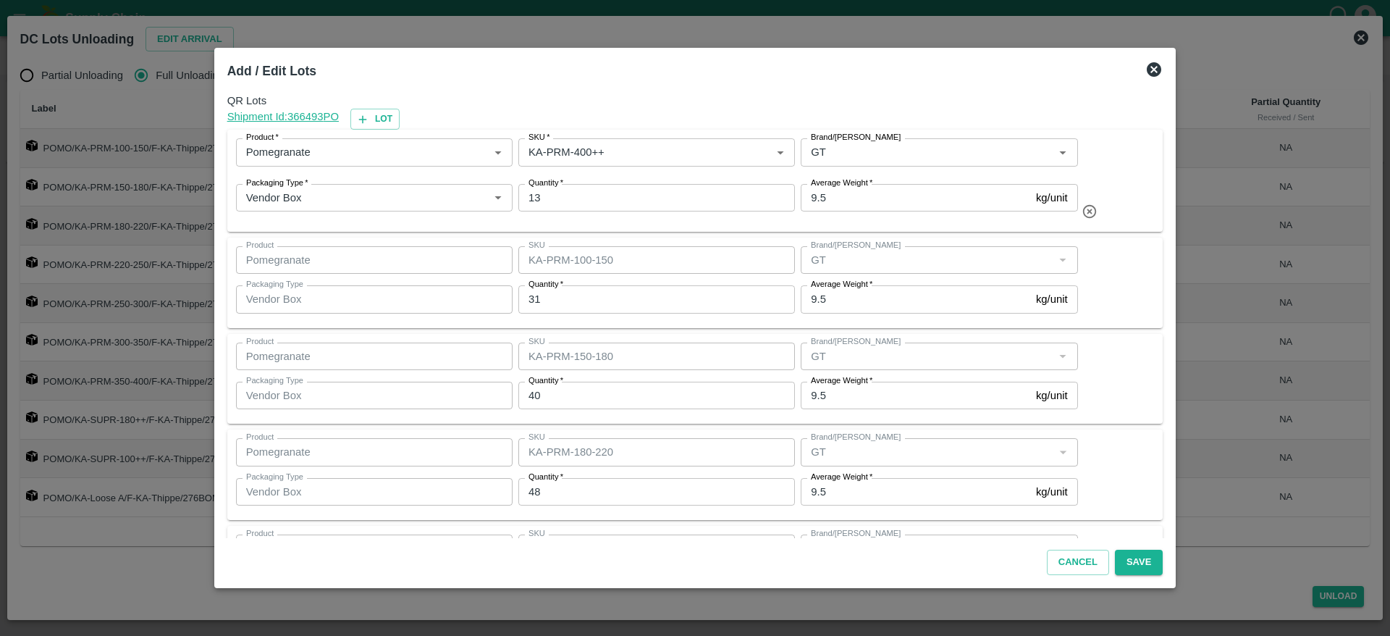
click at [1093, 284] on div "Product Pomegranate Product SKU KA-PRM-100-150 SKU Brand/Marka Brand/Marka Pack…" at bounding box center [695, 282] width 919 height 73
click at [369, 114] on icon "button" at bounding box center [362, 119] width 13 height 13
type input "13"
type input "KA-PRM-100-150"
type input "31"
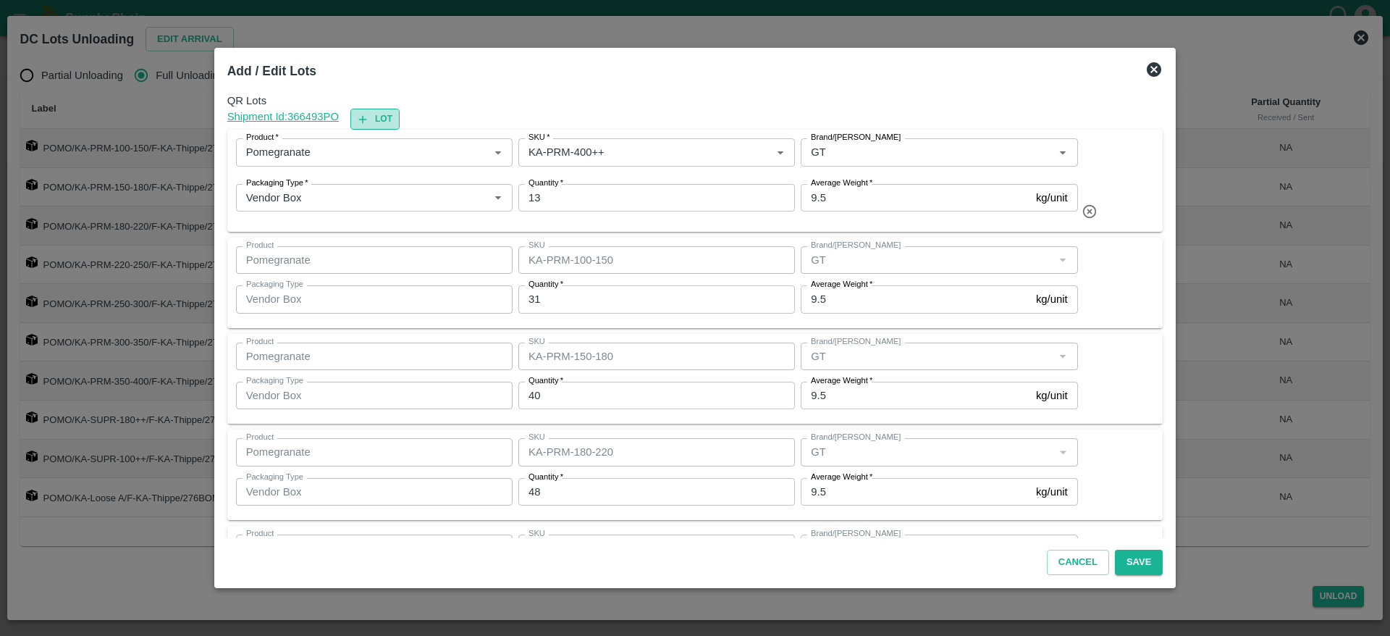
type input "KA-PRM-150-180"
type input "40"
type input "KA-PRM-180-220"
type input "48"
type input "KA-PRM-220-250"
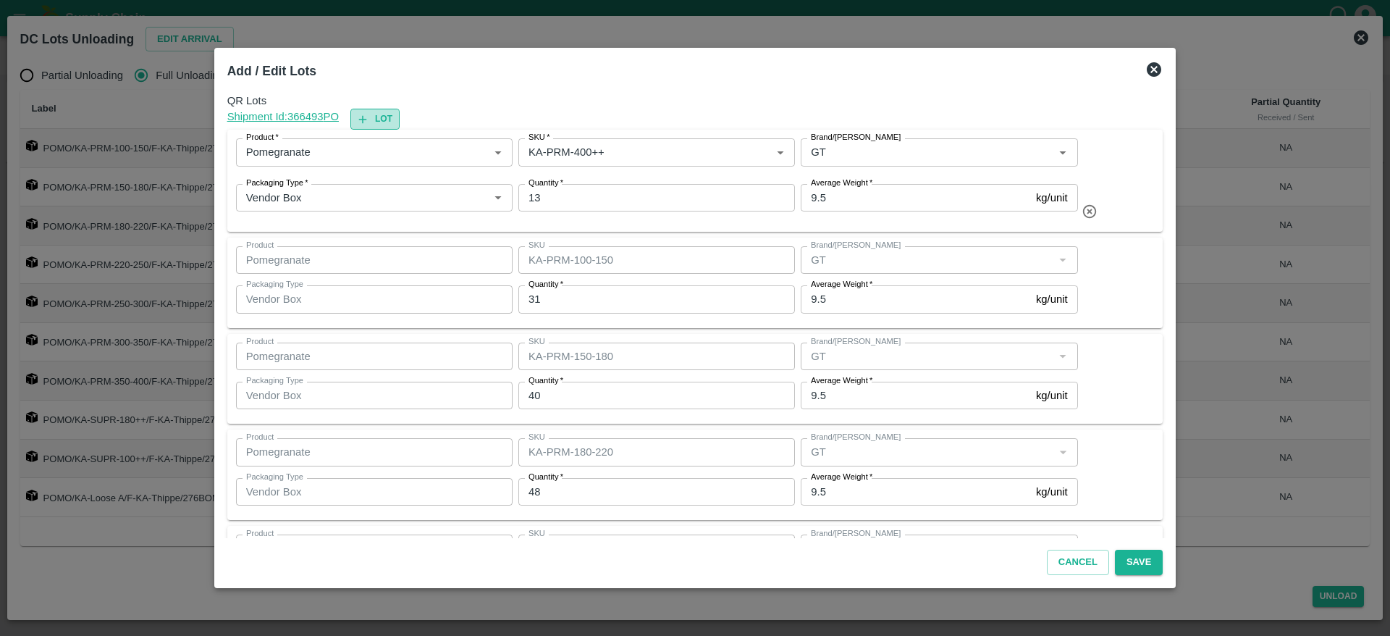
type input "GT"
type input "54"
type input "KA-PRM-250-300"
type input "GL"
type input "45"
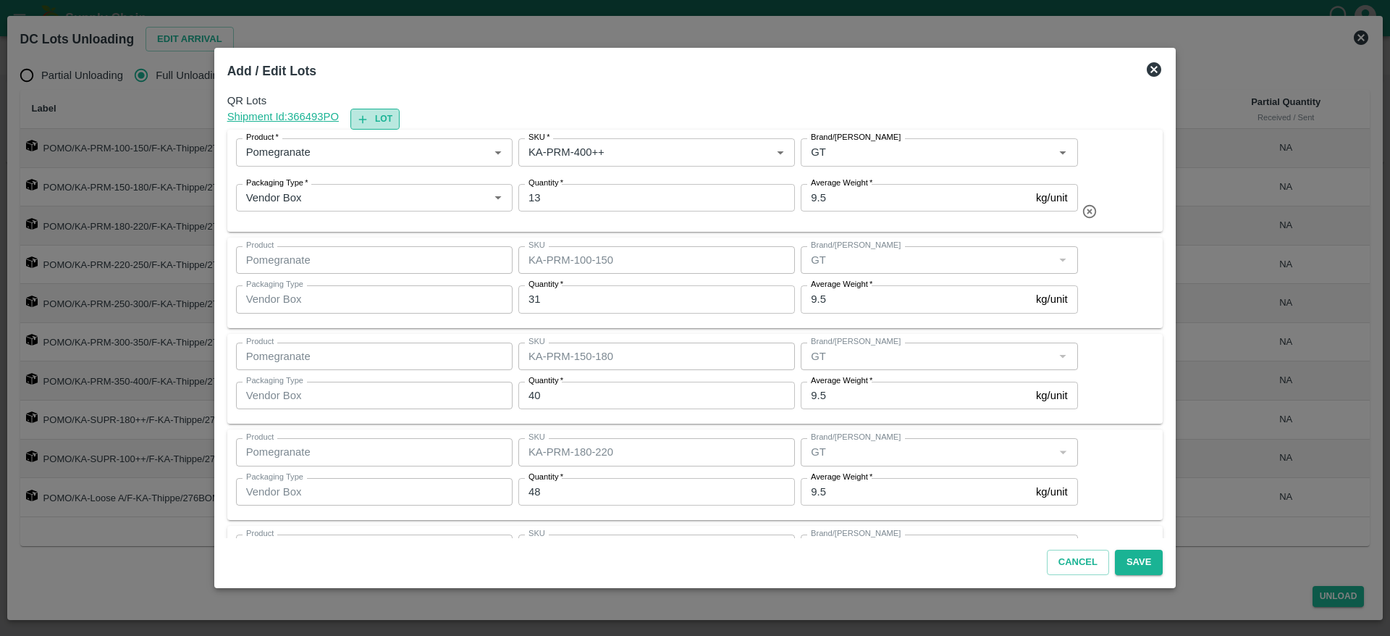
type input "KA-PRM-300-350"
type input "43"
type input "KA-PRM-350-400"
type input "26"
type input "KA-SUPR-180++"
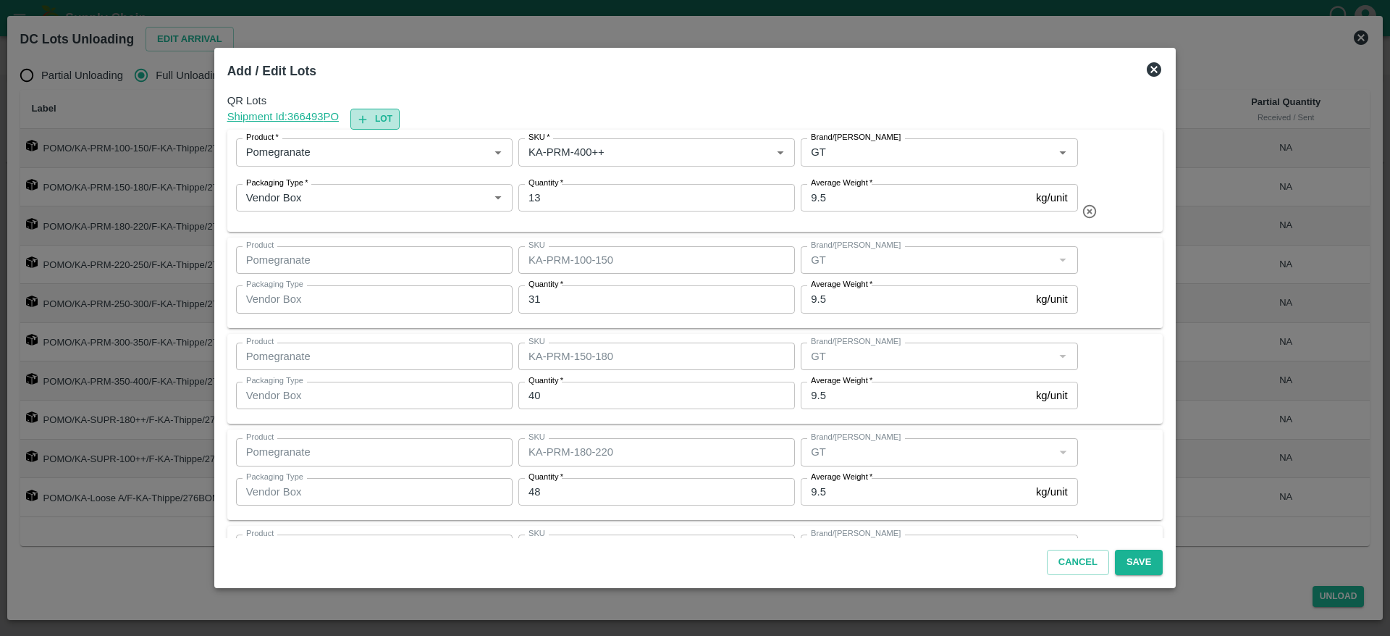
type input "7"
type input "KA-SUPR-100++"
type input "1"
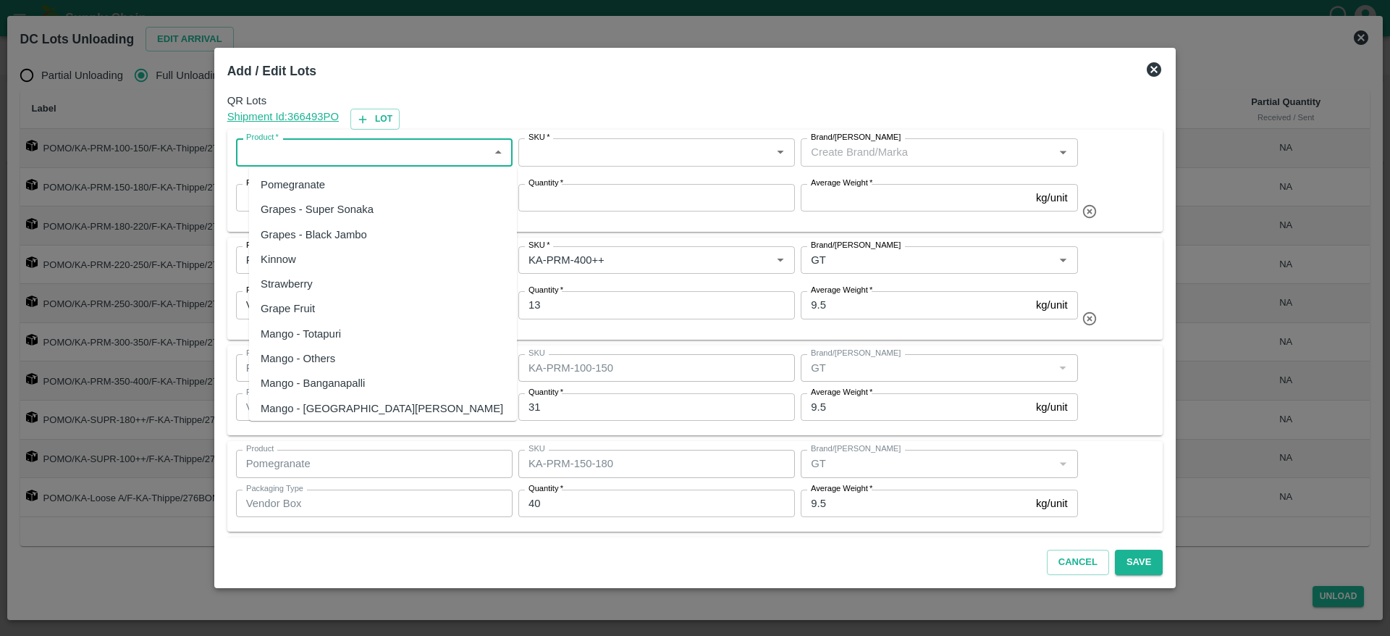
click at [342, 151] on input "Product   *" at bounding box center [362, 152] width 244 height 19
click at [295, 182] on div "Pomegranate" at bounding box center [293, 185] width 64 height 16
type input "Pomegranate"
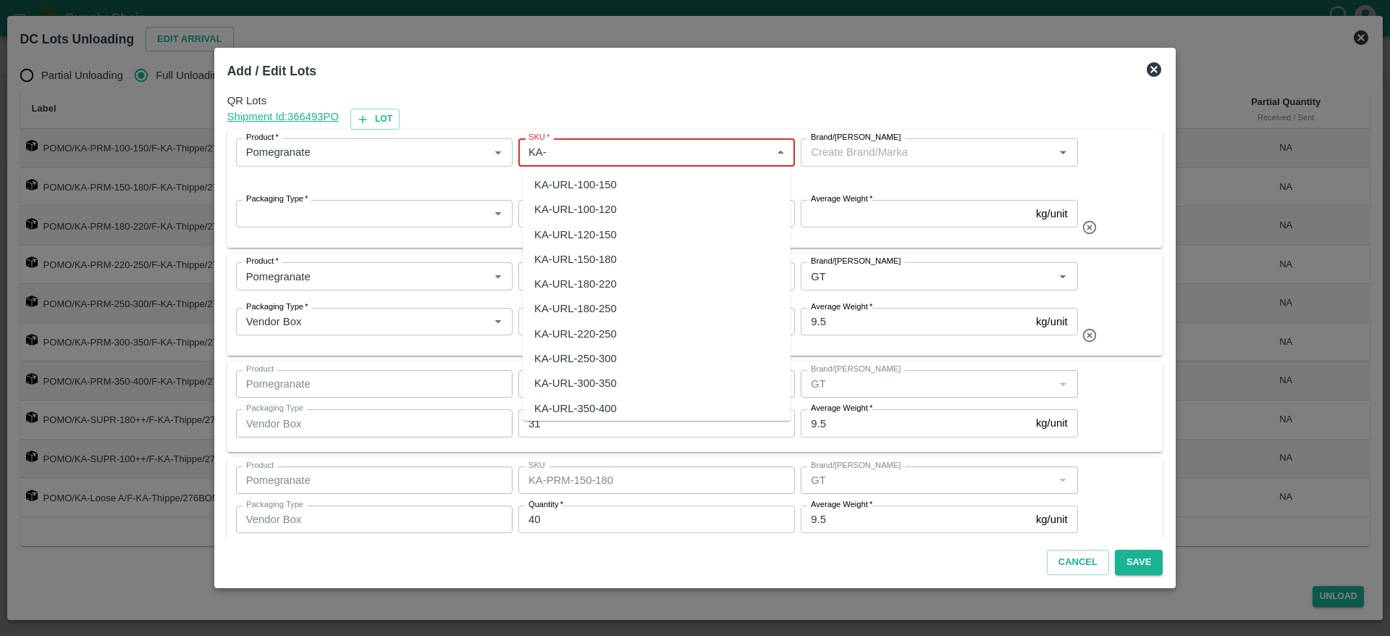
type input "KA-"
click at [560, 218] on div "KA-Loose B" at bounding box center [657, 209] width 268 height 25
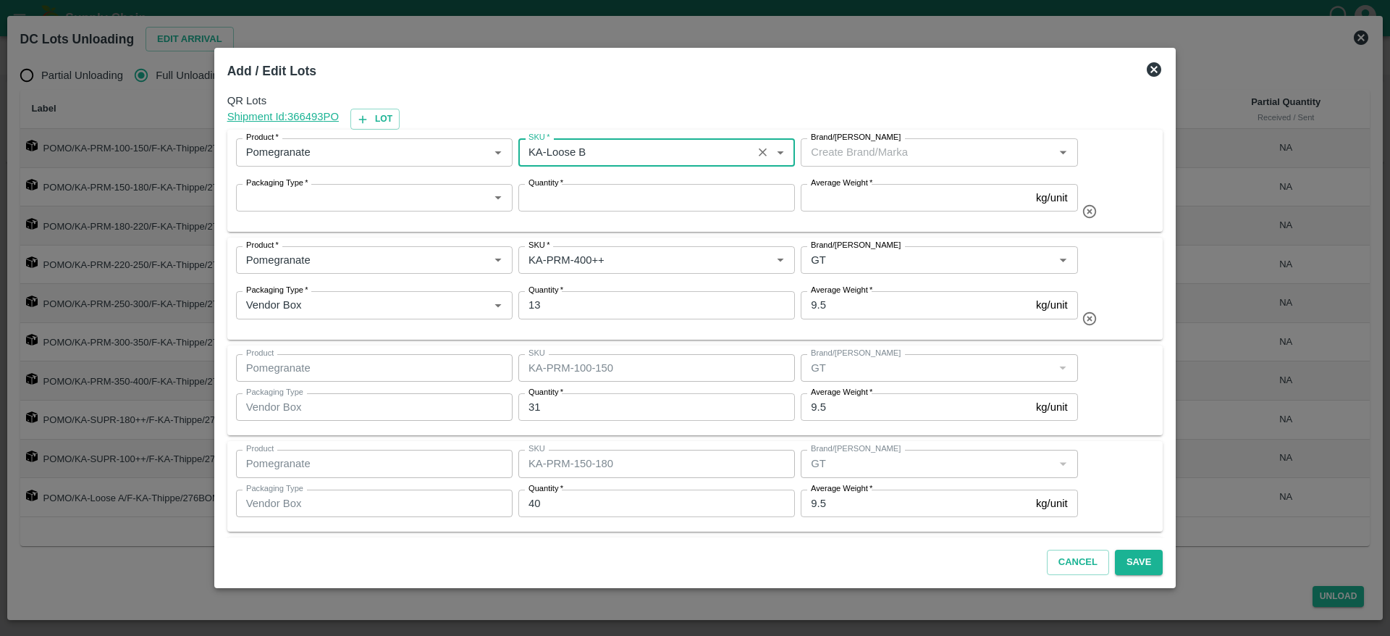
type input "KA-Loose B"
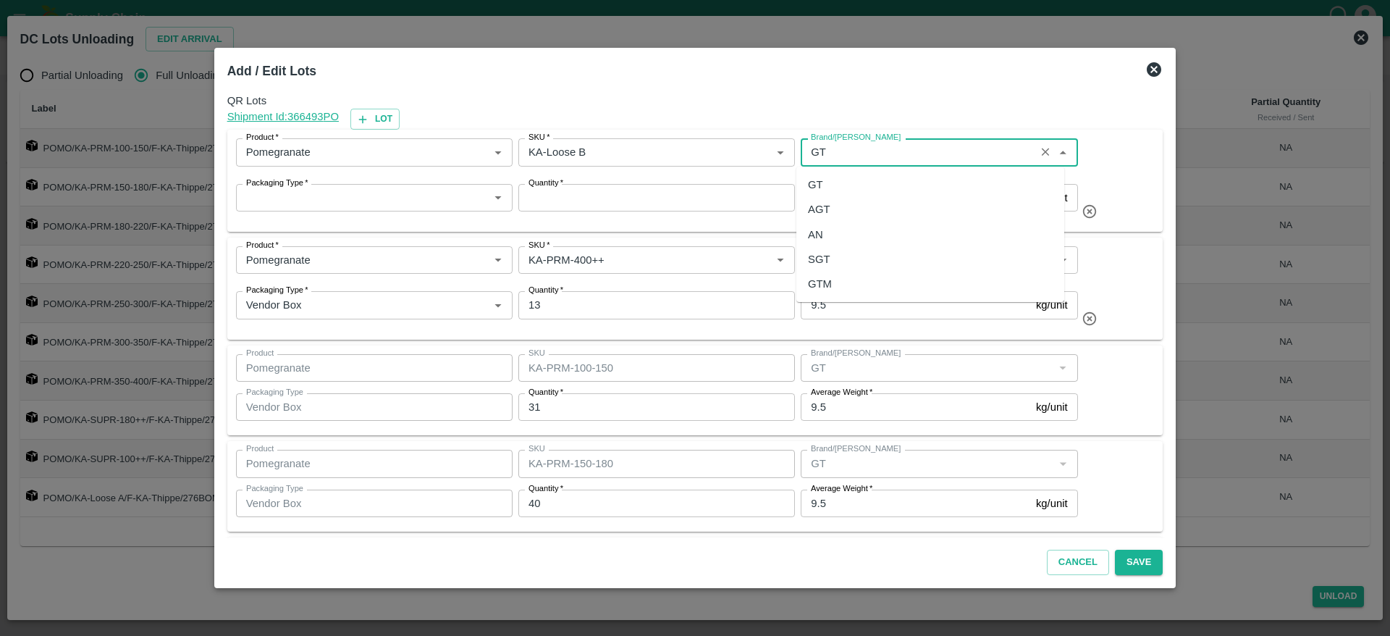
click at [831, 189] on div "GT" at bounding box center [931, 184] width 268 height 25
type input "GT"
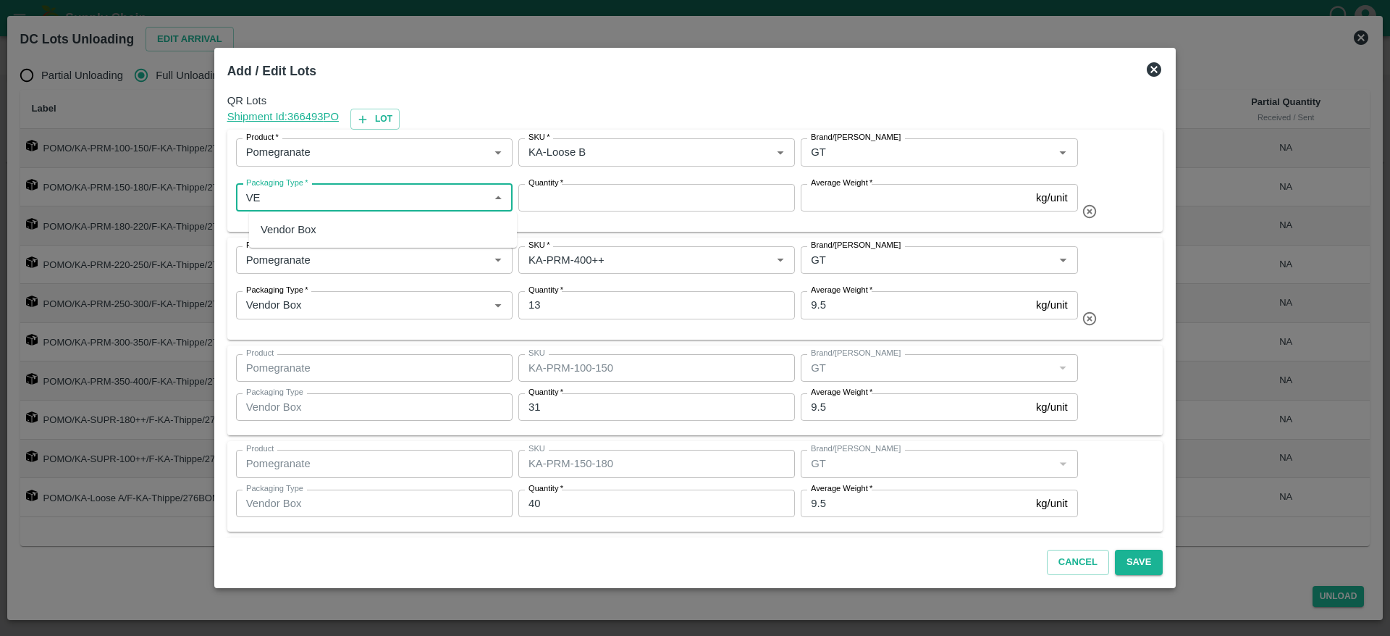
click at [390, 232] on div "Vendor Box" at bounding box center [383, 229] width 268 height 25
type input "Vendor Box"
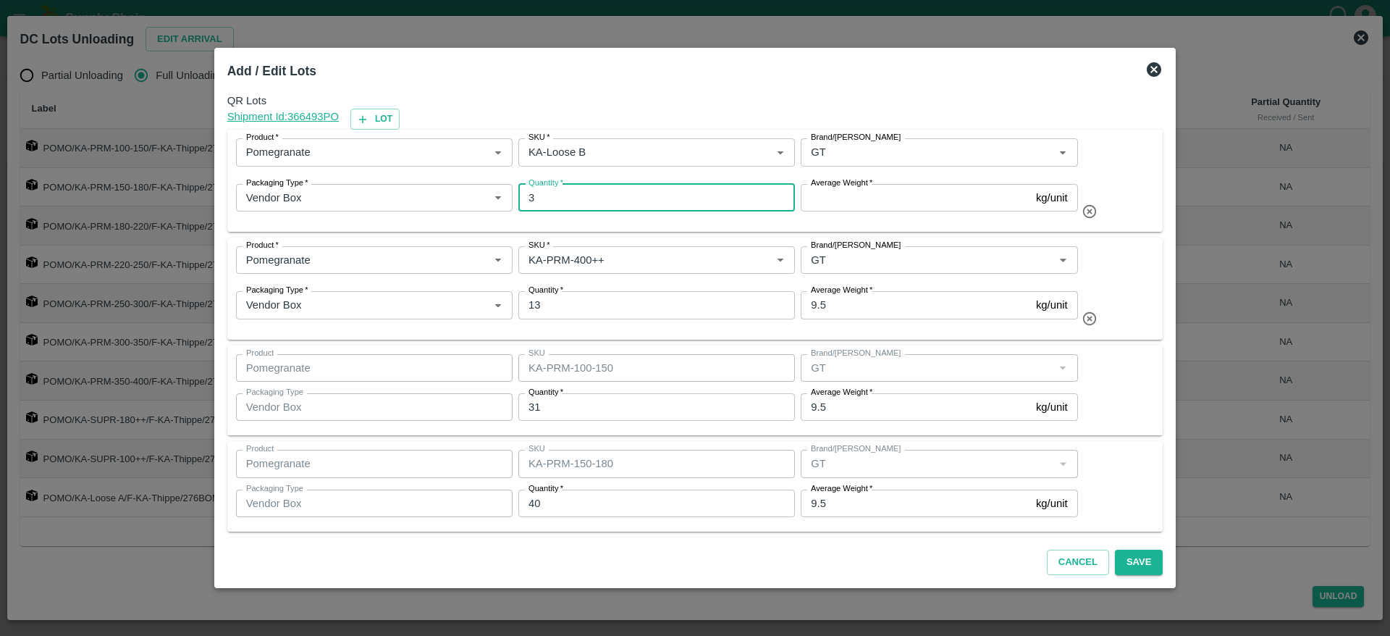
type input "3"
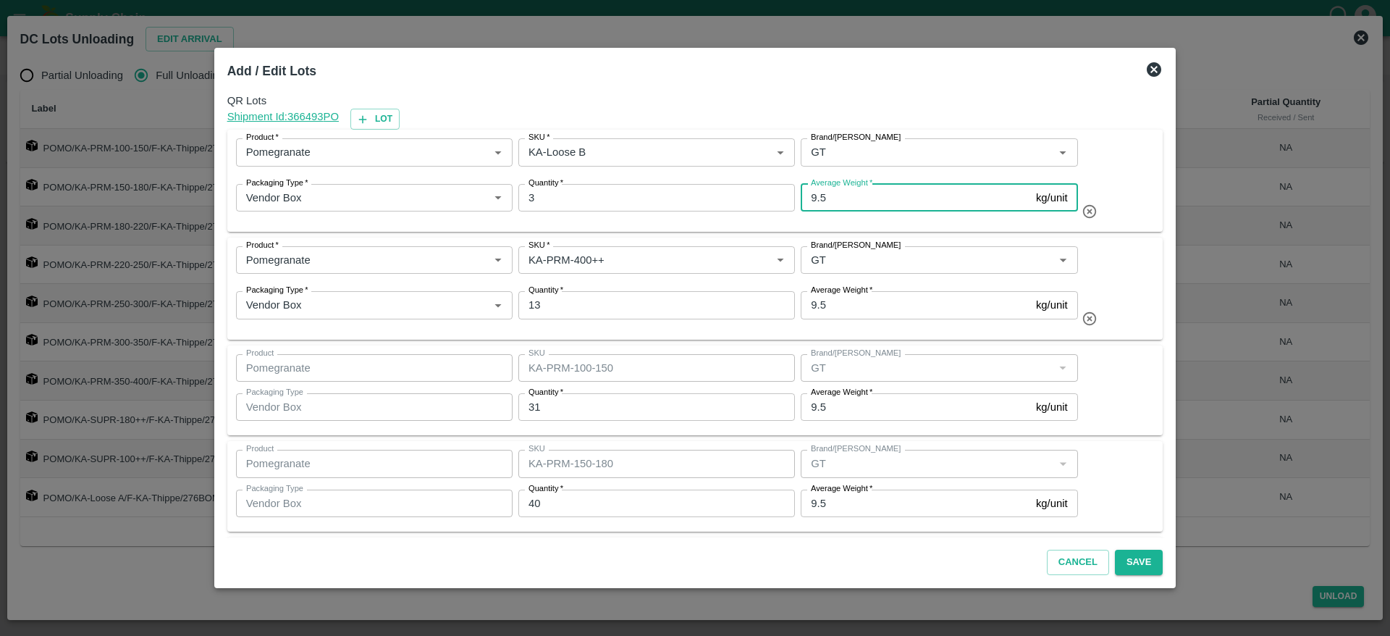
type input "9.5"
click at [1115, 276] on div "Product   * Product   * SKU   * SKU   * Brand/Marka Brand/Marka Packaging Type …" at bounding box center [695, 288] width 919 height 85
click at [1120, 560] on button "Save" at bounding box center [1139, 562] width 48 height 25
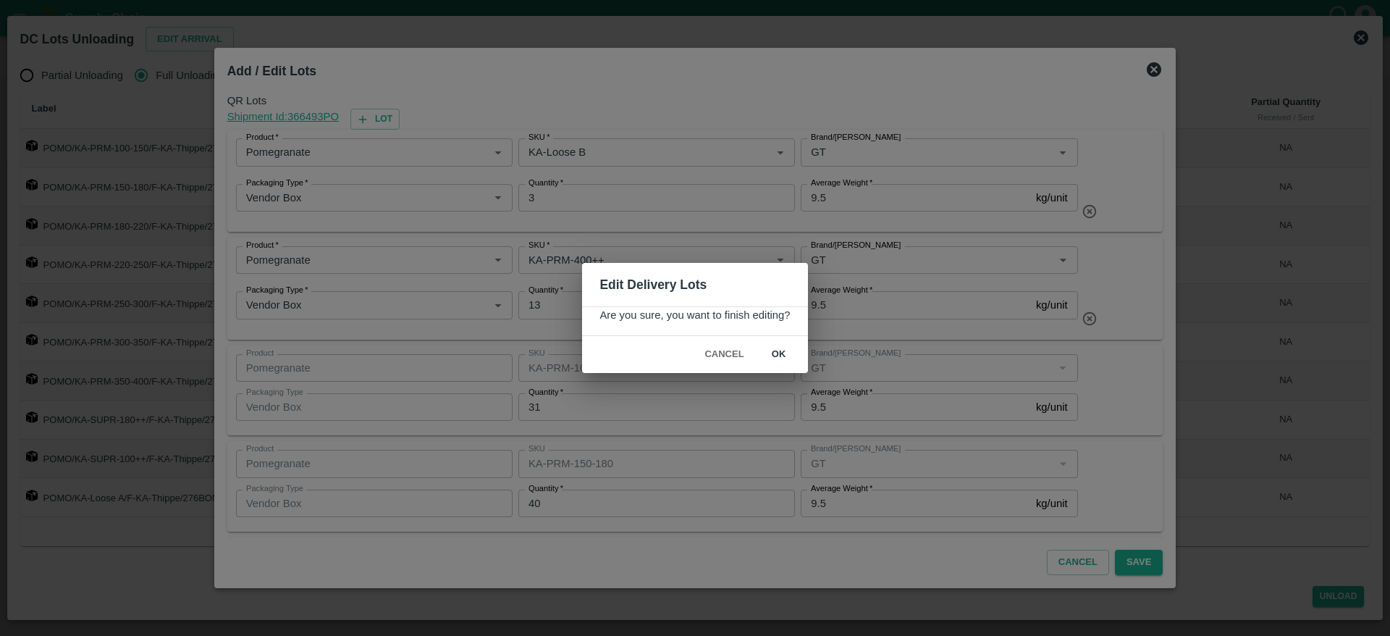
click at [780, 351] on button "ok" at bounding box center [779, 354] width 46 height 25
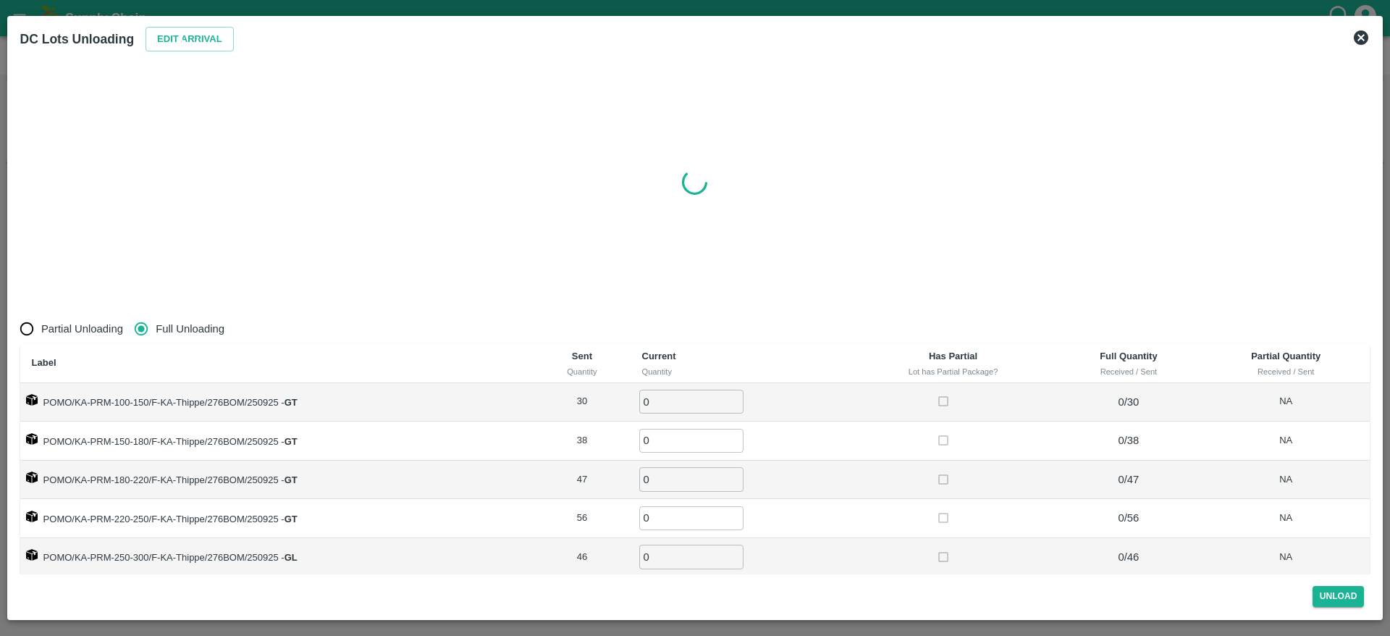
radio input "true"
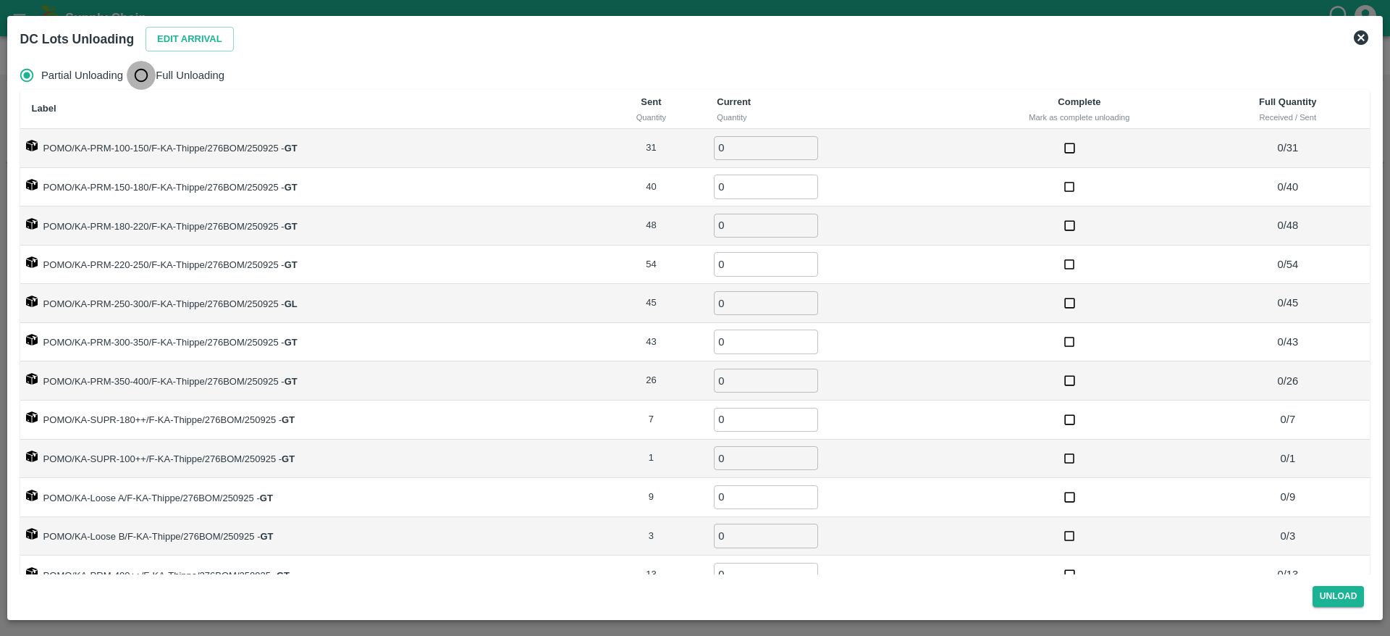
click at [135, 65] on input "Full Unloading" at bounding box center [141, 75] width 29 height 29
radio input "true"
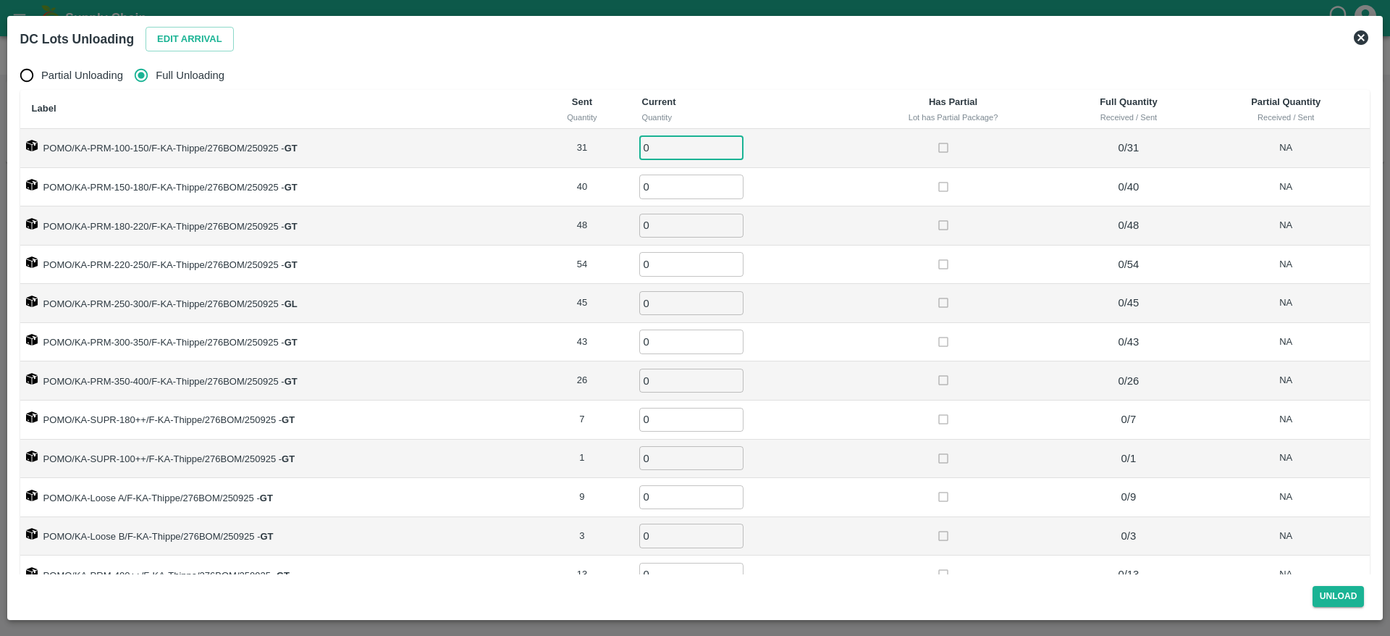
click at [660, 146] on input "0" at bounding box center [691, 148] width 104 height 24
type input "31"
type input "40"
type input "48"
type input "54"
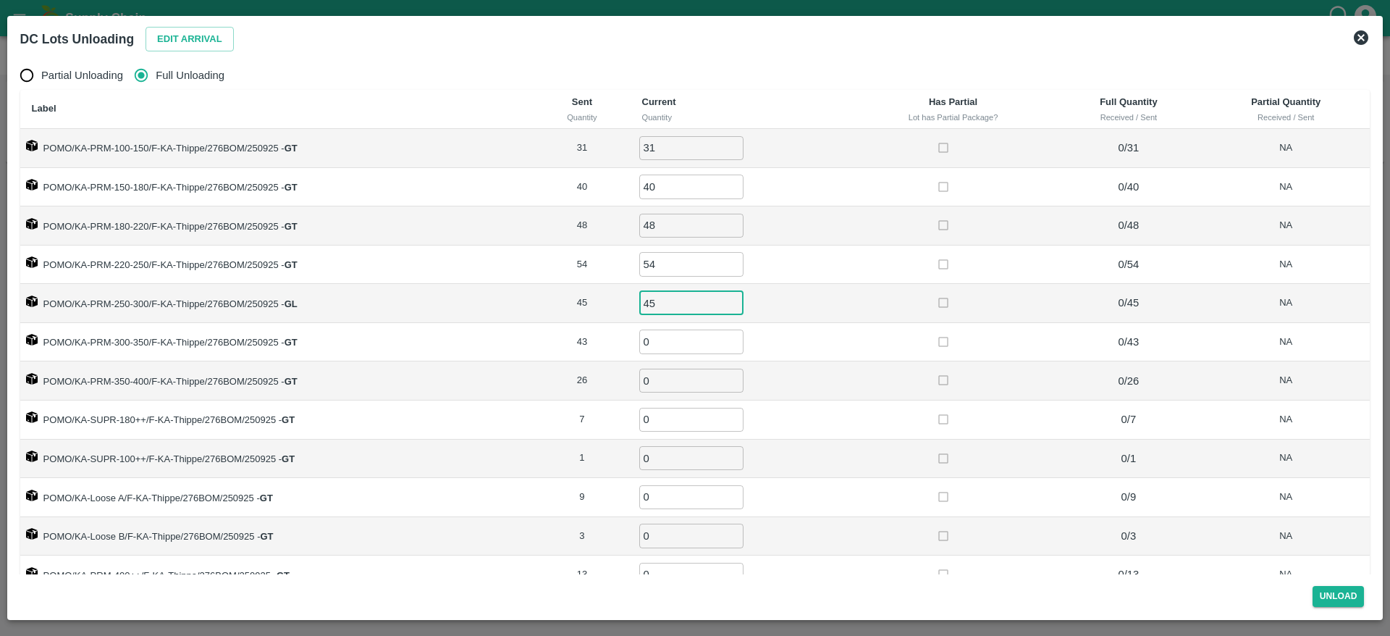
type input "45"
type input "43"
type input "26"
type input "7"
type input "1"
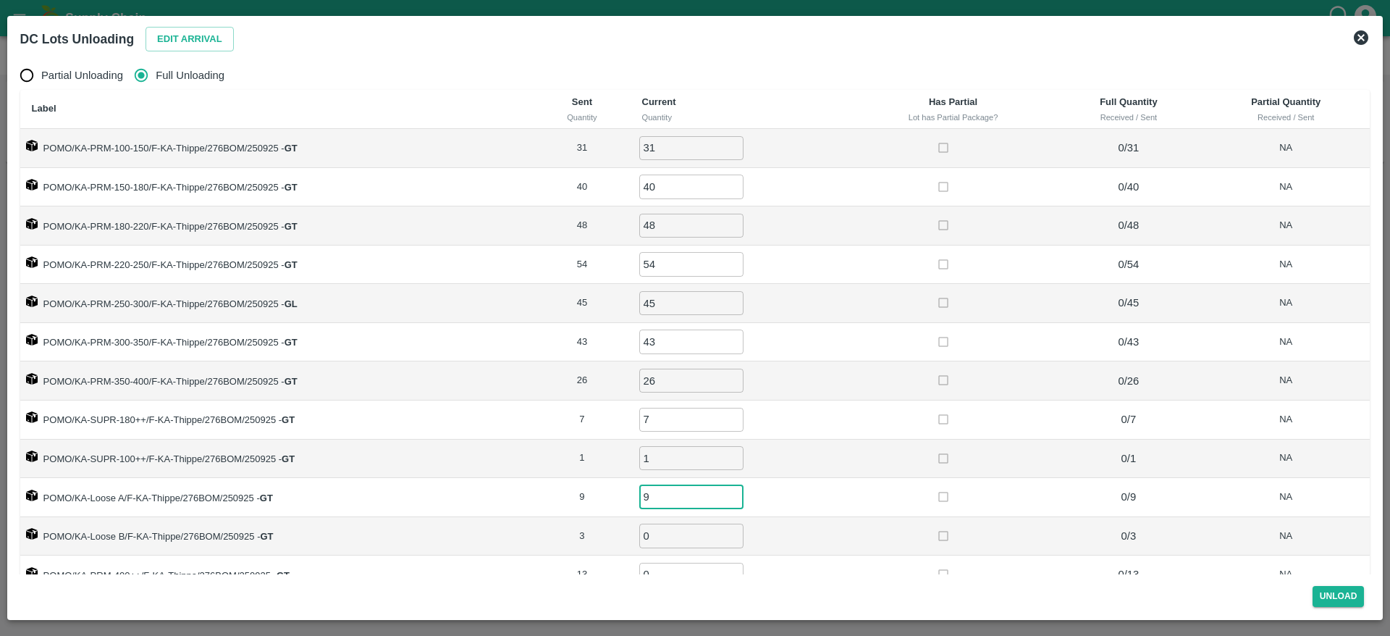
type input "9"
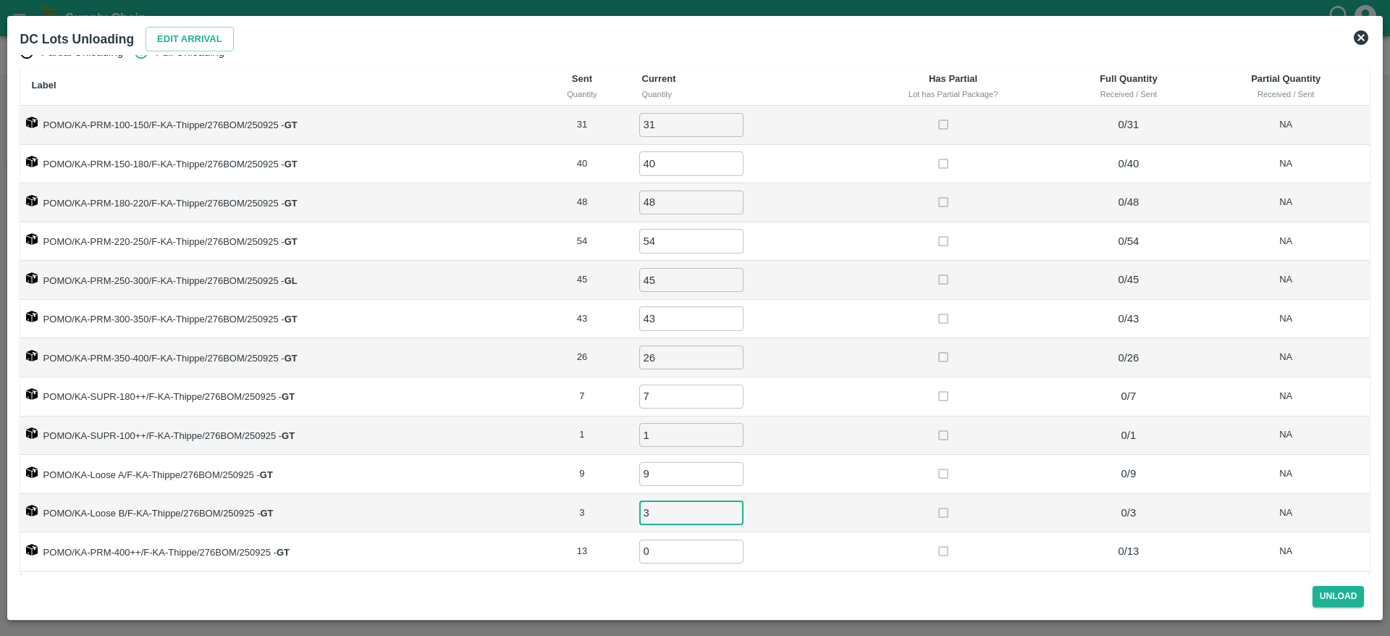
type input "3"
type input "13"
click at [1336, 598] on button "Unload" at bounding box center [1339, 596] width 52 height 21
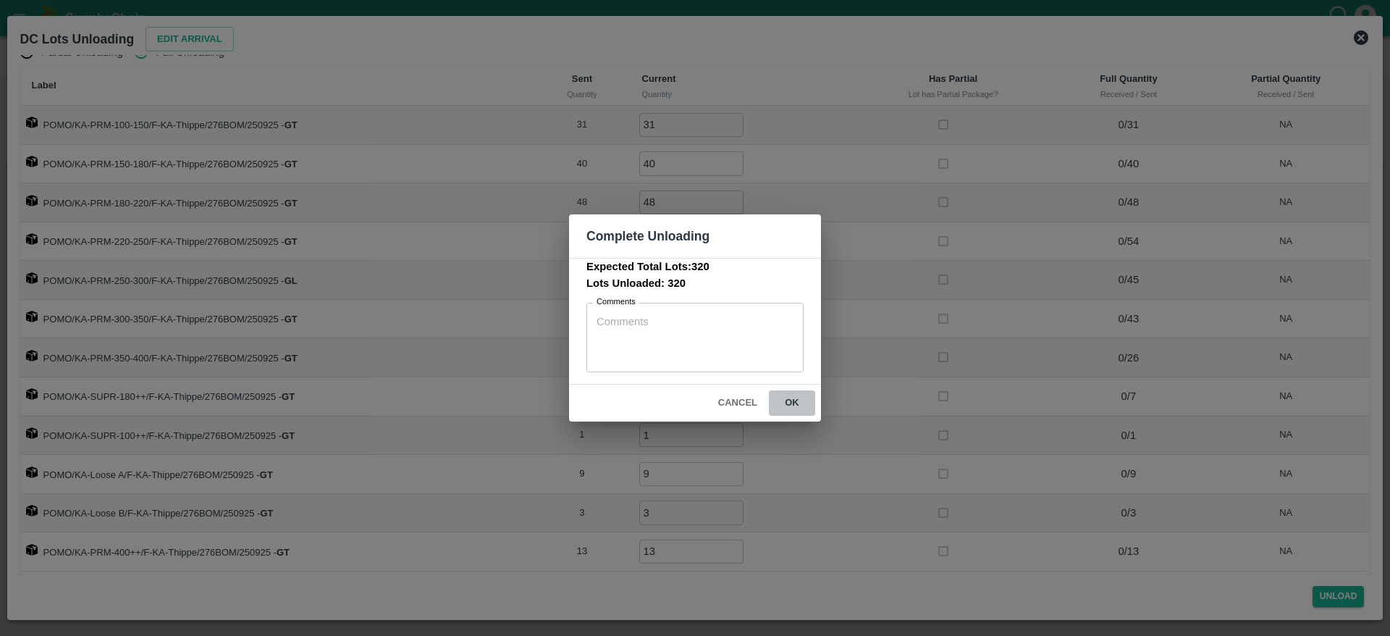
click at [787, 409] on button "ok" at bounding box center [792, 402] width 46 height 25
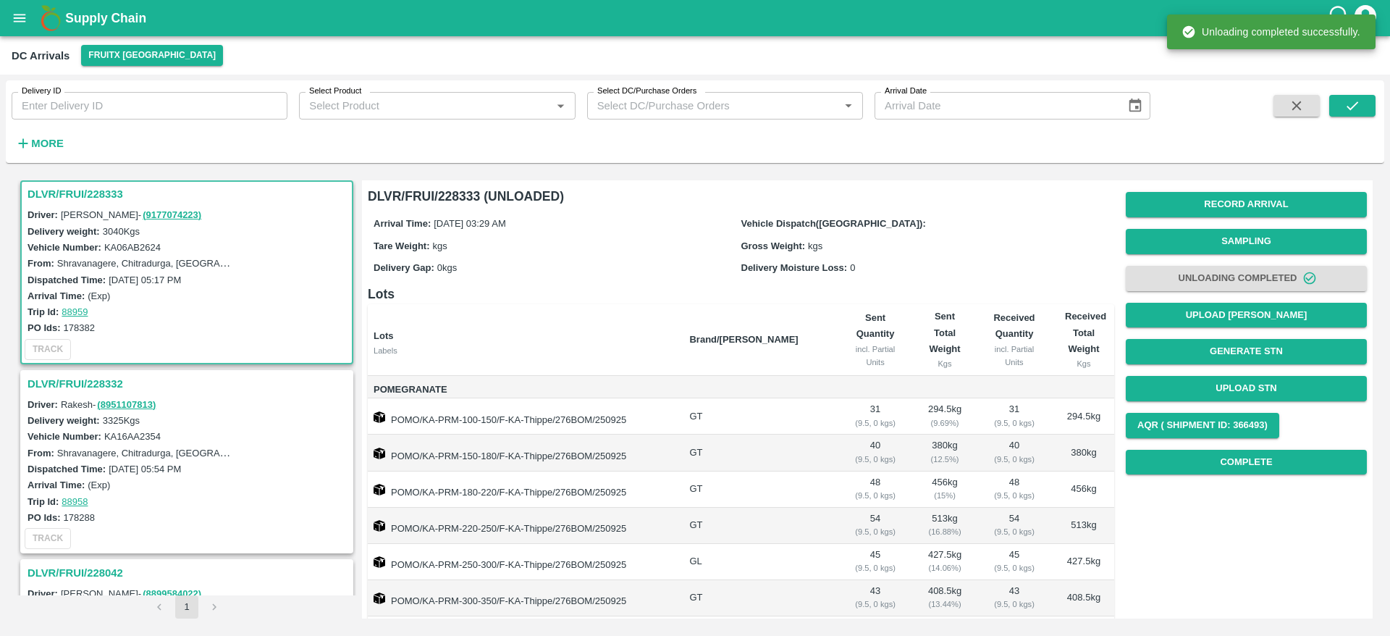
scroll to position [0, 0]
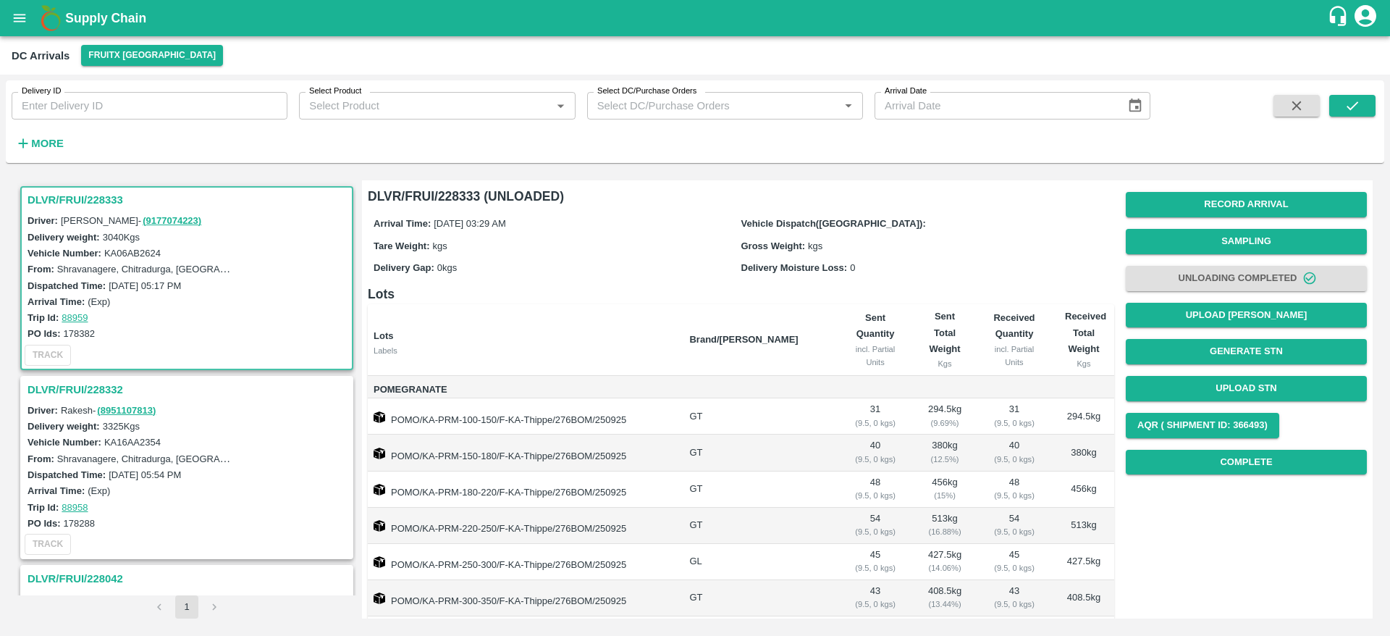
click at [78, 393] on h3 "DLVR/FRUI/228332" at bounding box center [189, 389] width 323 height 19
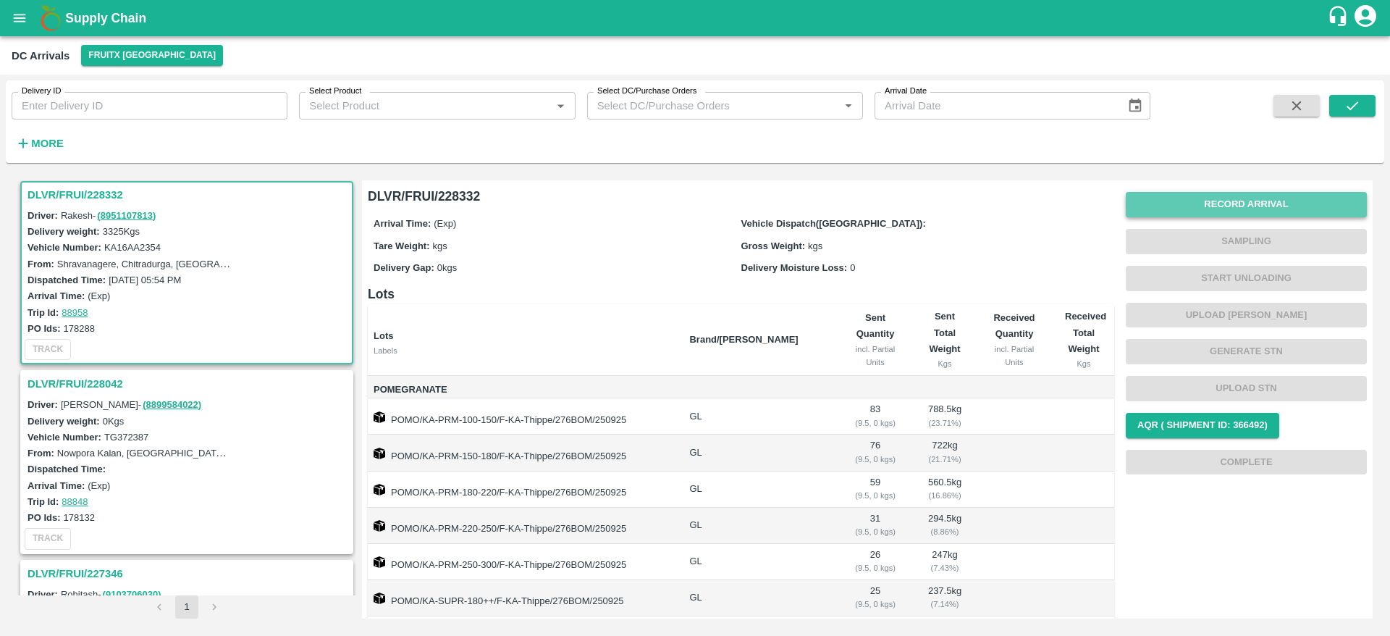
click at [1219, 196] on button "Record Arrival" at bounding box center [1246, 204] width 241 height 25
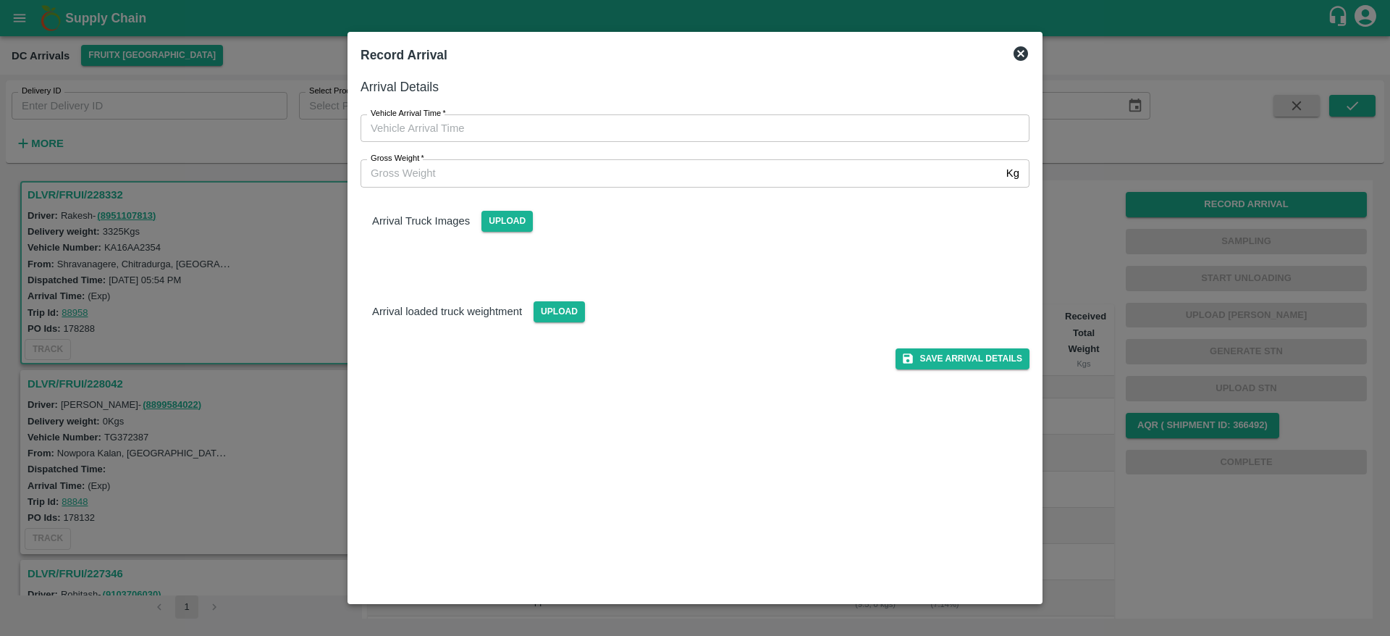
type input "DD/MM/YYYY hh:mm aa"
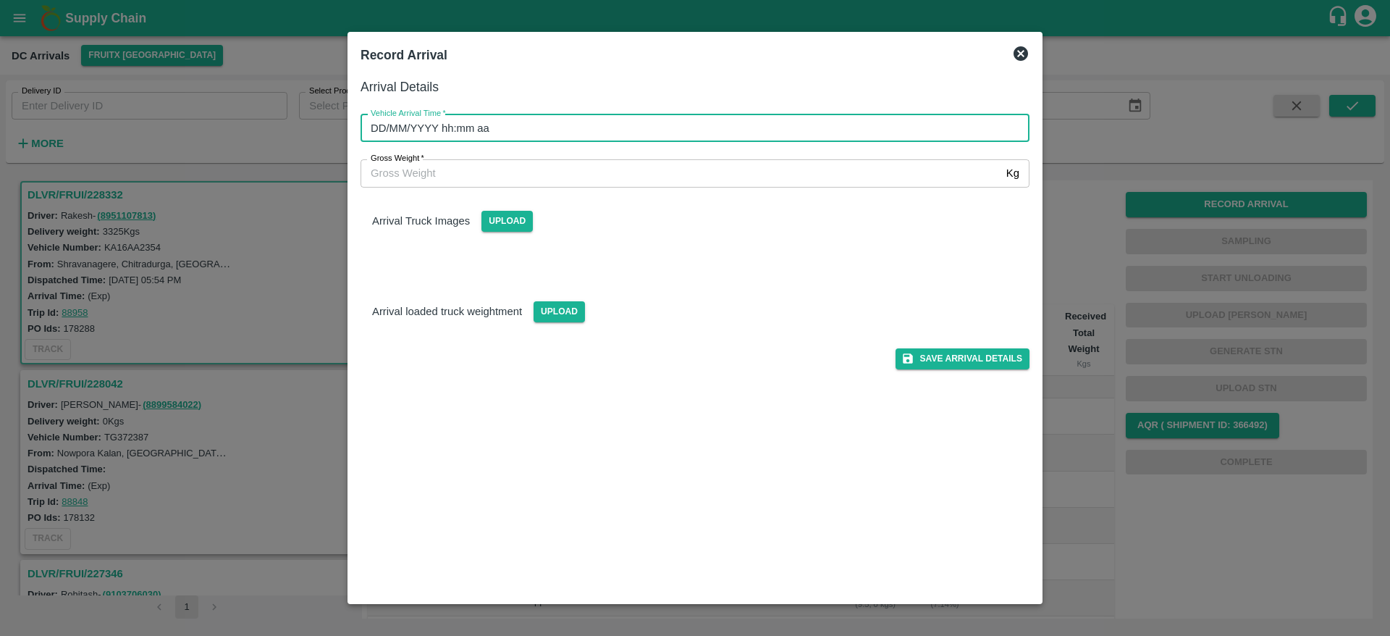
click at [687, 135] on input "DD/MM/YYYY hh:mm aa" at bounding box center [690, 128] width 659 height 28
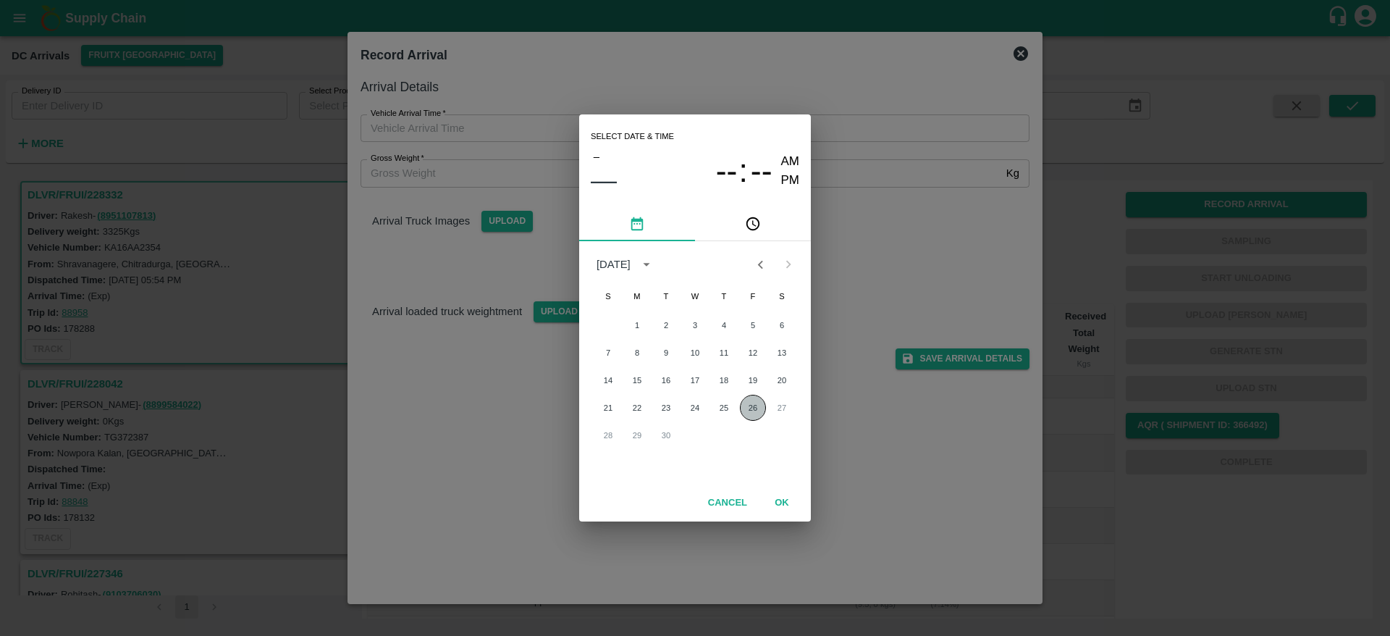
click at [753, 414] on button "26" at bounding box center [753, 408] width 26 height 26
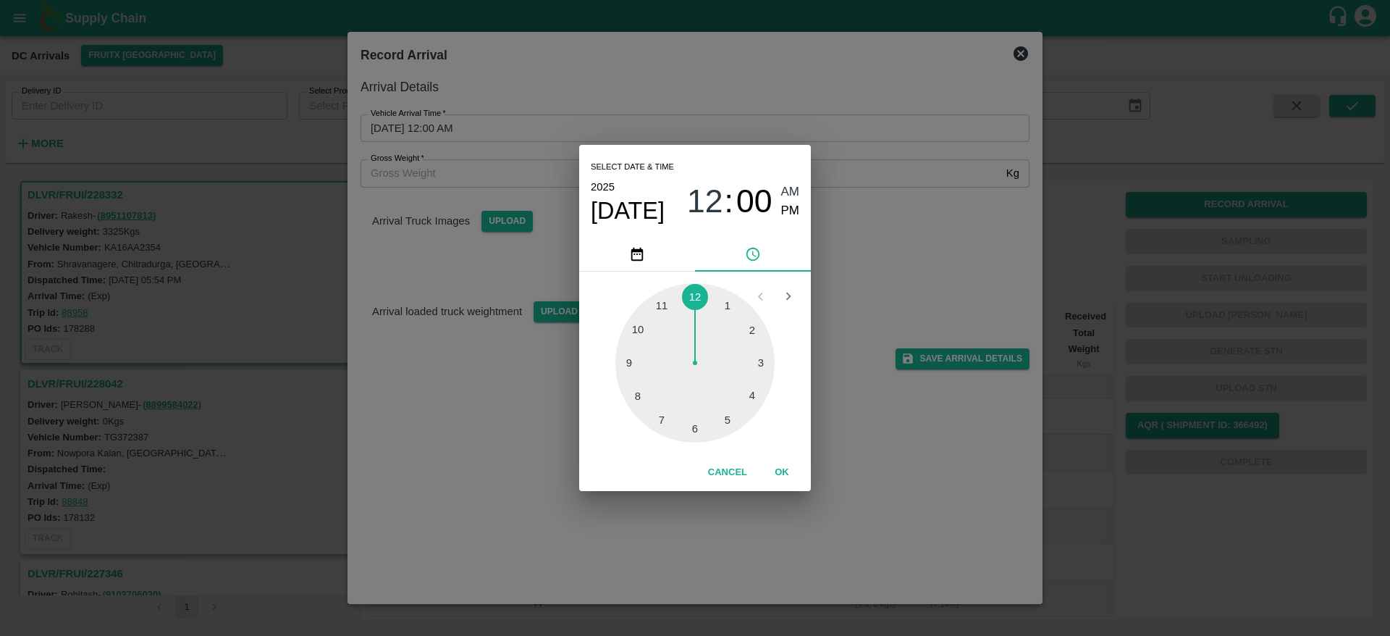
click at [753, 398] on div at bounding box center [695, 362] width 159 height 159
type input "26/09/2025 04:00 AM"
click at [789, 476] on button "OK" at bounding box center [782, 472] width 46 height 25
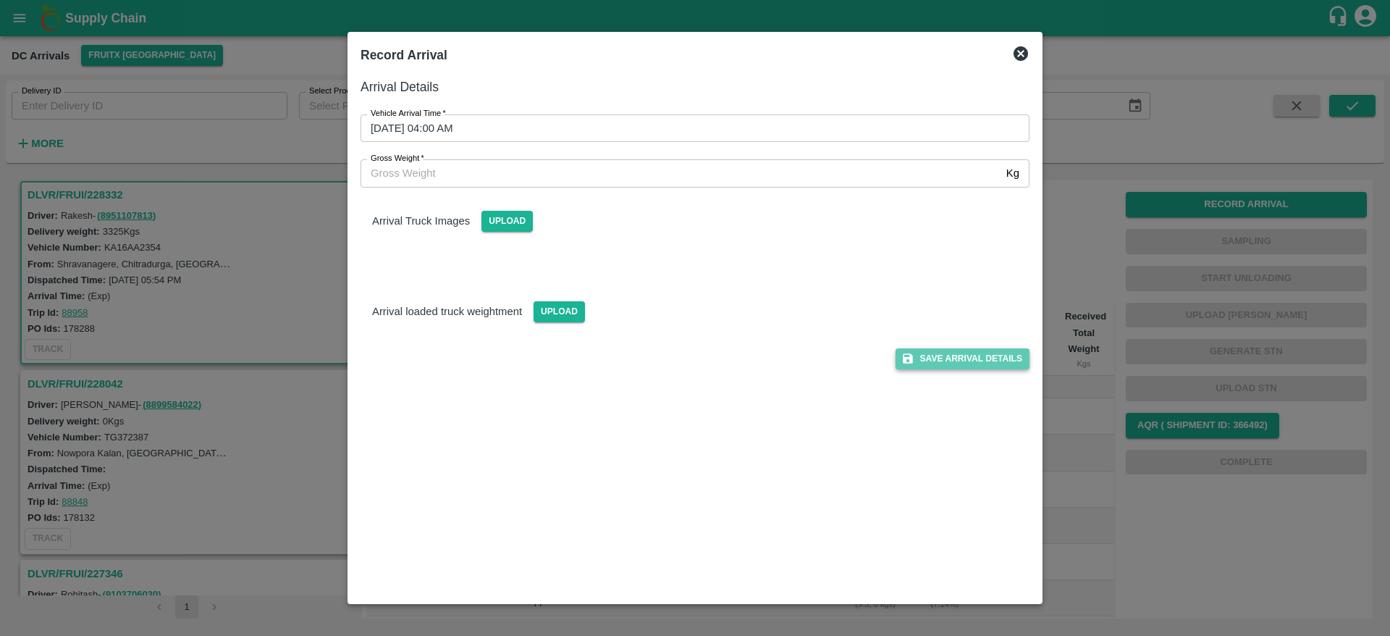
click at [947, 358] on button "Save Arrival Details" at bounding box center [963, 358] width 134 height 21
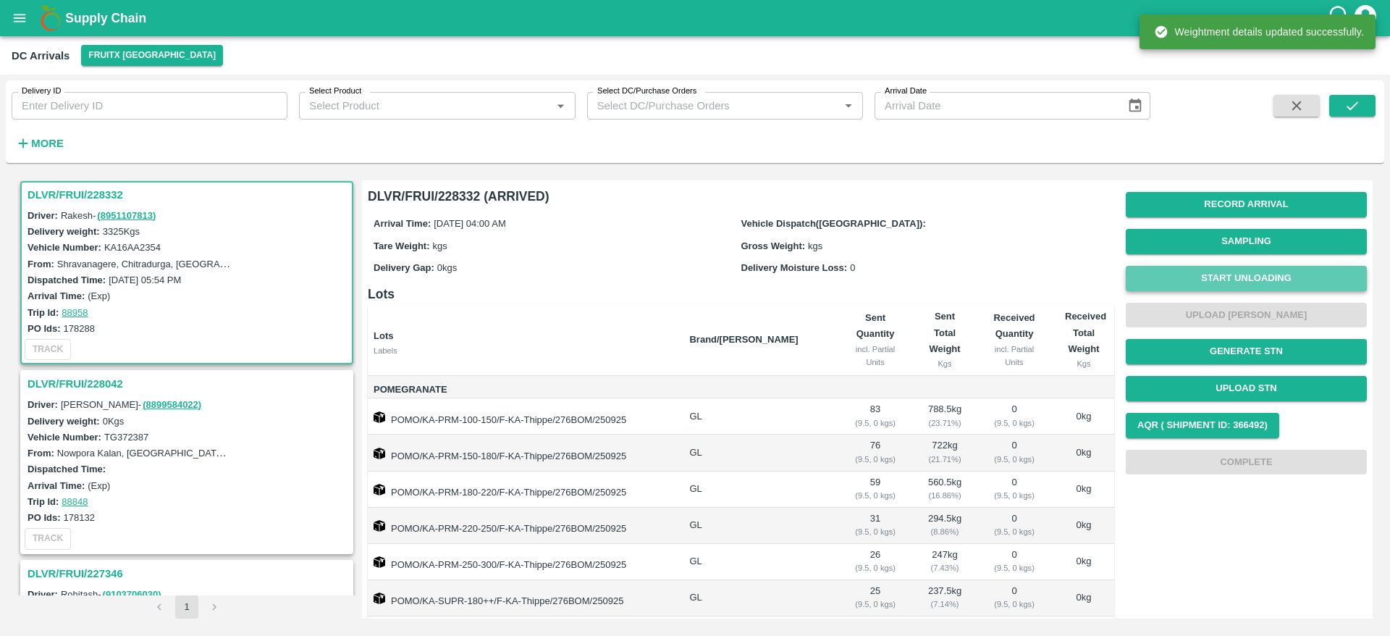
click at [1230, 277] on button "Start Unloading" at bounding box center [1246, 278] width 241 height 25
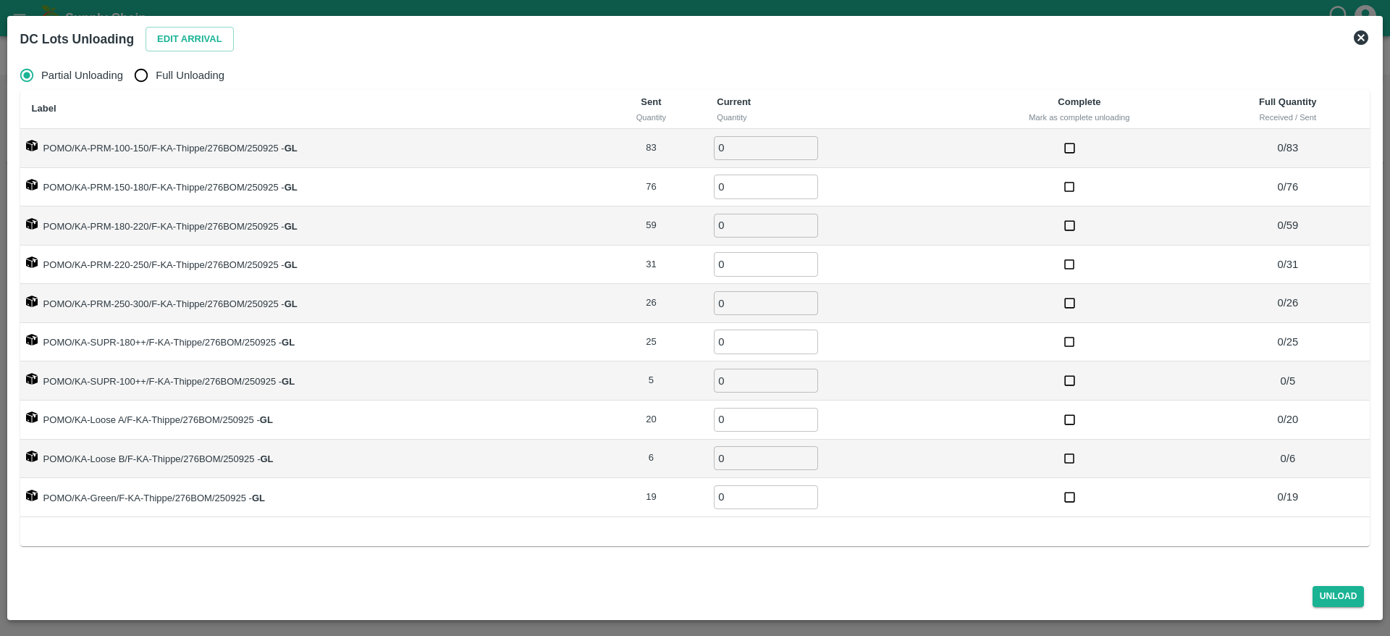
click at [173, 80] on span "Full Unloading" at bounding box center [190, 75] width 69 height 16
click at [156, 80] on input "Full Unloading" at bounding box center [141, 75] width 29 height 29
radio input "true"
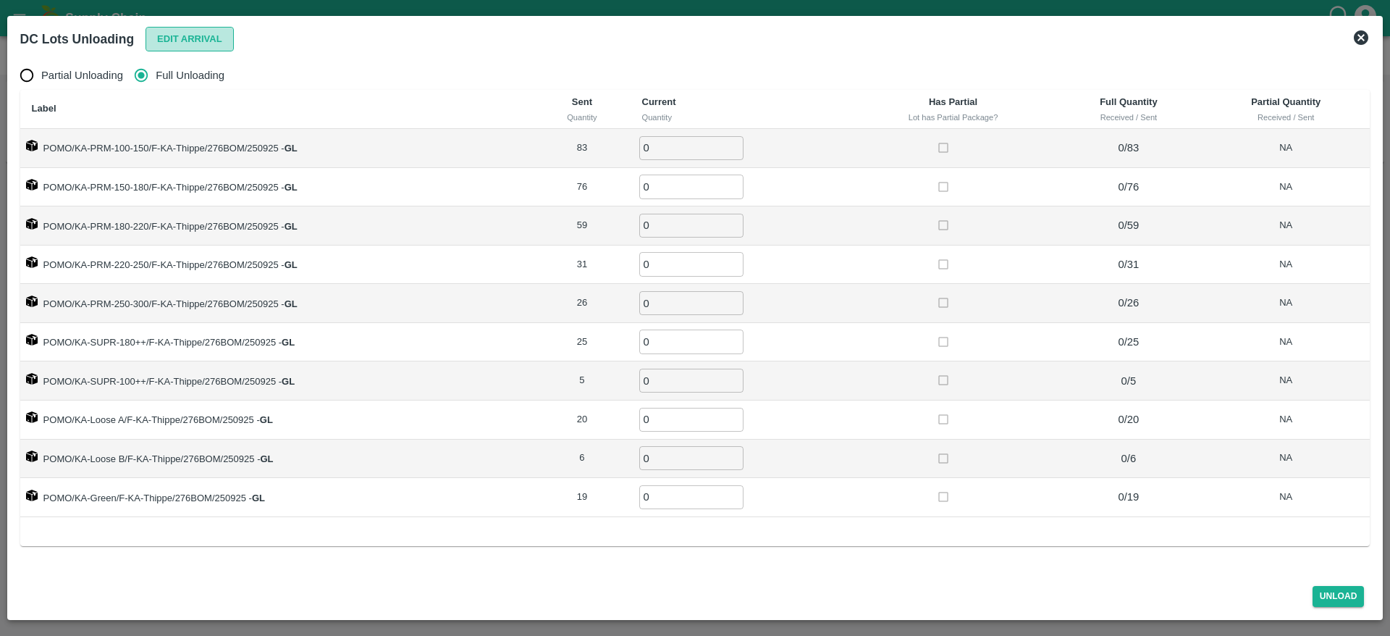
click at [187, 30] on button "Edit Arrival" at bounding box center [190, 39] width 88 height 25
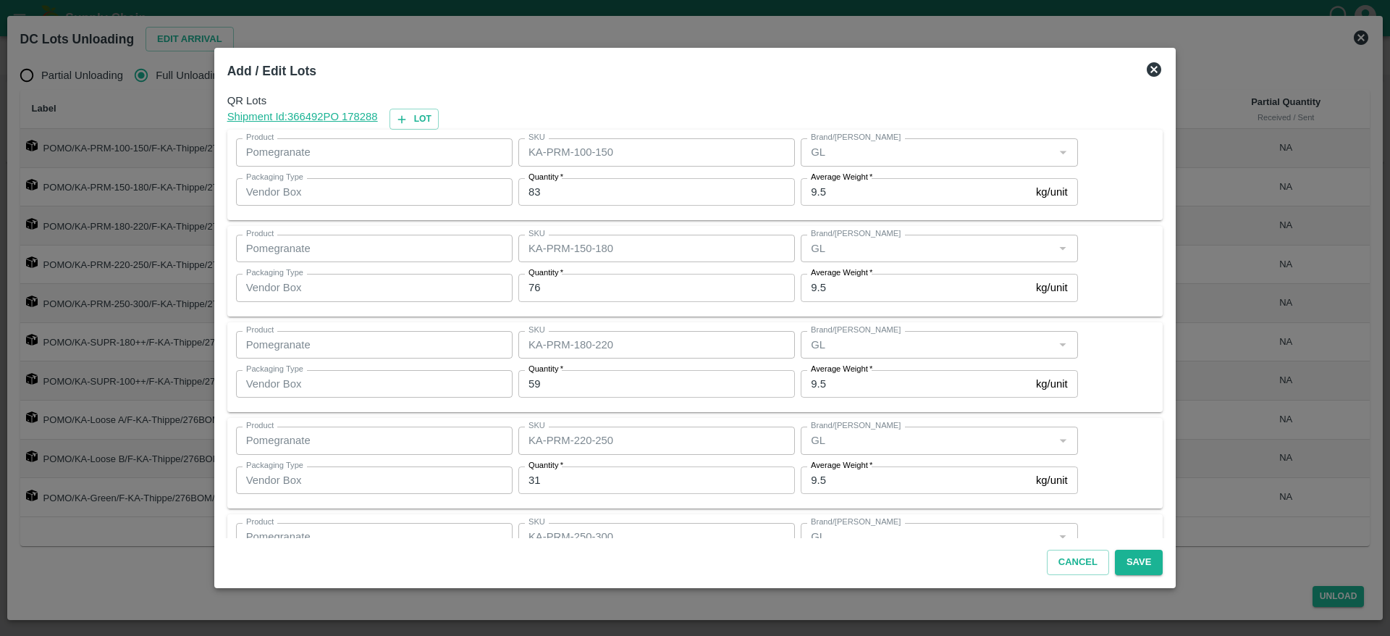
click at [579, 198] on input "83" at bounding box center [656, 192] width 277 height 28
type input "82"
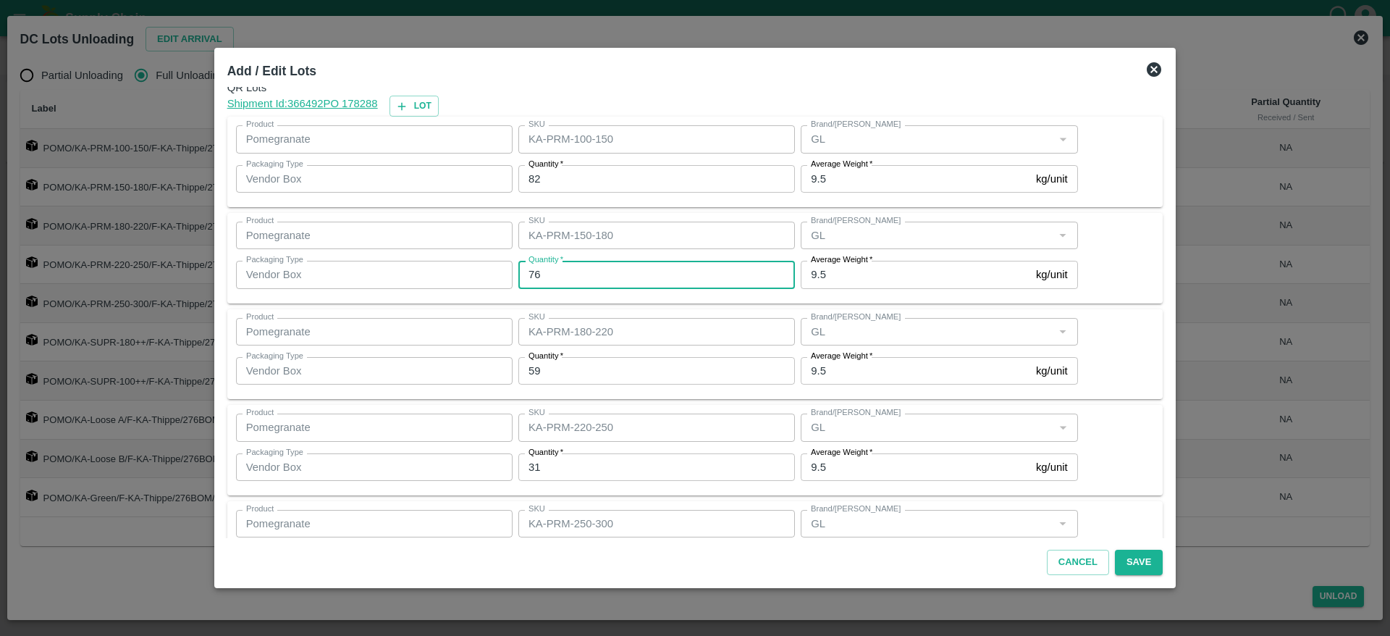
scroll to position [20, 0]
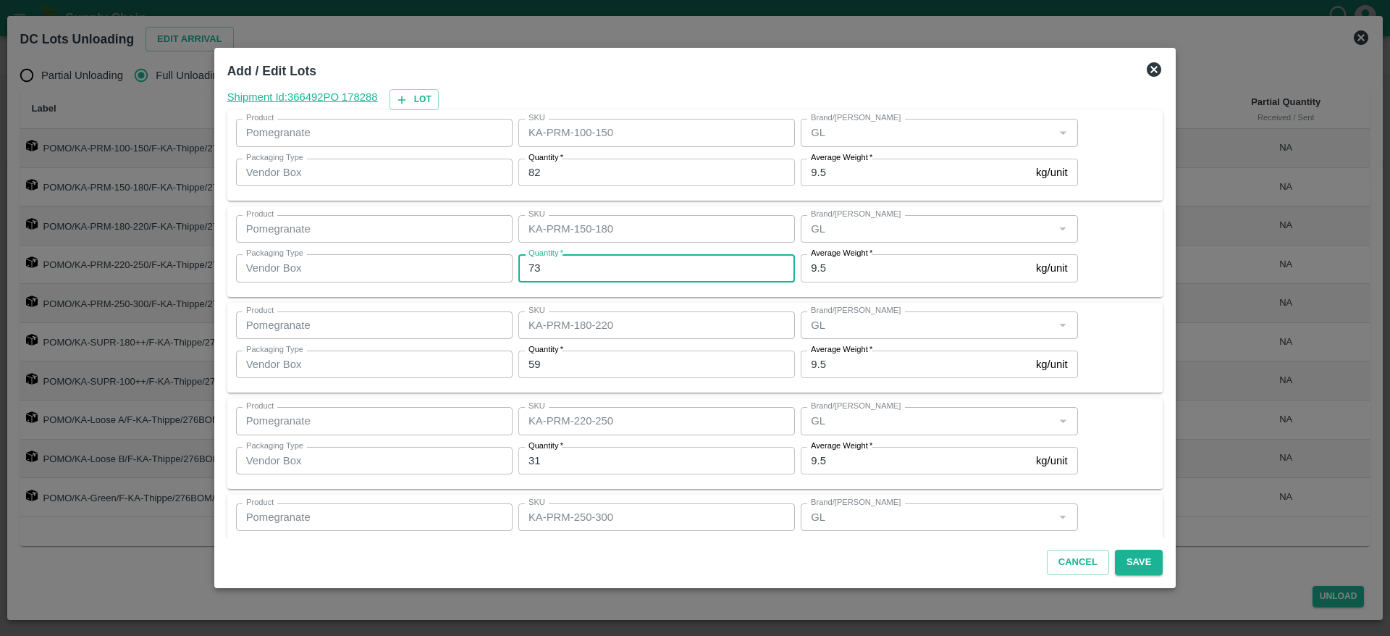
type input "73"
type input "5"
type input "59"
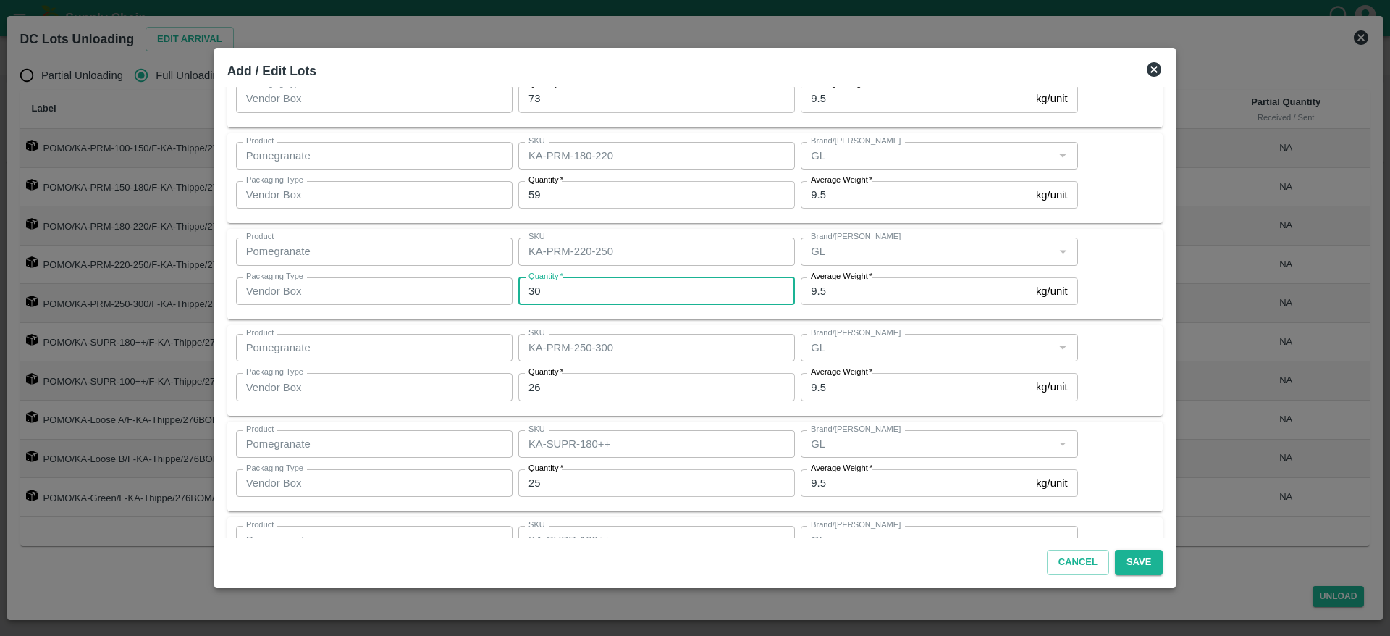
scroll to position [191, 0]
click at [566, 283] on input "30" at bounding box center [656, 289] width 277 height 28
type input "3"
type input "34"
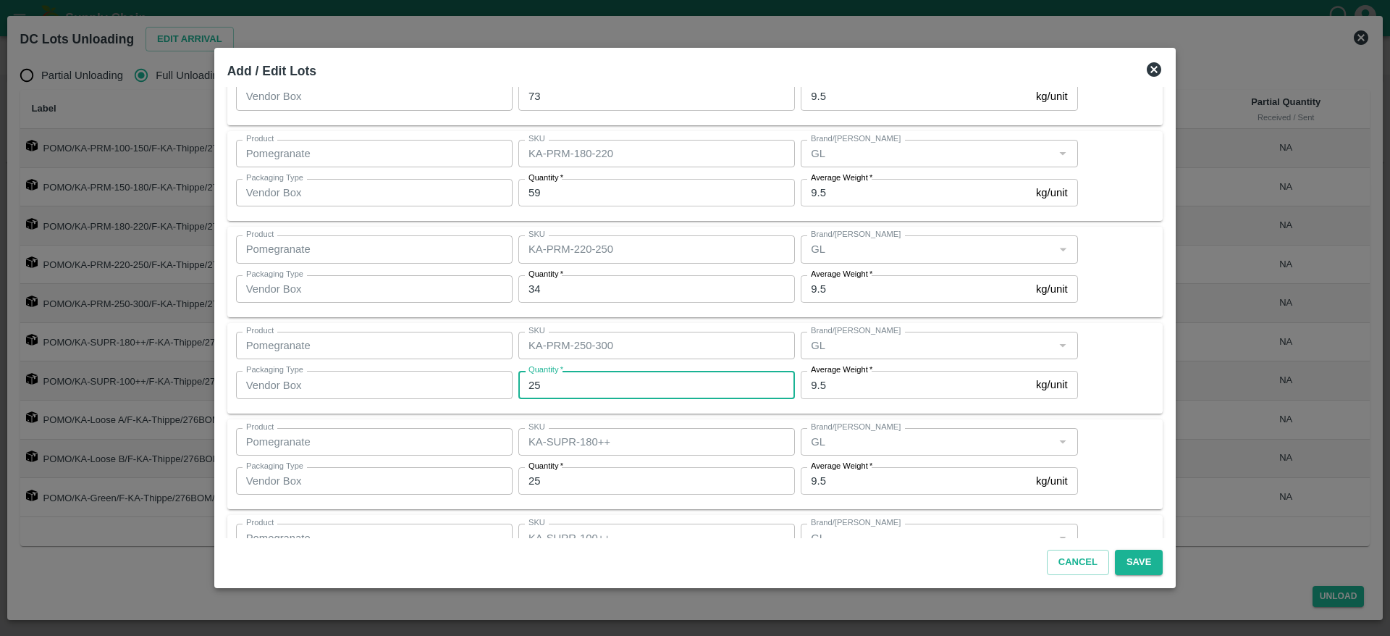
type input "25"
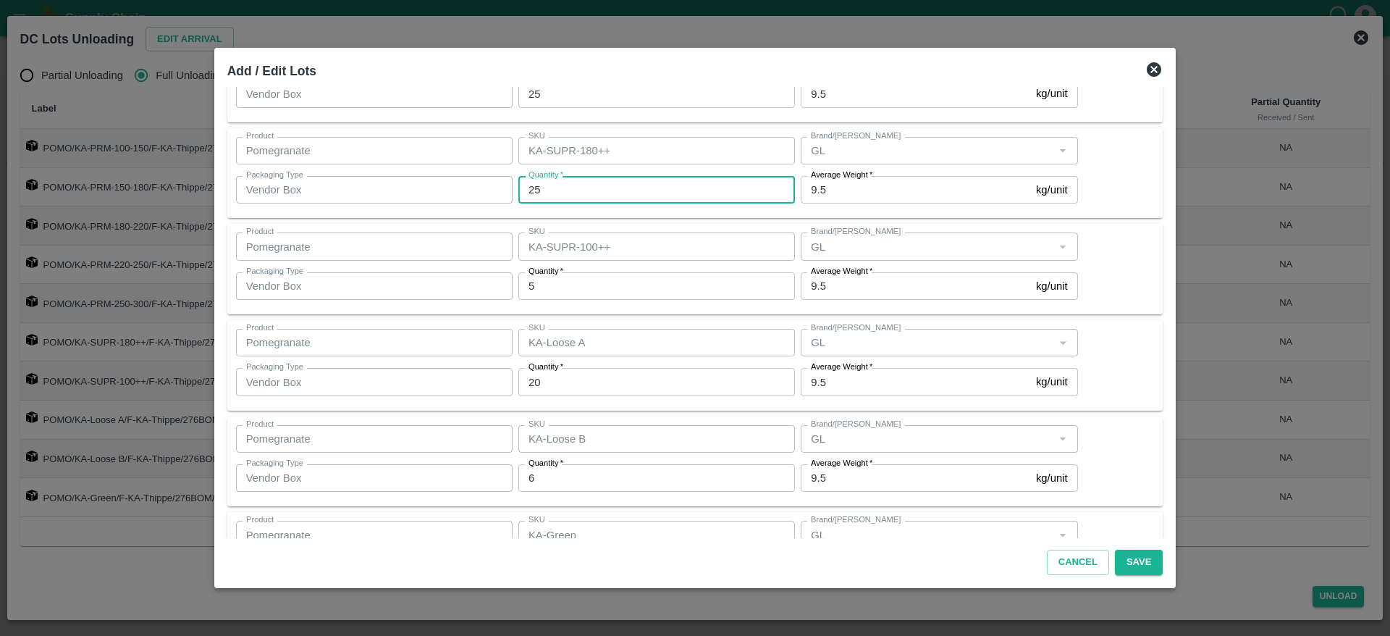
scroll to position [484, 0]
type input "25"
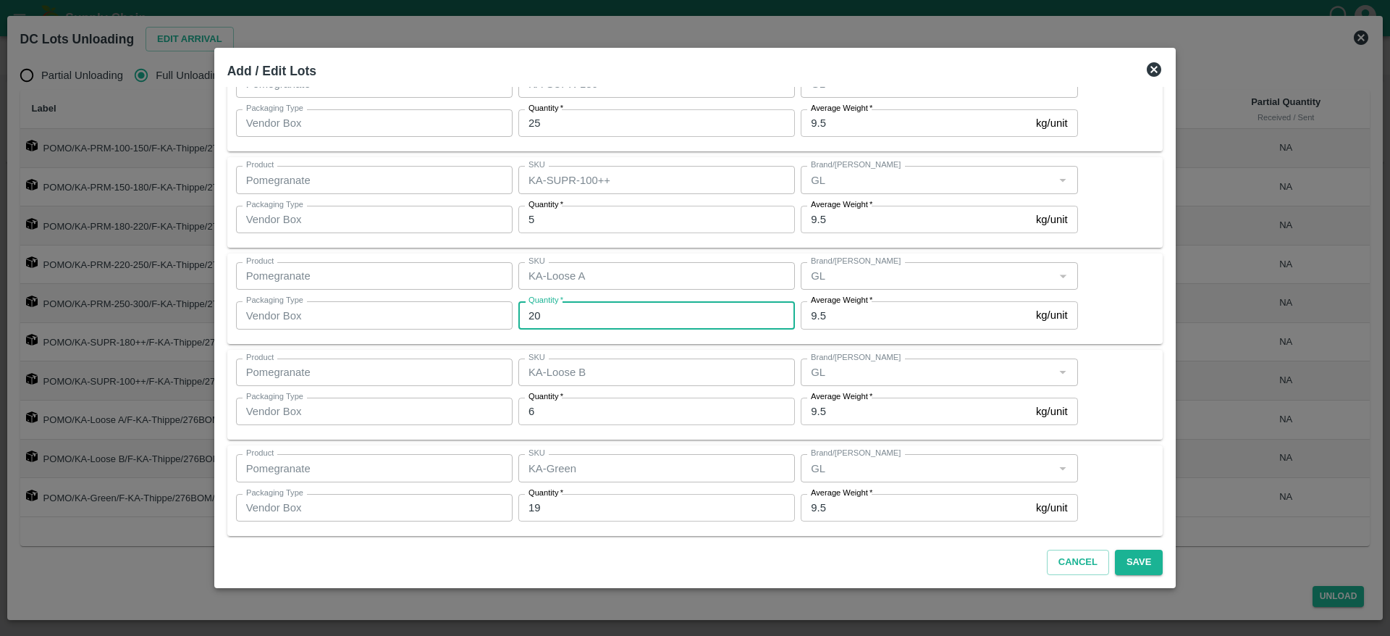
scroll to position [558, 0]
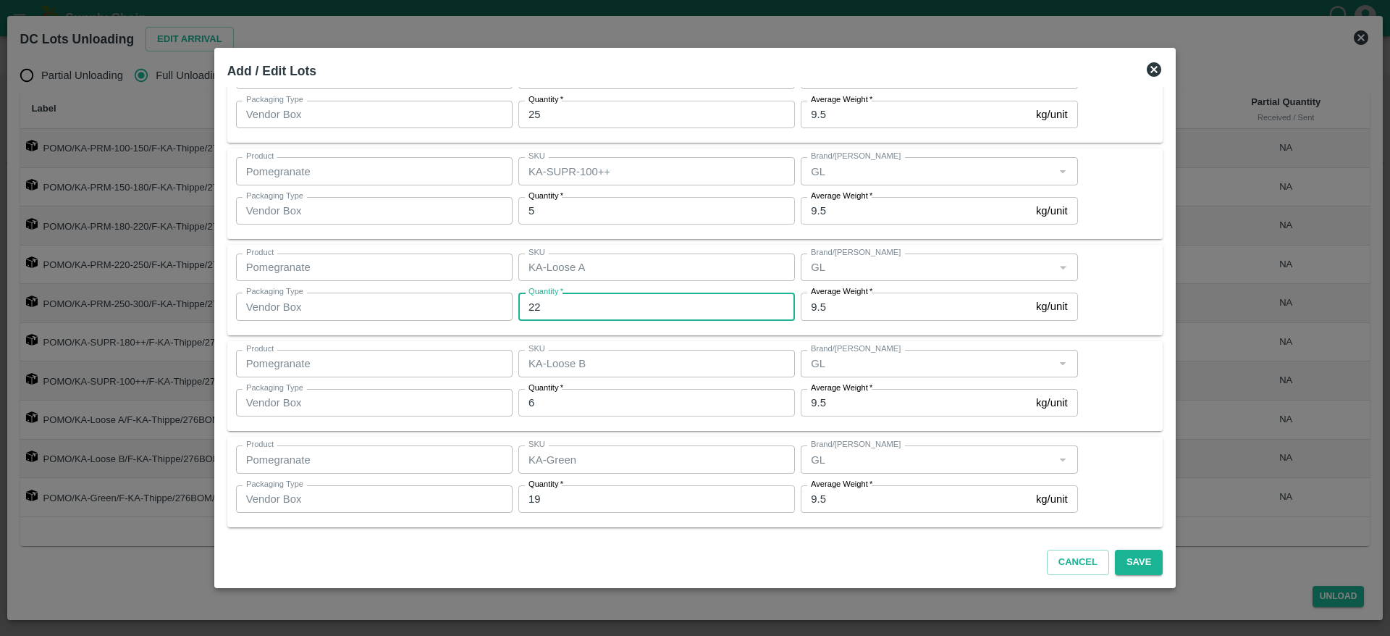
type input "22"
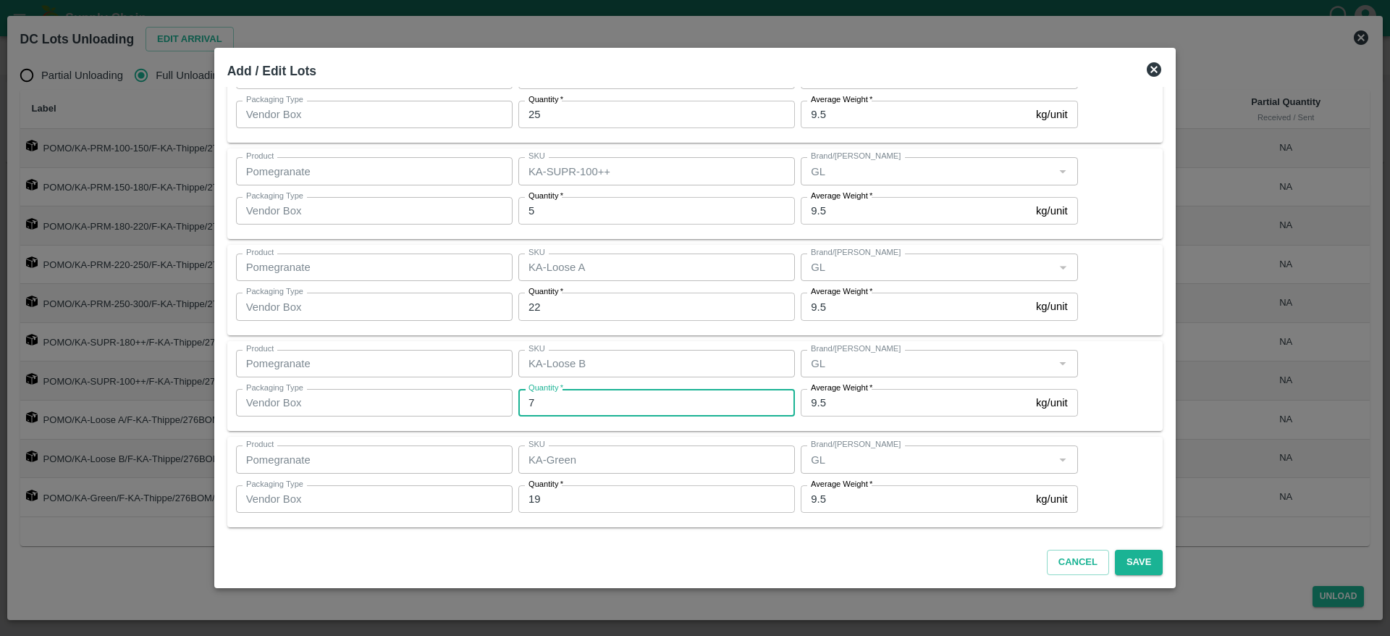
type input "7"
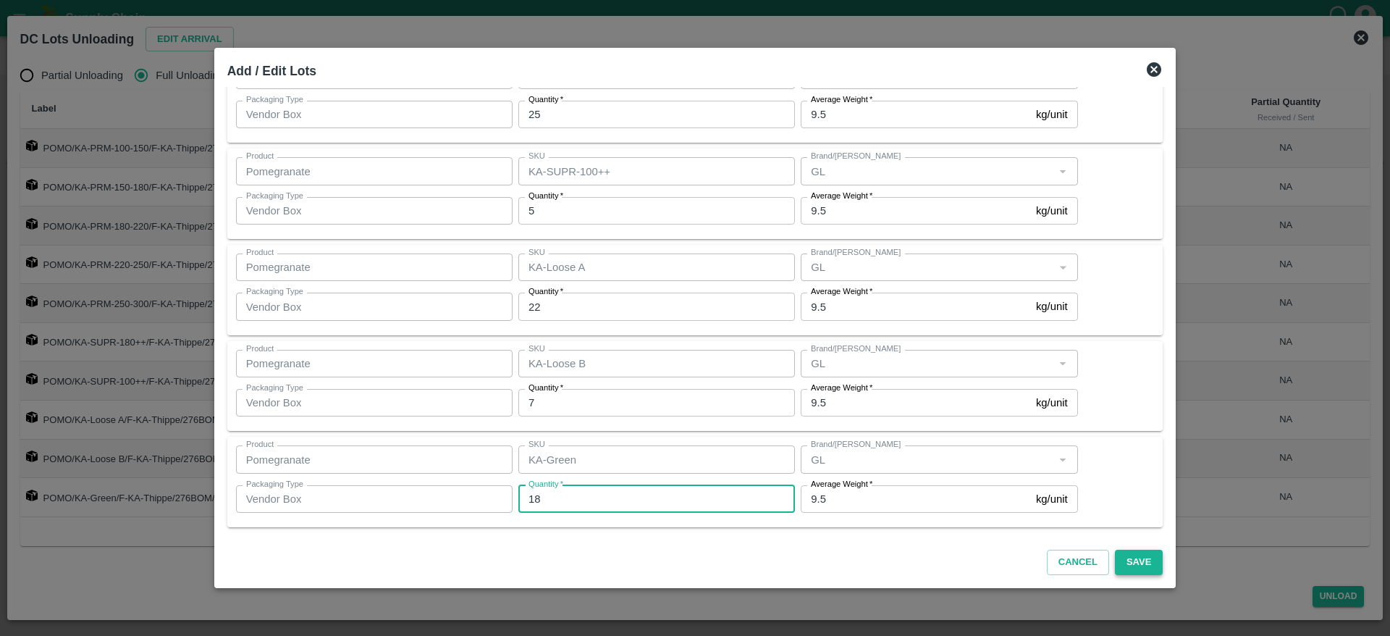
type input "18"
click at [1123, 566] on button "Save" at bounding box center [1139, 562] width 48 height 25
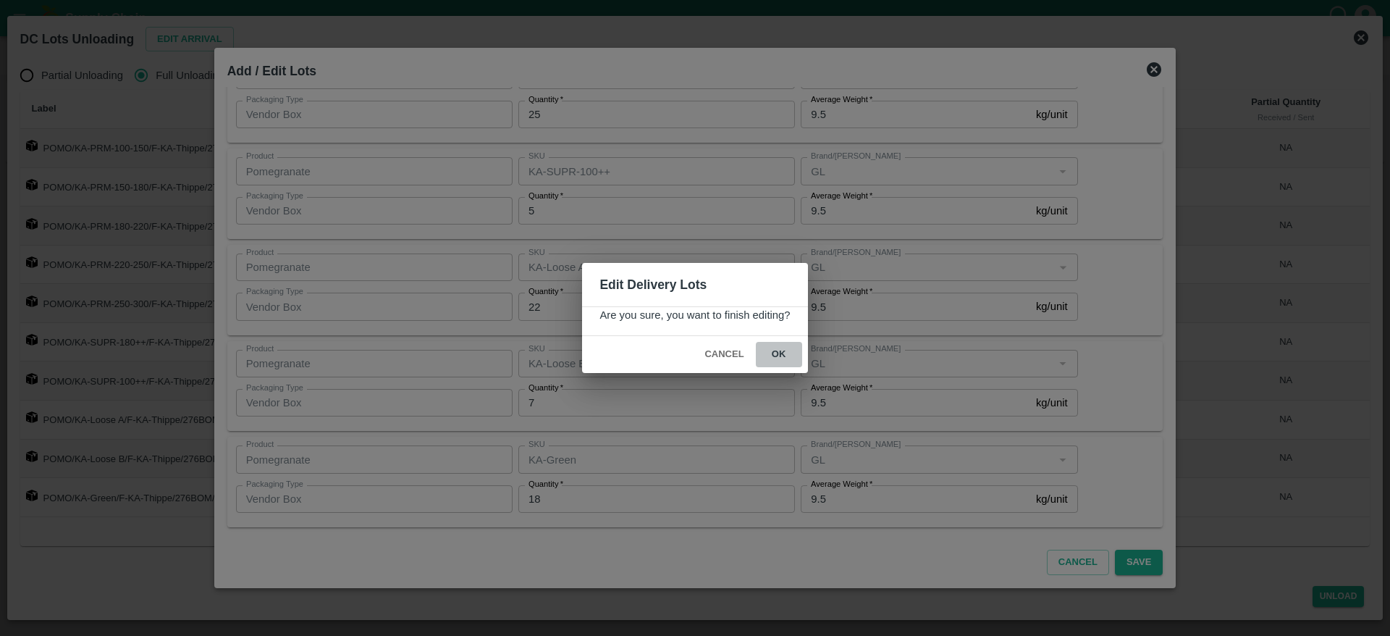
click at [775, 350] on button "ok" at bounding box center [779, 354] width 46 height 25
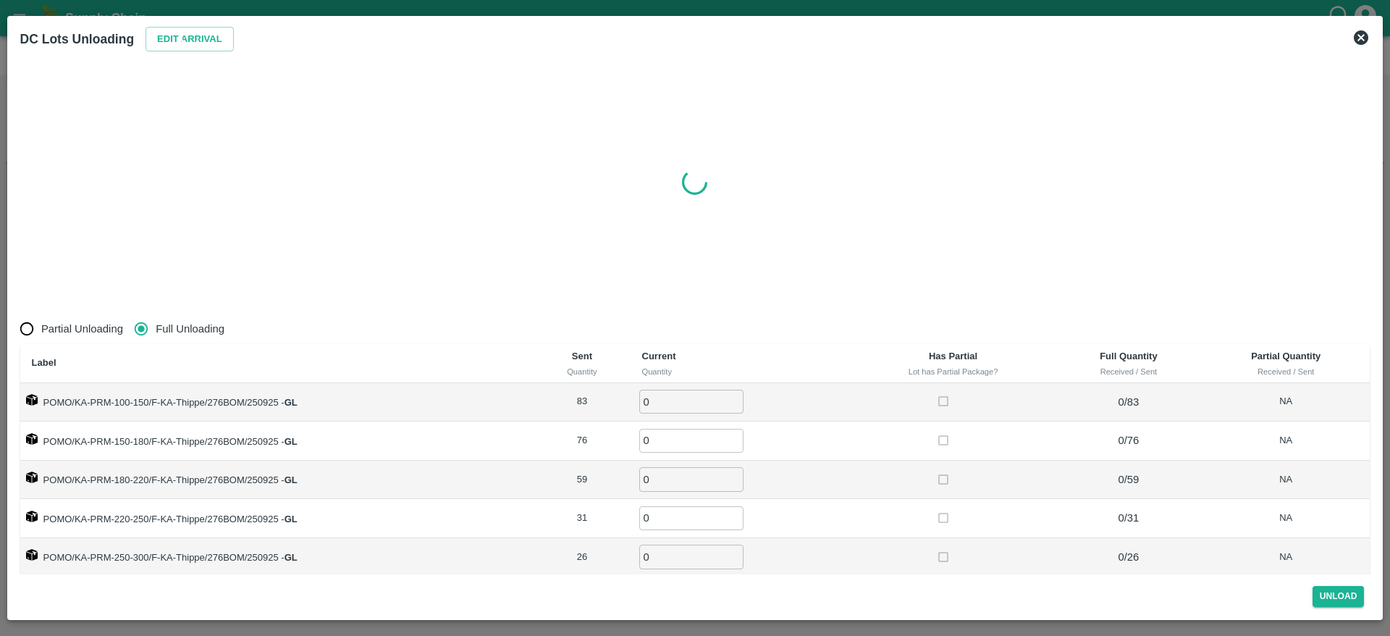
radio input "true"
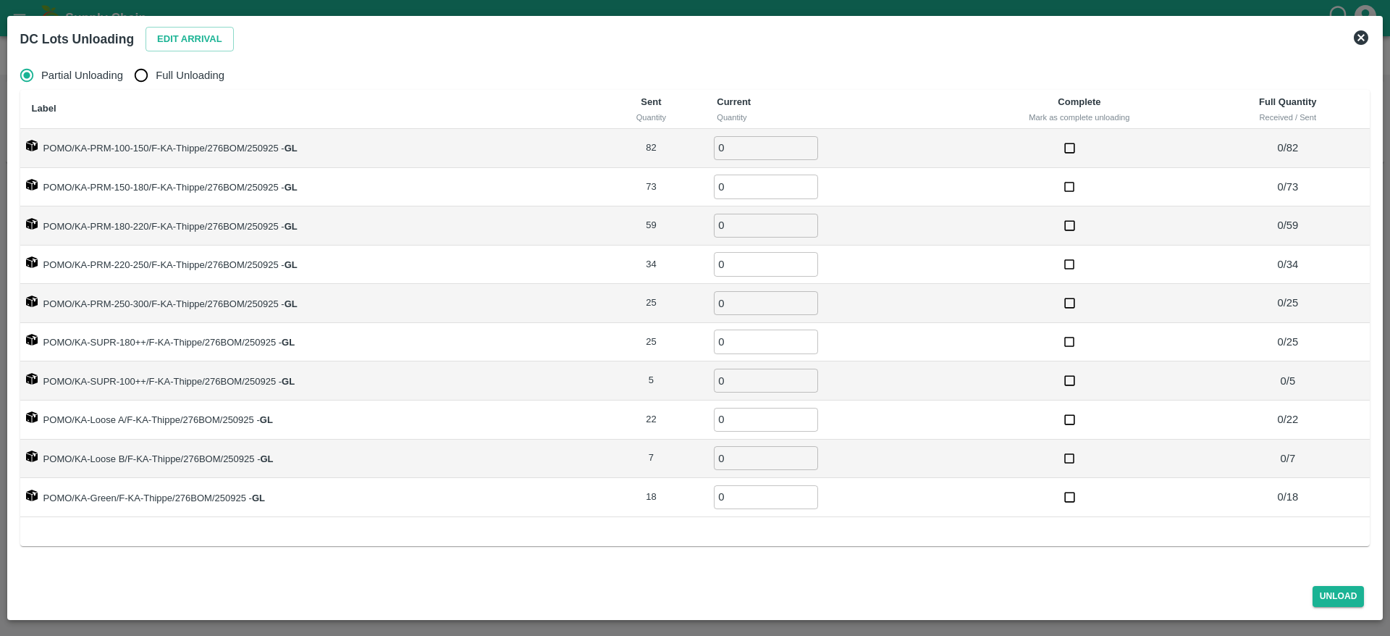
click at [188, 75] on span "Full Unloading" at bounding box center [190, 75] width 69 height 16
click at [156, 75] on input "Full Unloading" at bounding box center [141, 75] width 29 height 29
radio input "true"
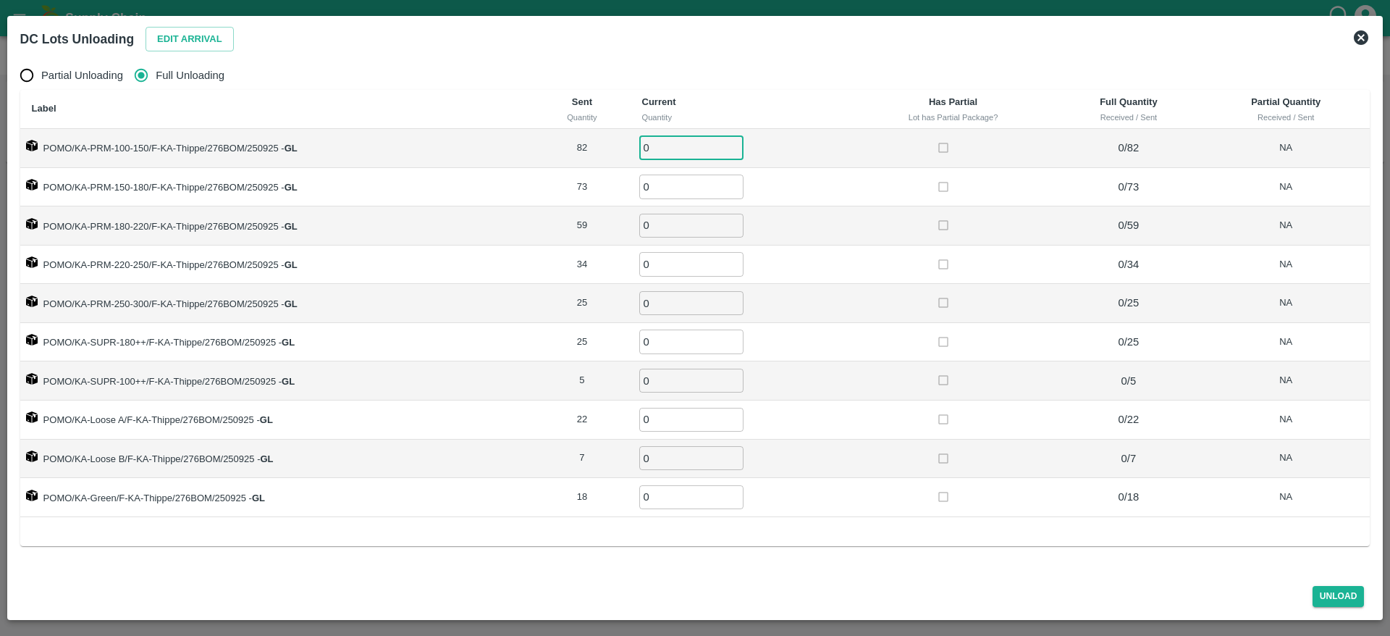
click at [669, 151] on input "0" at bounding box center [691, 148] width 104 height 24
type input "82"
type input "73"
type input "59"
type input "34"
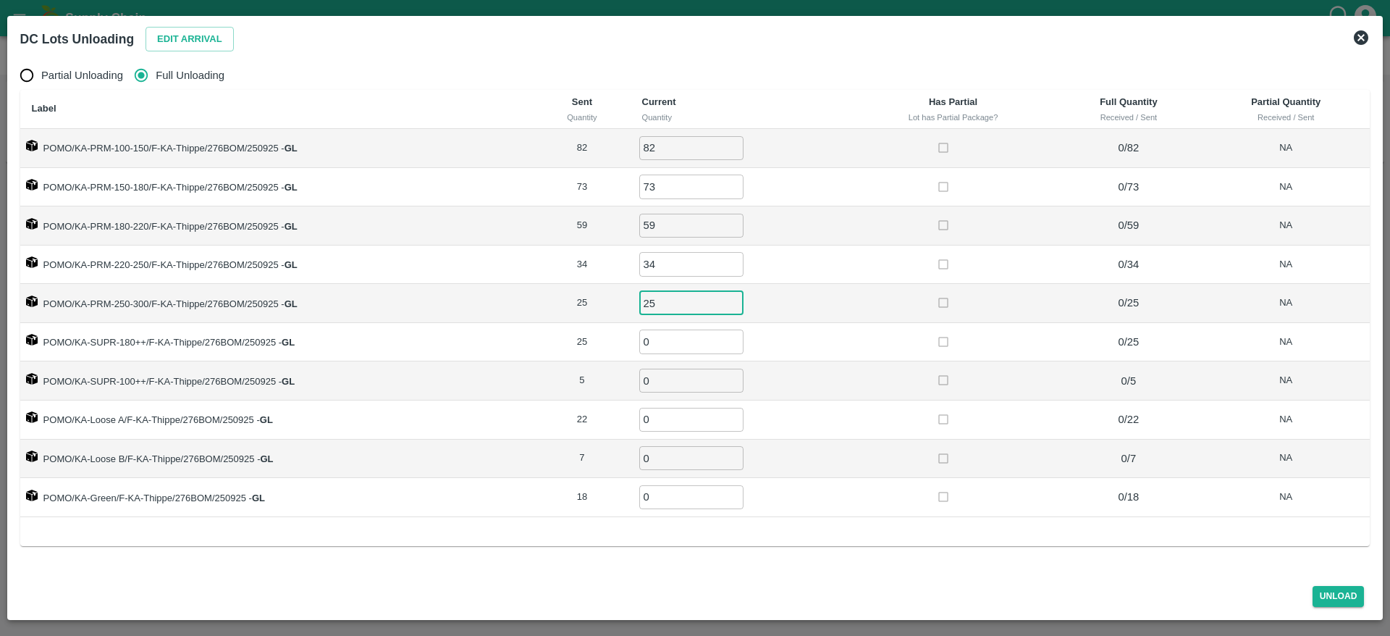
type input "25"
type input "5"
type input "22"
type input "7"
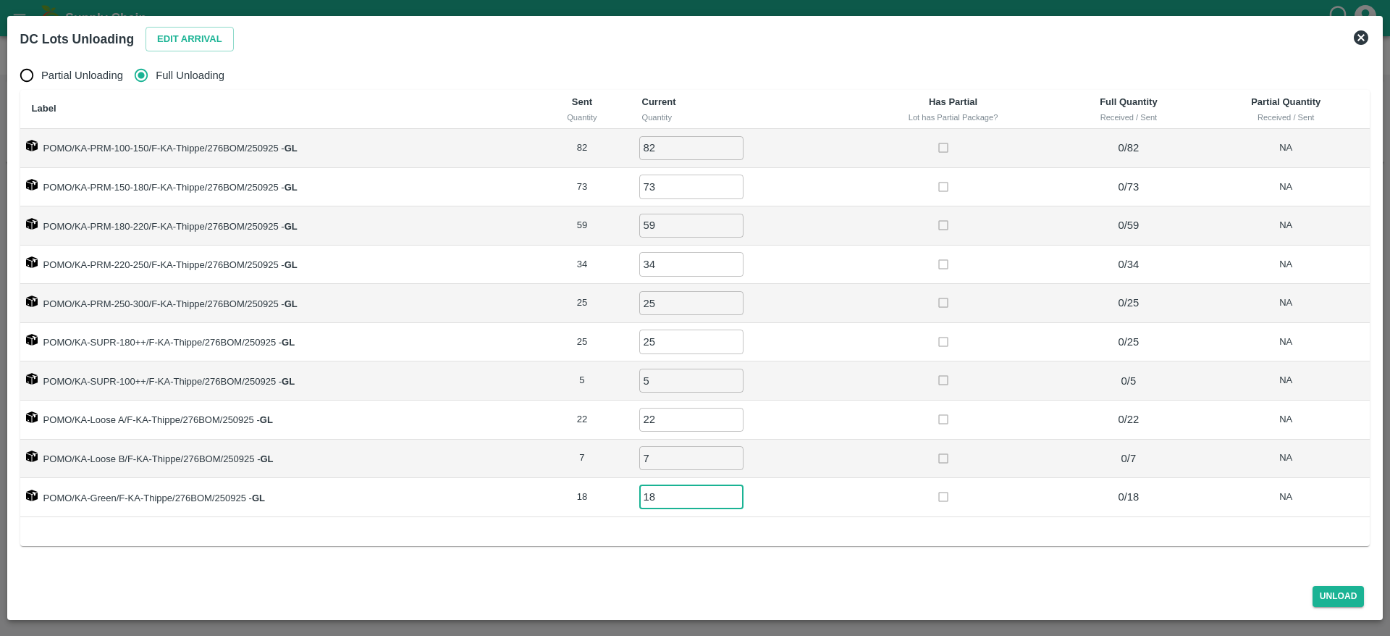
type input "18"
click at [847, 530] on div "Label Sent Quantity Current Quantity Has Partial Lot has Partial Package? Full …" at bounding box center [695, 318] width 1351 height 456
click at [1331, 603] on button "Unload" at bounding box center [1339, 596] width 52 height 21
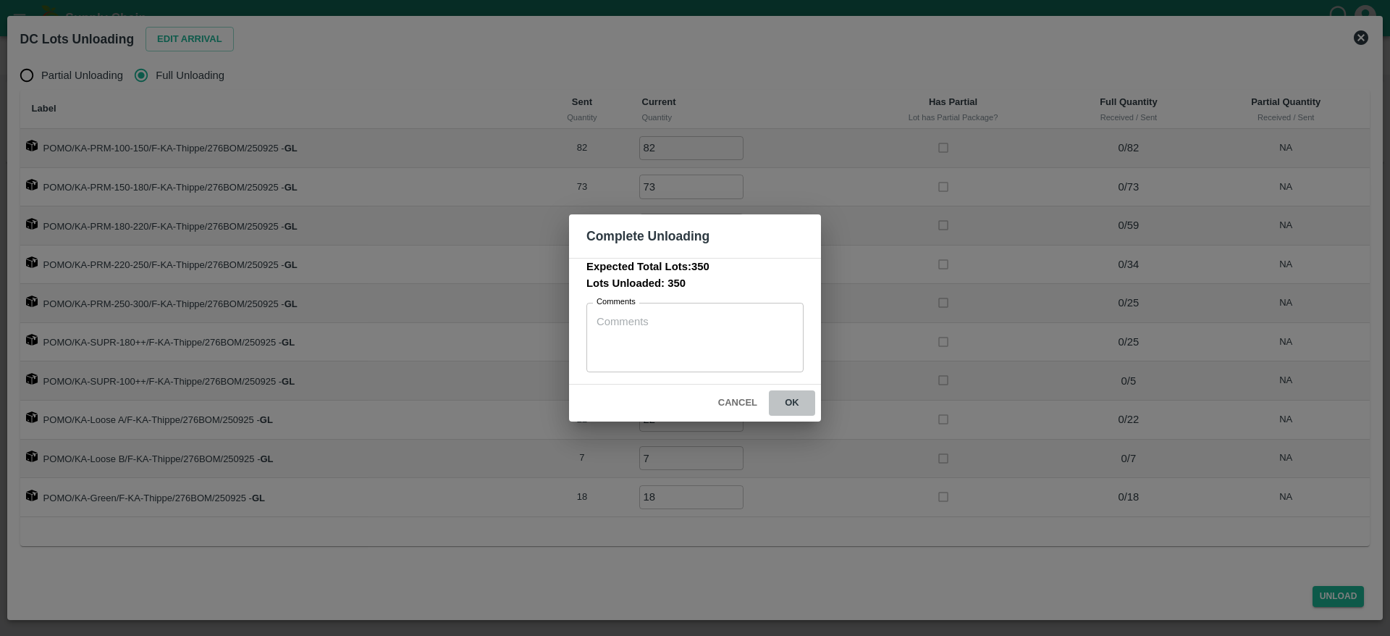
click at [787, 411] on button "ok" at bounding box center [792, 402] width 46 height 25
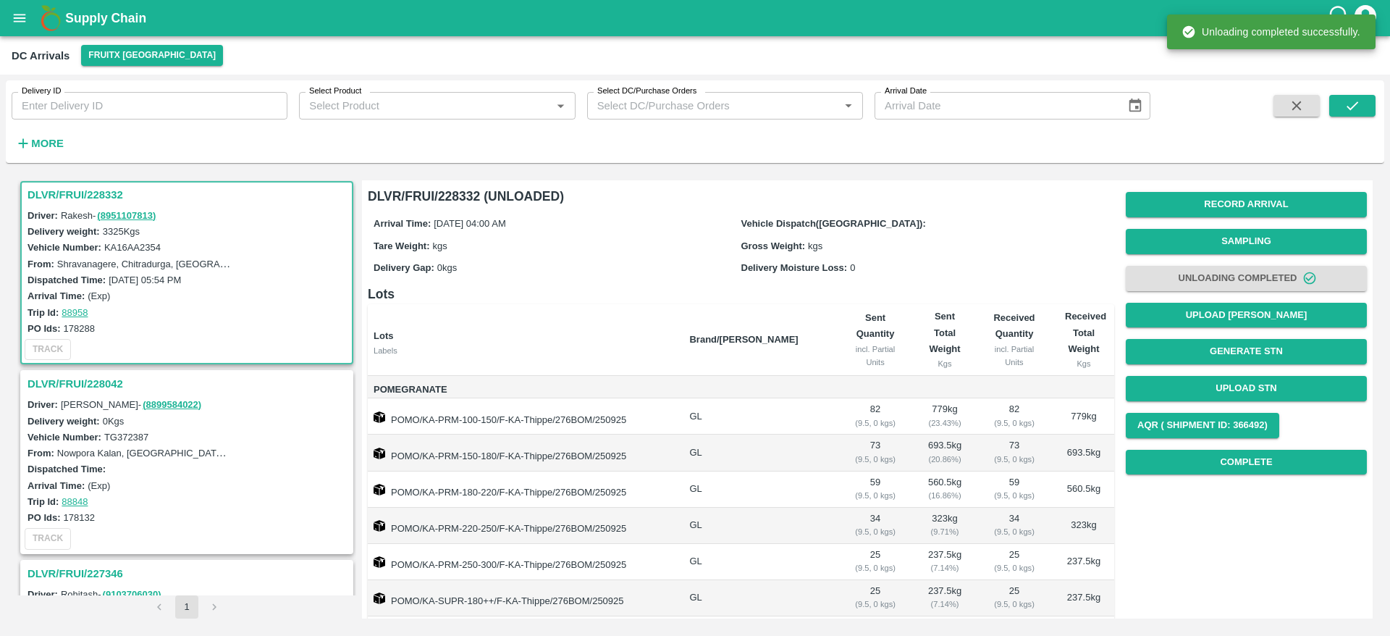
scroll to position [0, 0]
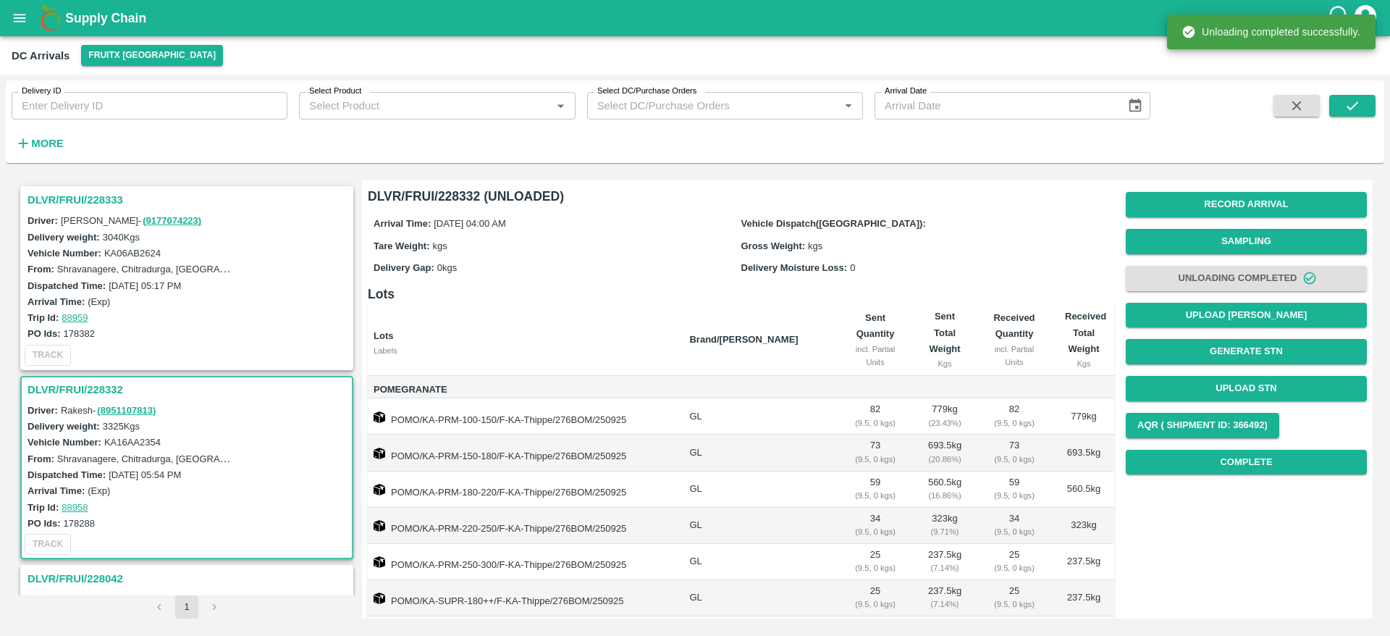
click at [77, 201] on h3 "DLVR/FRUI/228333" at bounding box center [189, 199] width 323 height 19
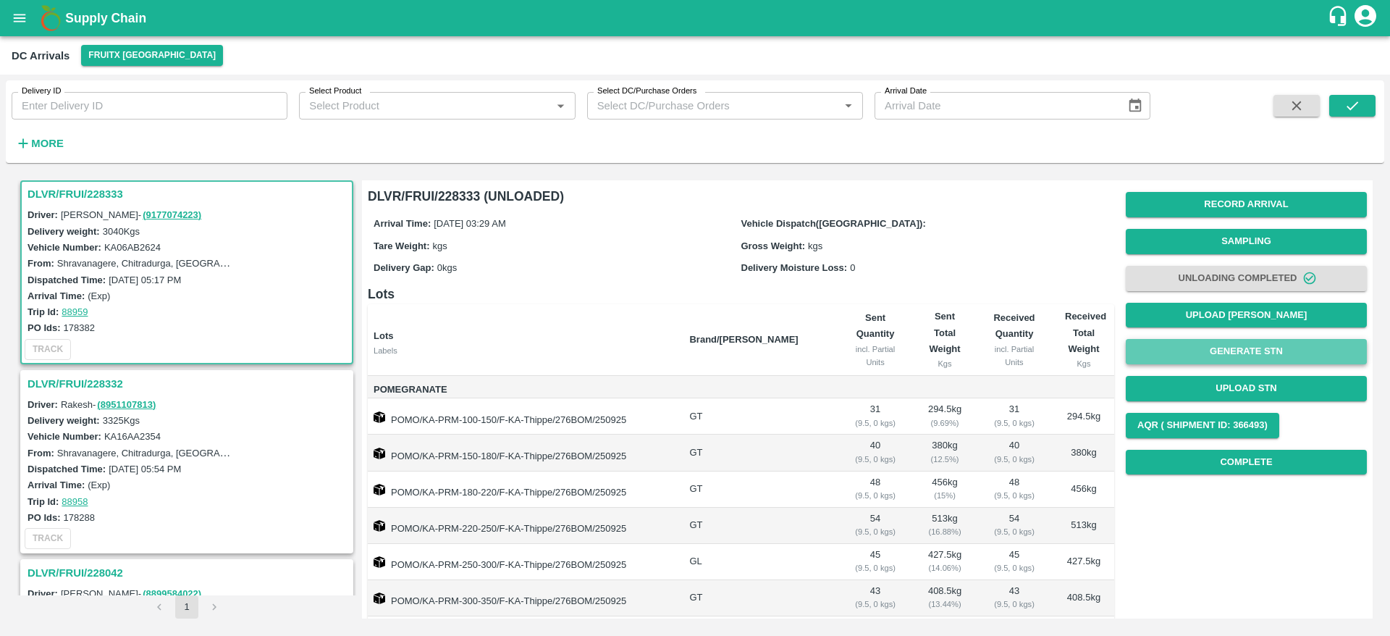
click at [1229, 353] on button "Generate STN" at bounding box center [1246, 351] width 241 height 25
click at [89, 382] on h3 "DLVR/FRUI/228332" at bounding box center [189, 383] width 323 height 19
click at [1227, 353] on button "Generate STN" at bounding box center [1246, 351] width 241 height 25
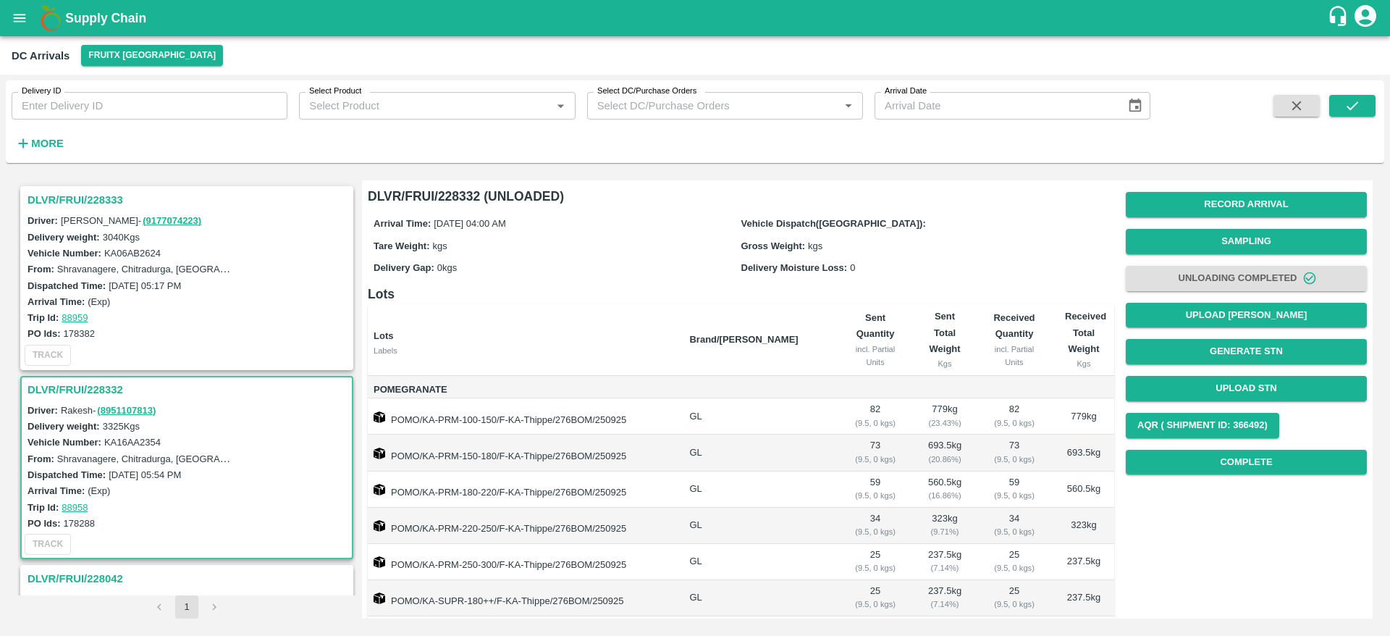
click at [102, 193] on h3 "DLVR/FRUI/228333" at bounding box center [189, 199] width 323 height 19
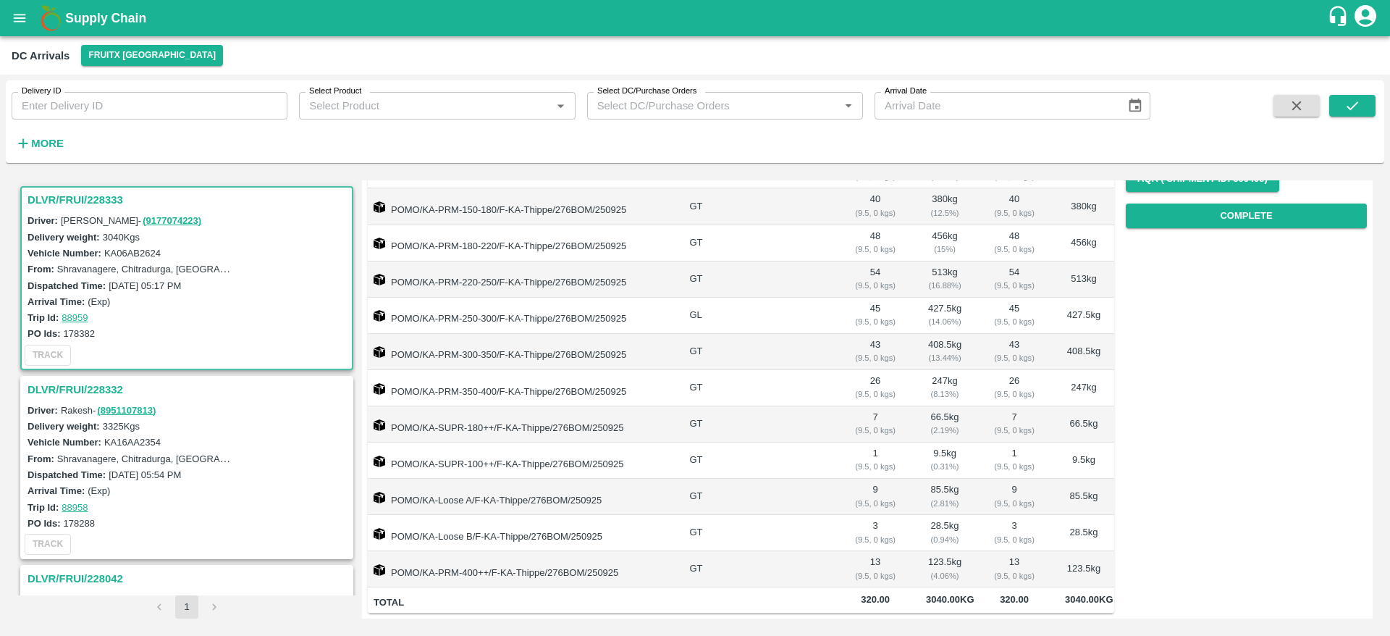
click at [89, 203] on h3 "DLVR/FRUI/228333" at bounding box center [189, 199] width 323 height 19
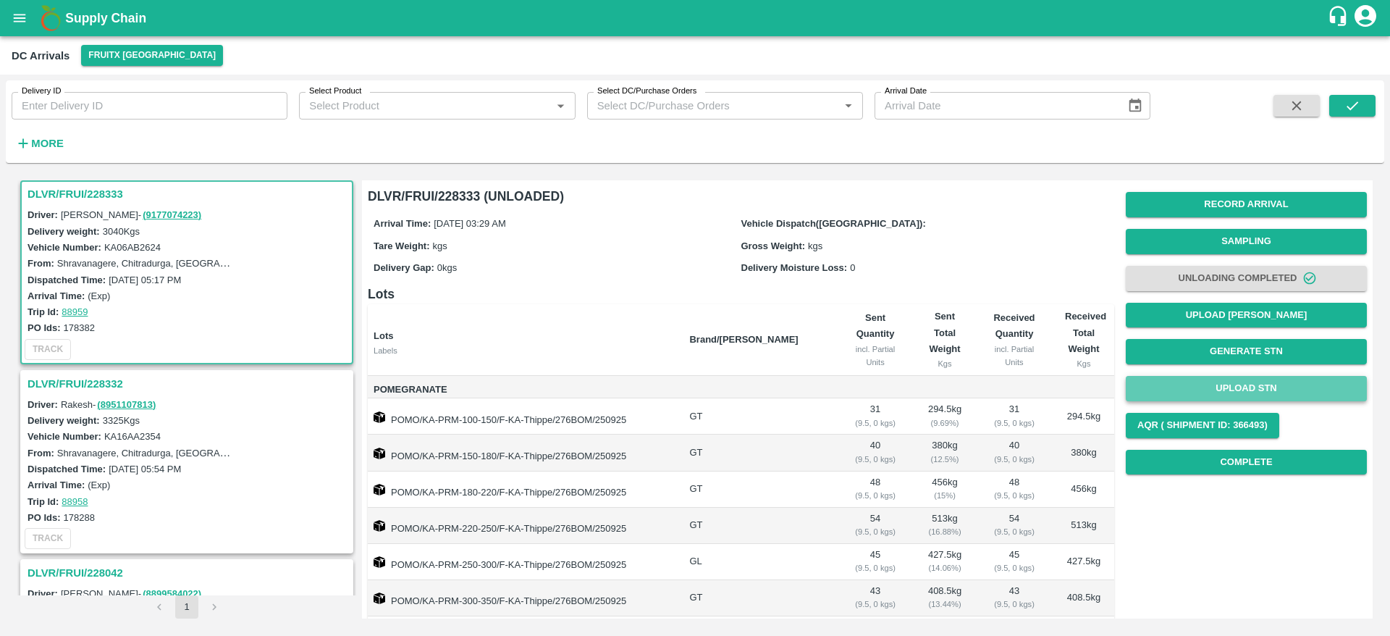
click at [1231, 386] on button "Upload STN" at bounding box center [1246, 388] width 241 height 25
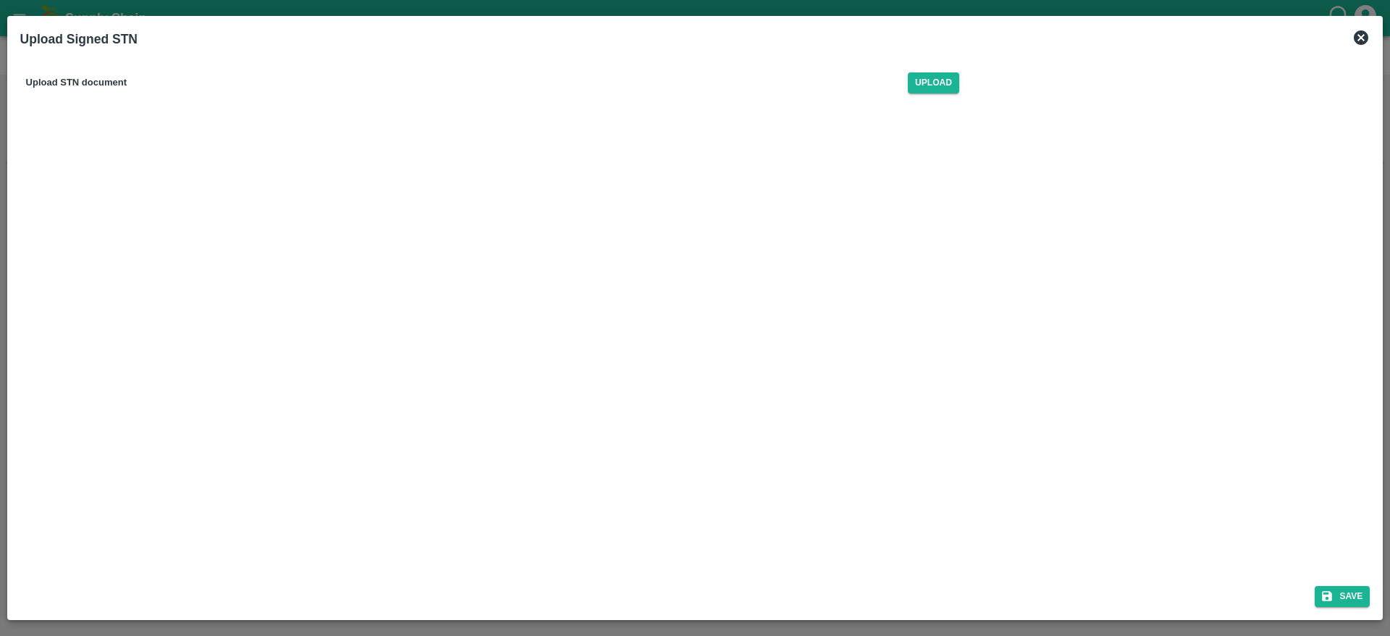
click at [1363, 36] on icon at bounding box center [1361, 37] width 17 height 17
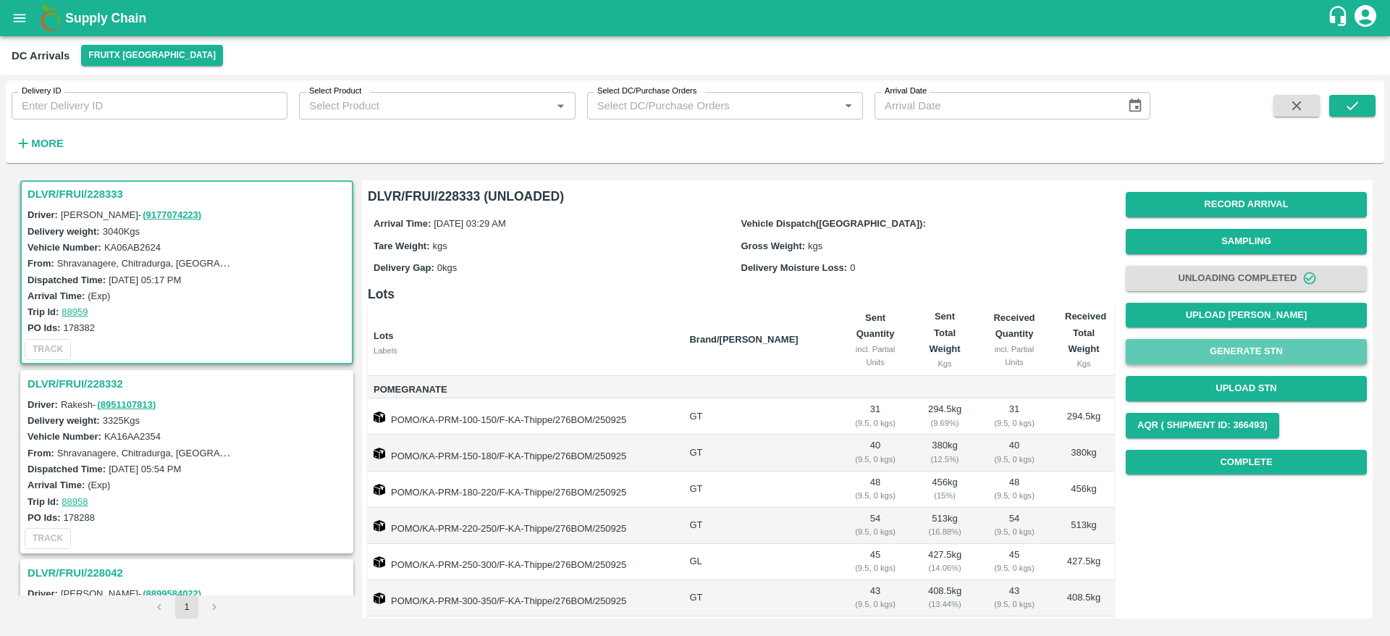
click at [1196, 350] on button "Generate STN" at bounding box center [1246, 351] width 241 height 25
click at [67, 196] on h3 "DLVR/FRUI/228333" at bounding box center [189, 194] width 323 height 19
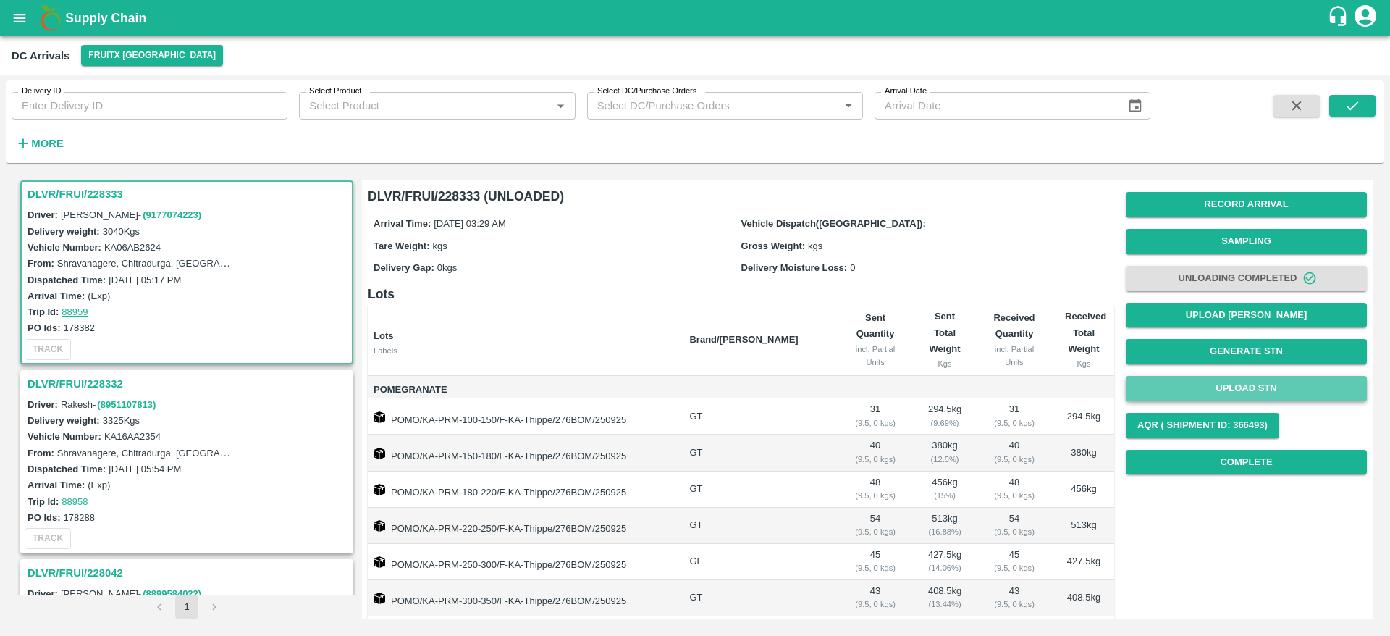
click at [1259, 382] on button "Upload STN" at bounding box center [1246, 388] width 241 height 25
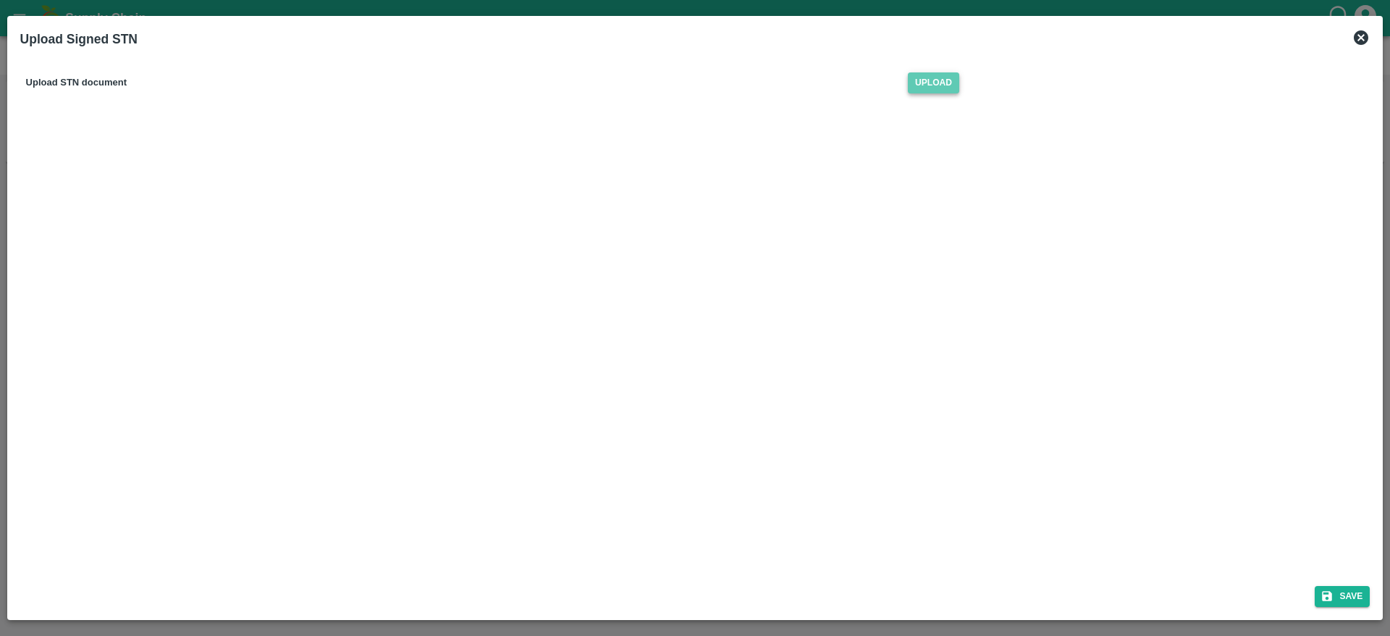
click at [929, 79] on span "Upload" at bounding box center [933, 82] width 51 height 21
click at [0, 0] on input "Upload" at bounding box center [0, 0] width 0 height 0
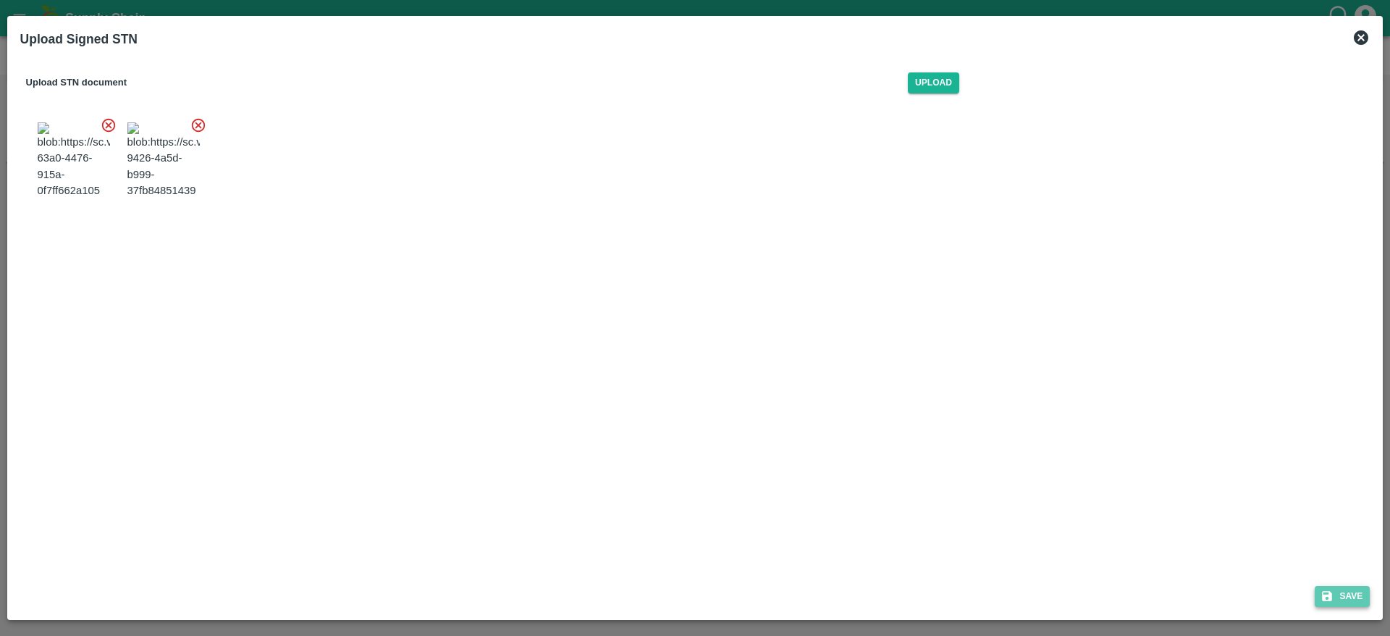
click at [1340, 591] on button "Save" at bounding box center [1342, 596] width 55 height 21
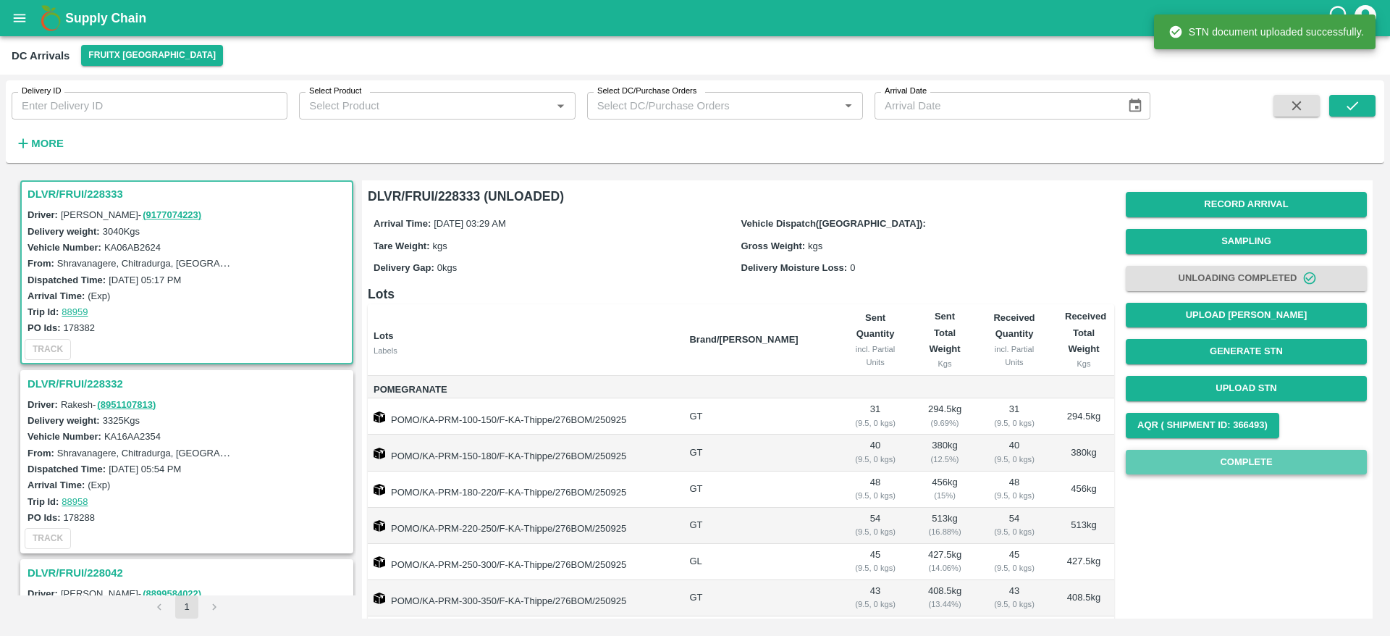
click at [1249, 466] on button "Complete" at bounding box center [1246, 462] width 241 height 25
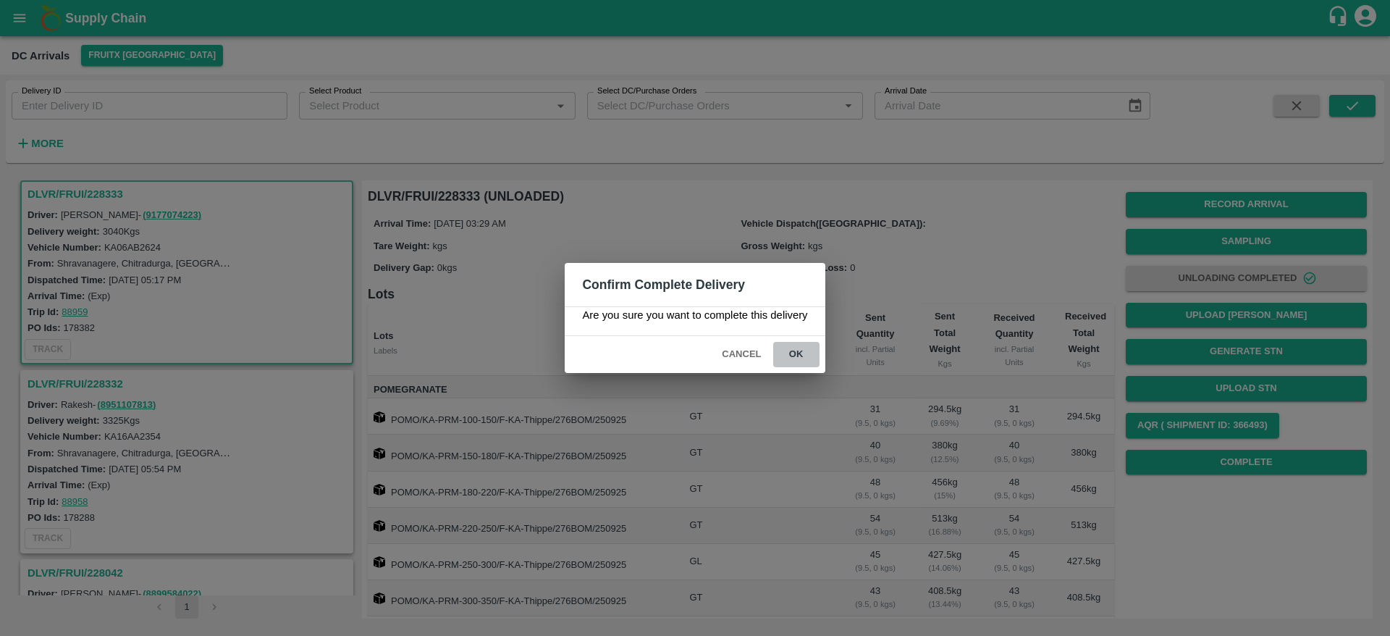
click at [789, 359] on button "ok" at bounding box center [796, 354] width 46 height 25
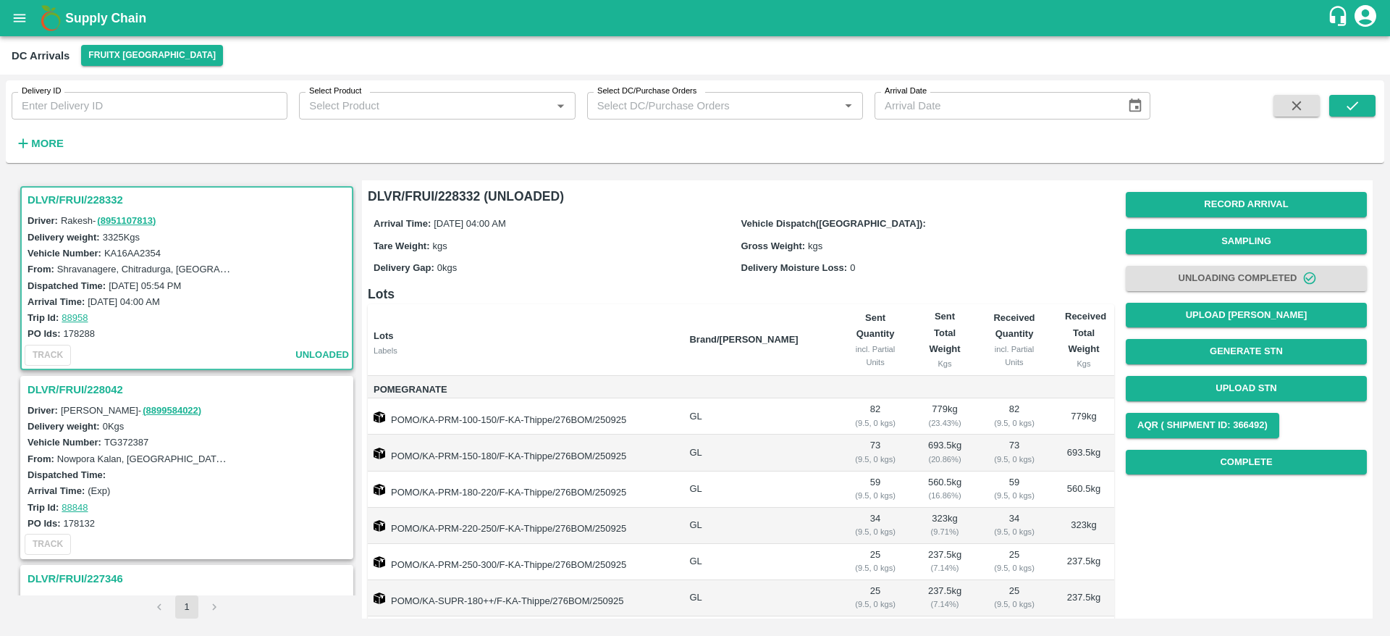
click at [59, 195] on h3 "DLVR/FRUI/228332" at bounding box center [189, 199] width 323 height 19
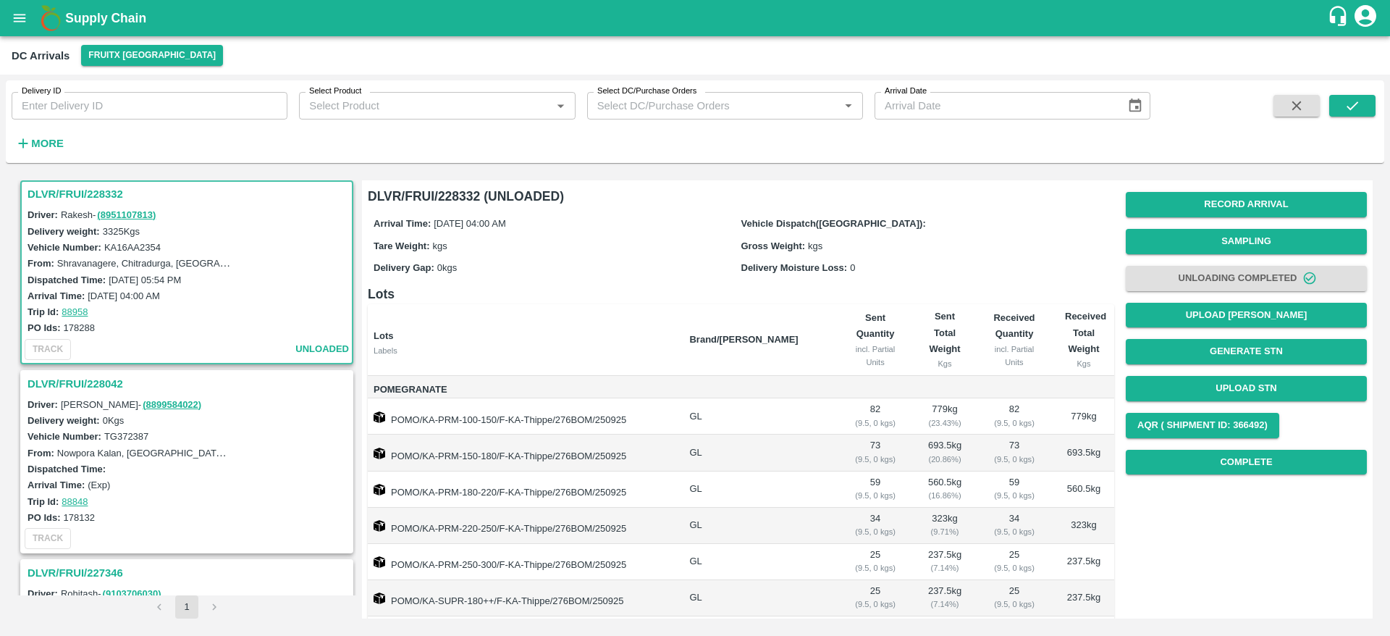
scroll to position [190, 0]
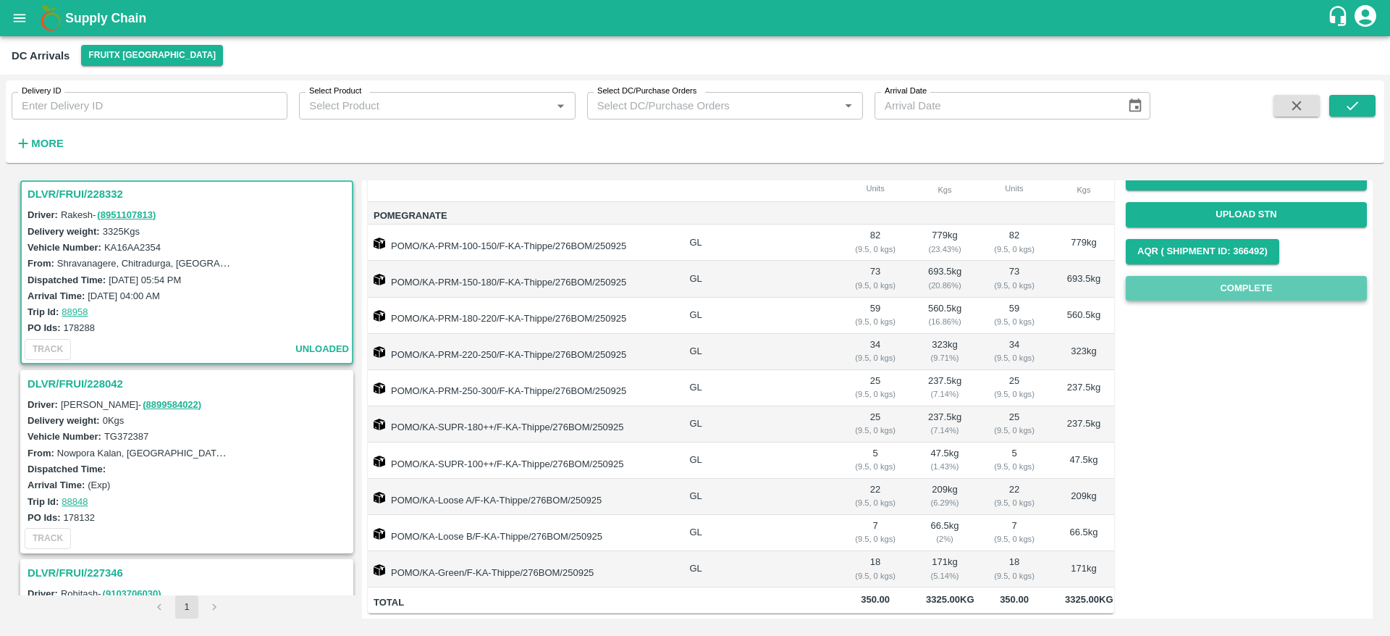
click at [1242, 276] on button "Complete" at bounding box center [1246, 288] width 241 height 25
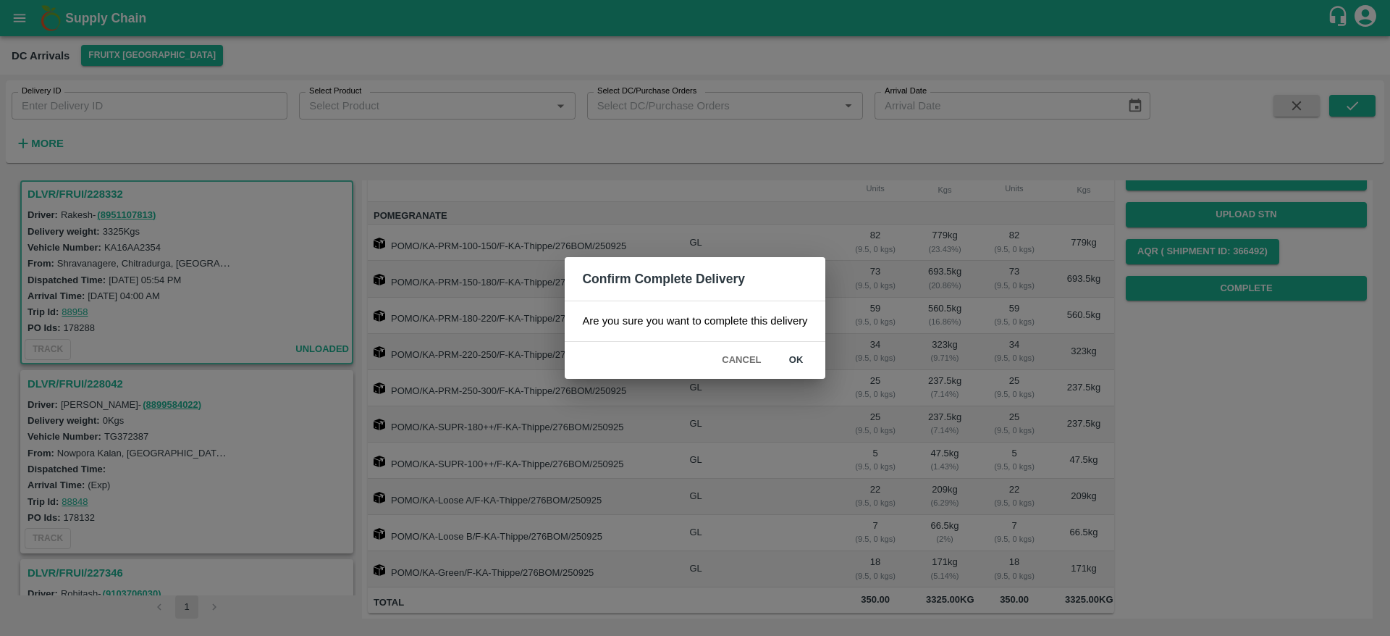
click at [789, 363] on button "ok" at bounding box center [796, 360] width 46 height 25
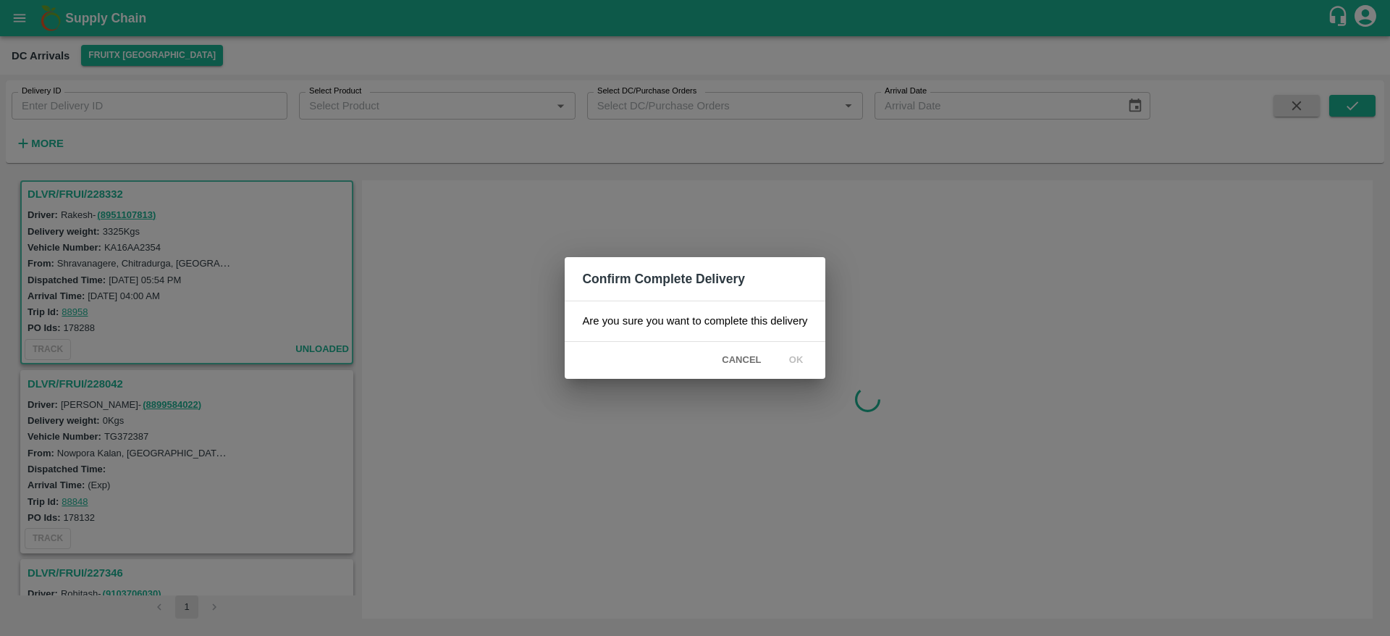
scroll to position [0, 0]
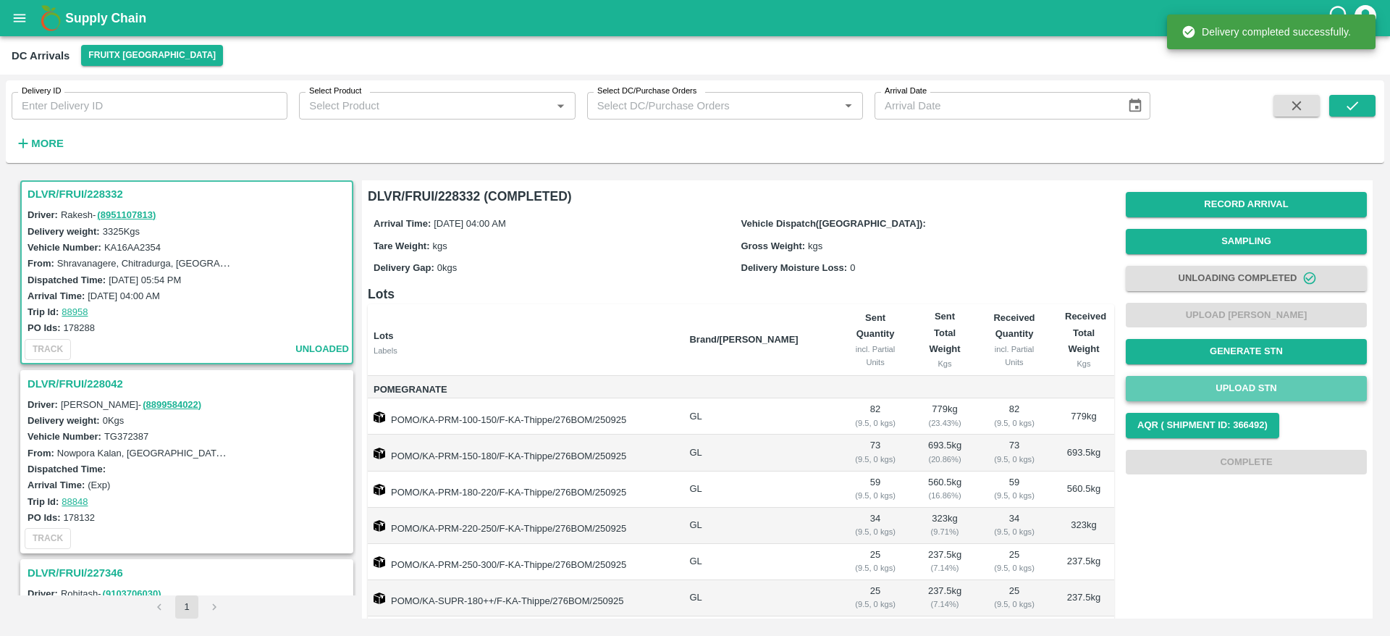
click at [1191, 395] on button "Upload STN" at bounding box center [1246, 388] width 241 height 25
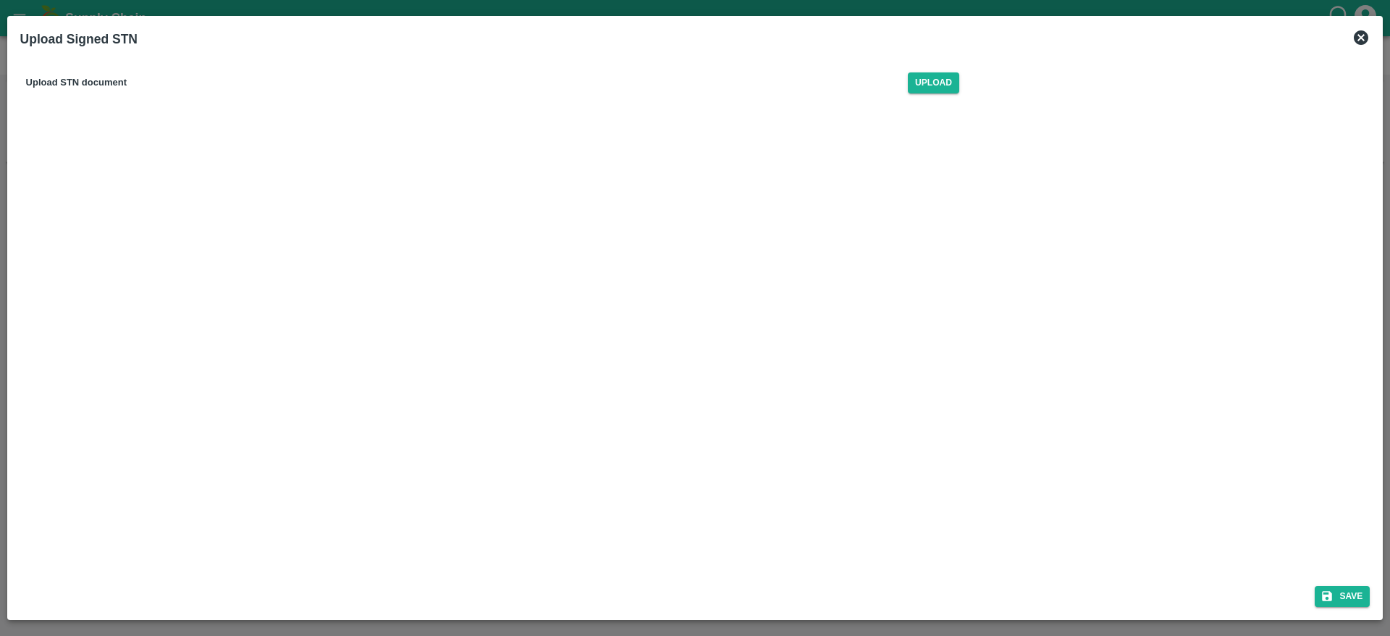
click at [918, 95] on div "Upload STN document Upload" at bounding box center [492, 83] width 945 height 44
click at [920, 87] on span "Upload" at bounding box center [933, 82] width 51 height 21
click at [0, 0] on input "Upload" at bounding box center [0, 0] width 0 height 0
click at [939, 77] on span "Upload" at bounding box center [933, 82] width 51 height 21
click at [0, 0] on input "Upload" at bounding box center [0, 0] width 0 height 0
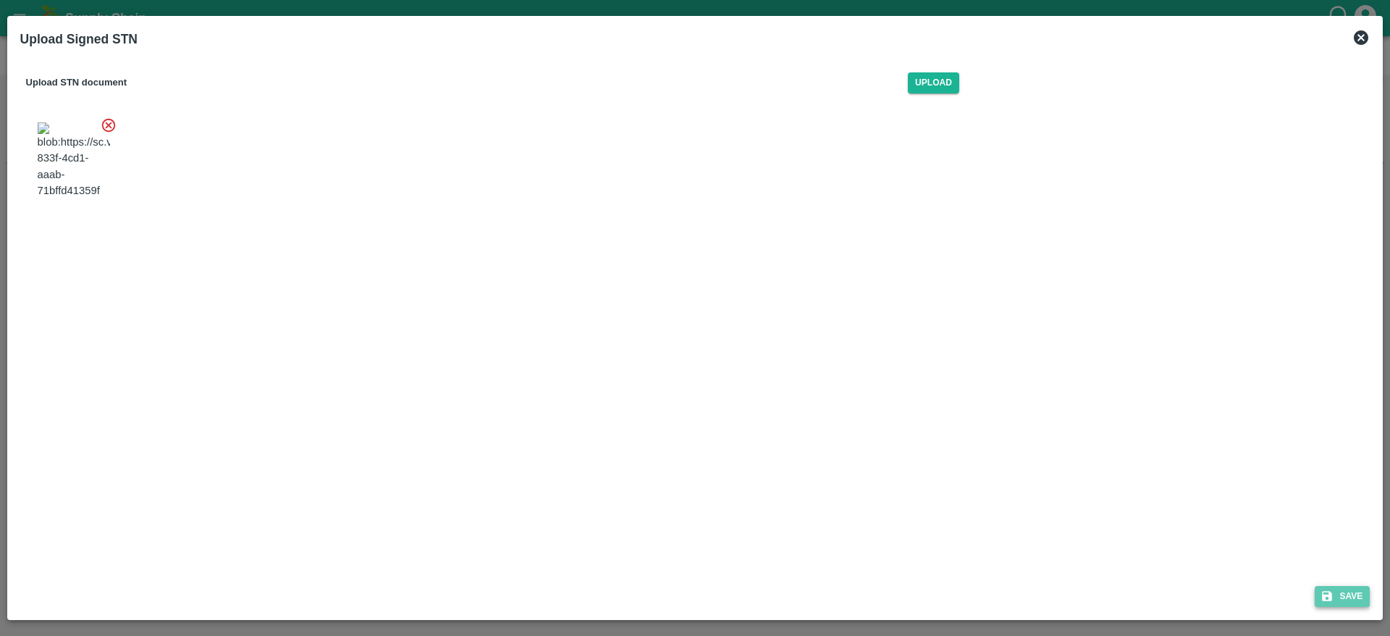
click at [1353, 599] on button "Save" at bounding box center [1342, 596] width 55 height 21
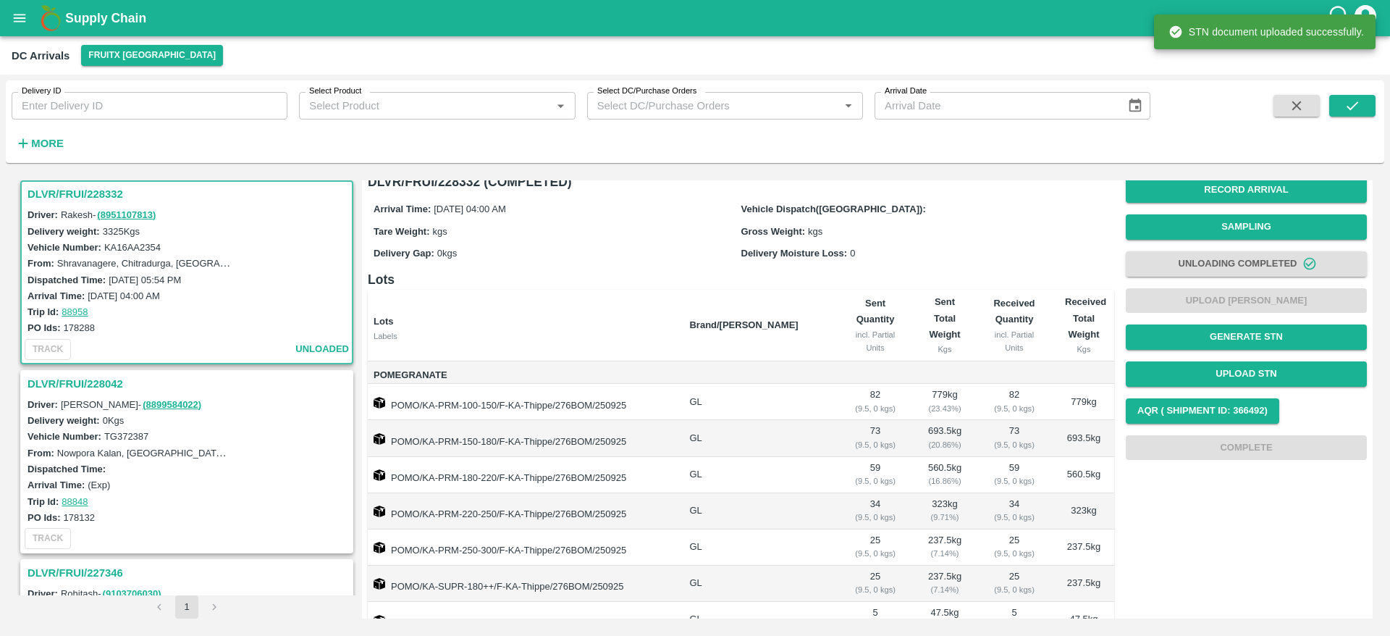
scroll to position [10, 0]
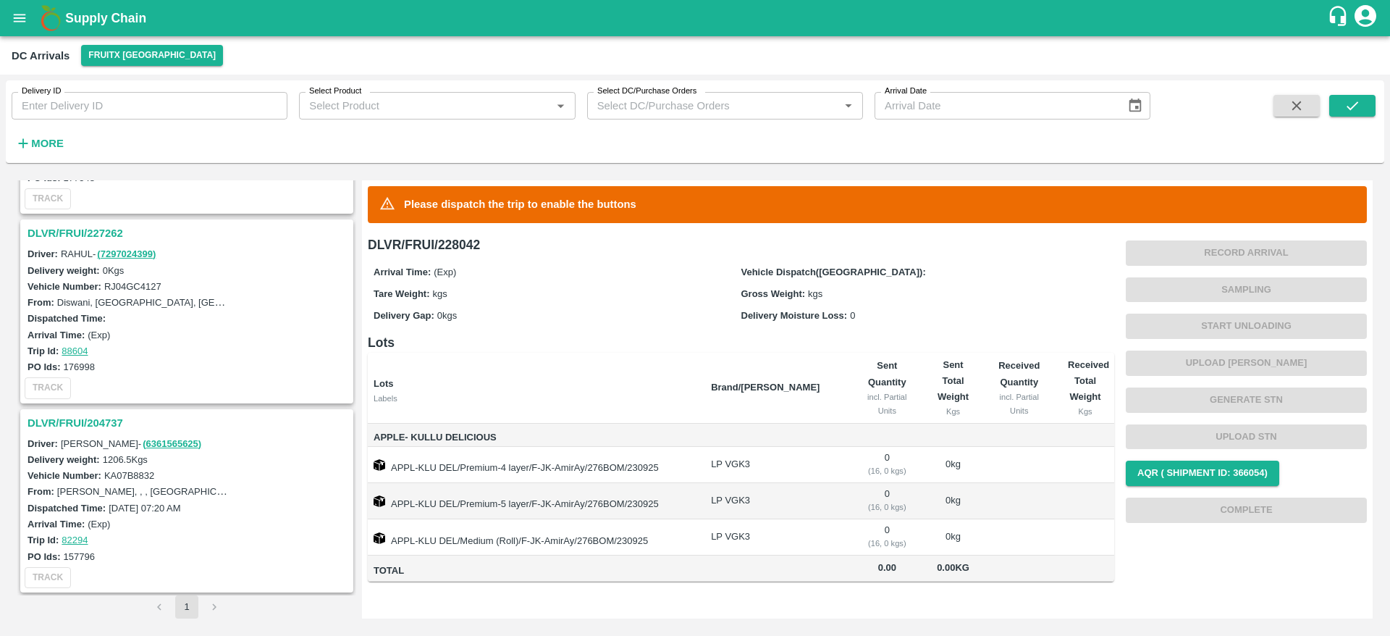
scroll to position [348, 0]
click at [25, 13] on icon "open drawer" at bounding box center [20, 18] width 16 height 16
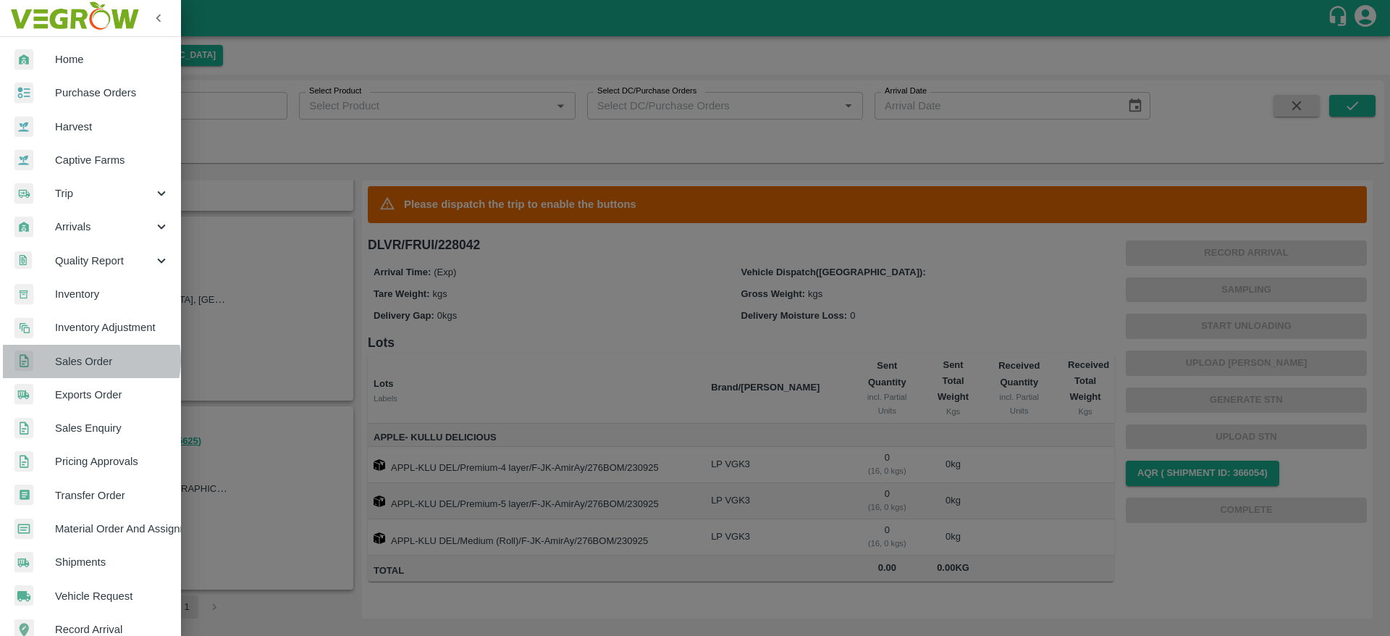
click at [83, 360] on span "Sales Order" at bounding box center [112, 361] width 114 height 16
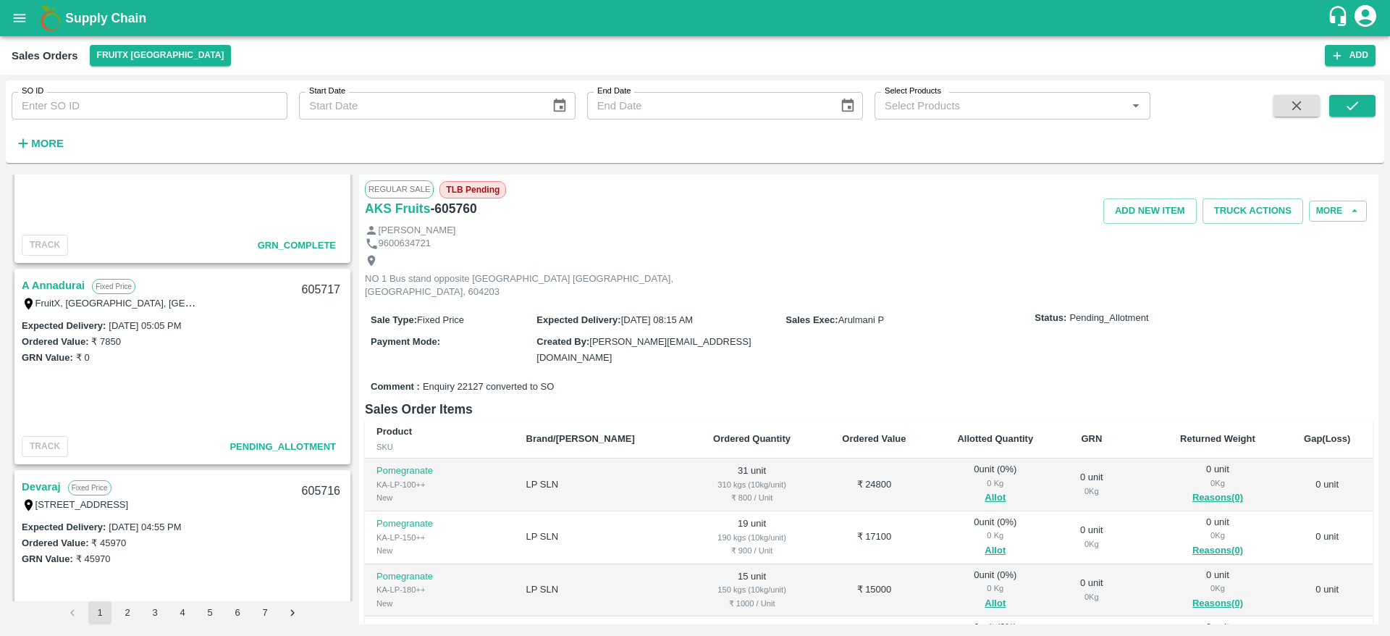
scroll to position [1116, 0]
click at [54, 279] on link "A Annadurai" at bounding box center [53, 286] width 63 height 19
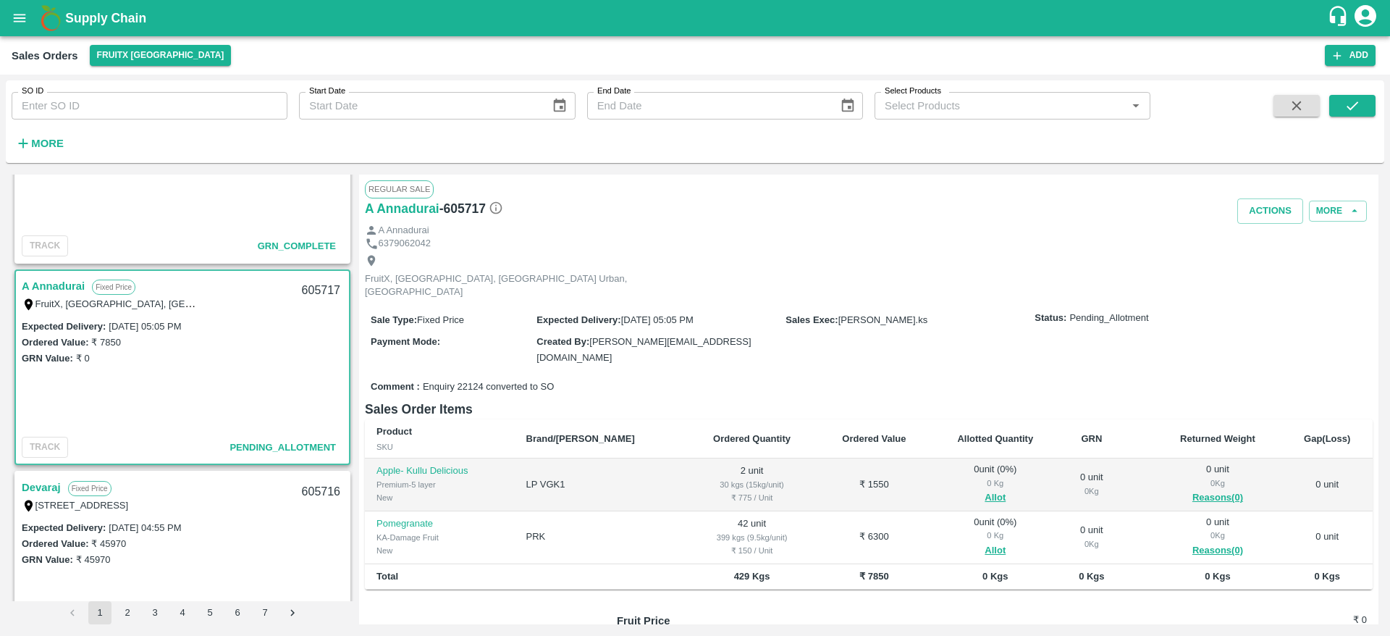
scroll to position [50, 0]
